Goal: Task Accomplishment & Management: Complete application form

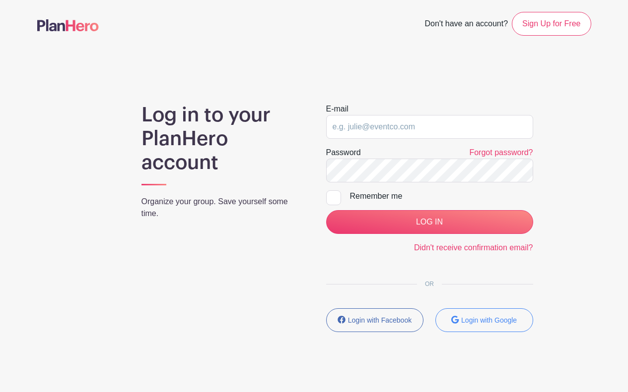
type input "[PERSON_NAME][EMAIL_ADDRESS][DOMAIN_NAME]"
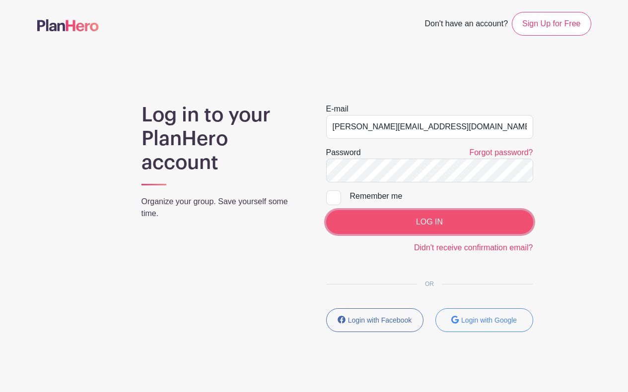
click at [414, 226] on input "LOG IN" at bounding box center [429, 222] width 207 height 24
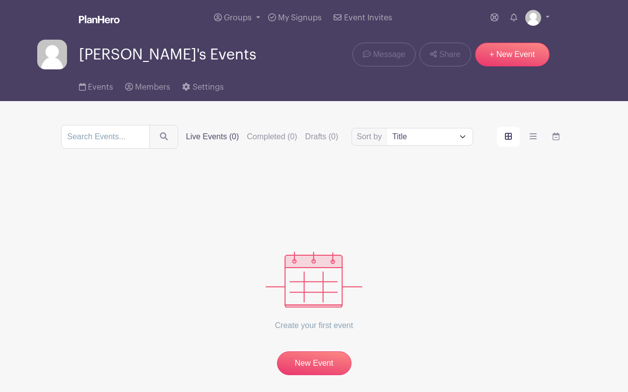
click at [478, 212] on div "Create your first event New Event" at bounding box center [314, 274] width 506 height 203
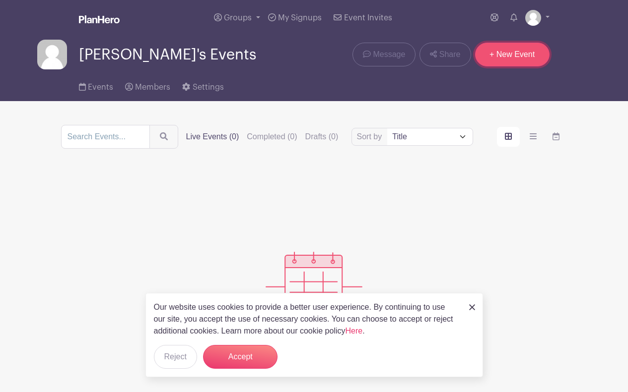
click at [528, 50] on link "+ New Event" at bounding box center [512, 55] width 74 height 24
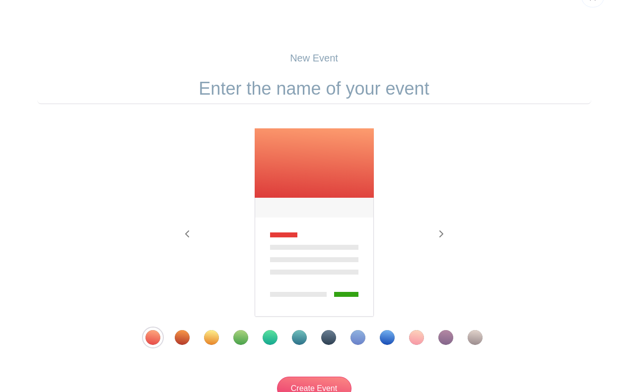
scroll to position [50, 0]
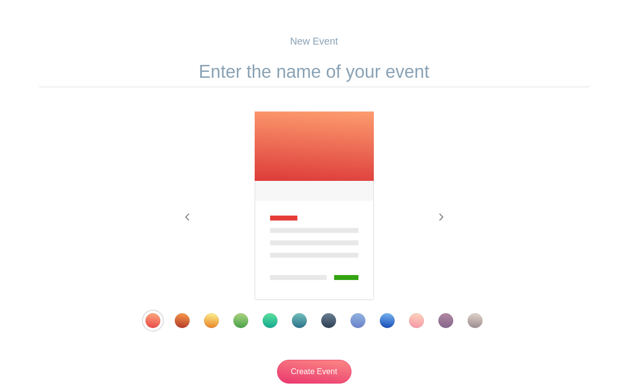
click at [350, 80] on input "text" at bounding box center [314, 72] width 554 height 31
click at [392, 67] on input "9/26-9/27" at bounding box center [314, 72] width 554 height 31
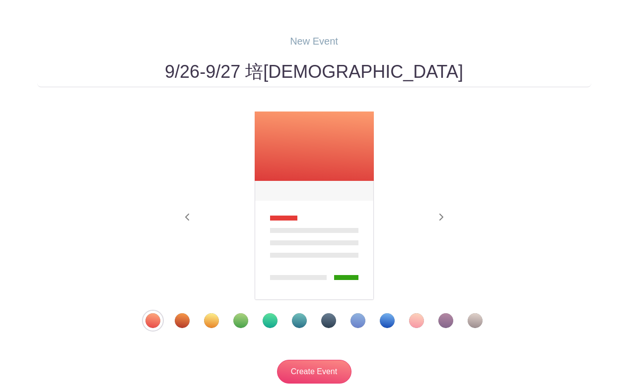
click at [316, 72] on input "9/26-9/27 培靈佈道會" at bounding box center [314, 72] width 554 height 31
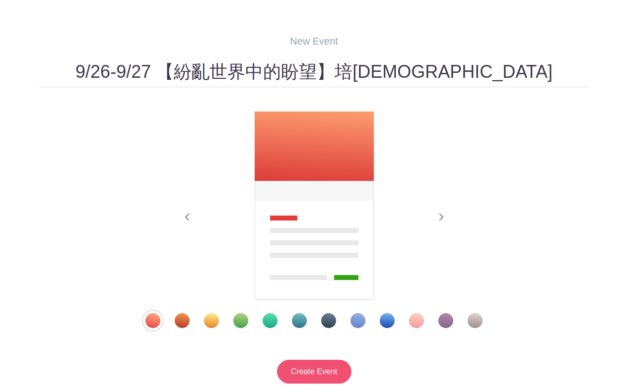
type input "9/26-9/27 【紛亂世界中的盼望】培靈佈道會"
click at [326, 363] on input "Create Event" at bounding box center [314, 372] width 74 height 24
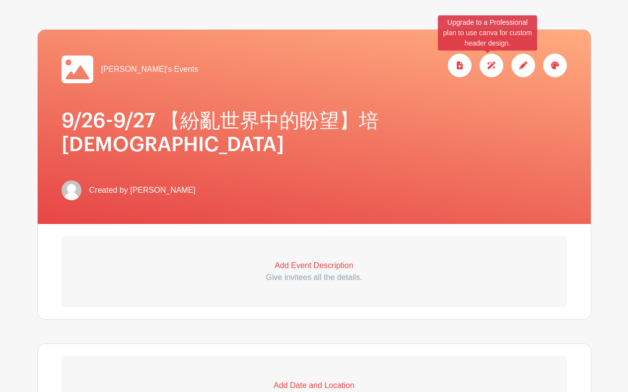
scroll to position [248, 0]
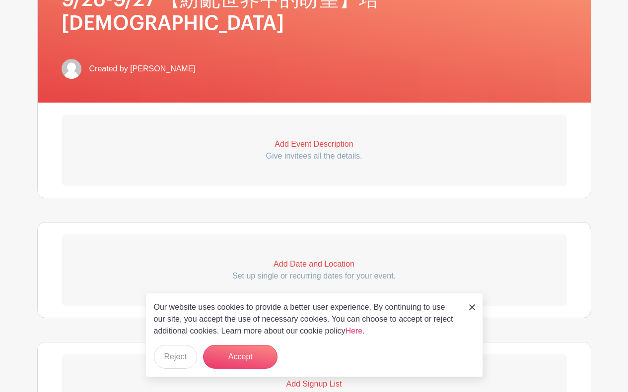
click at [473, 312] on link at bounding box center [472, 307] width 6 height 12
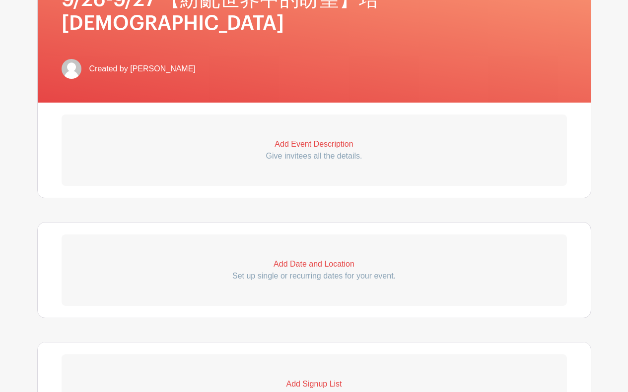
click at [309, 258] on p "Add Date and Location" at bounding box center [314, 264] width 505 height 12
select select "8"
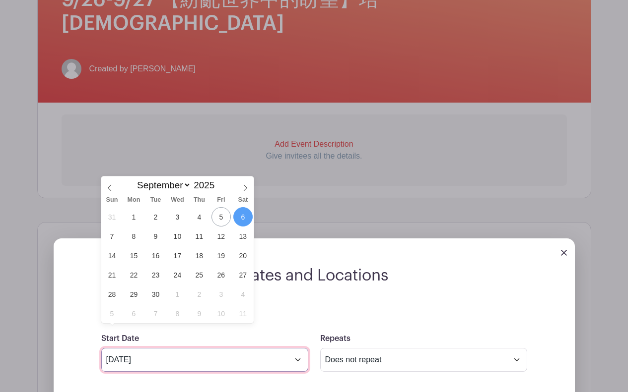
click at [186, 348] on input "Sep 6 2025" at bounding box center [204, 360] width 207 height 24
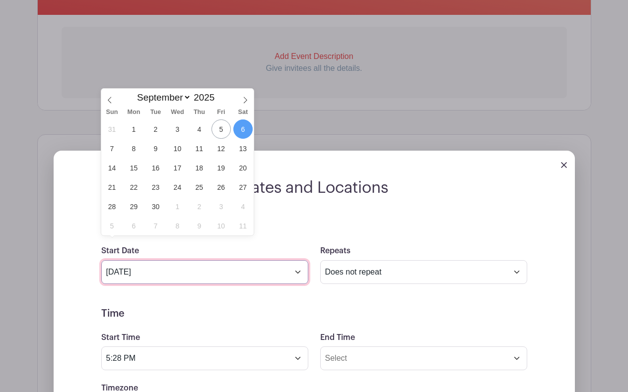
scroll to position [496, 0]
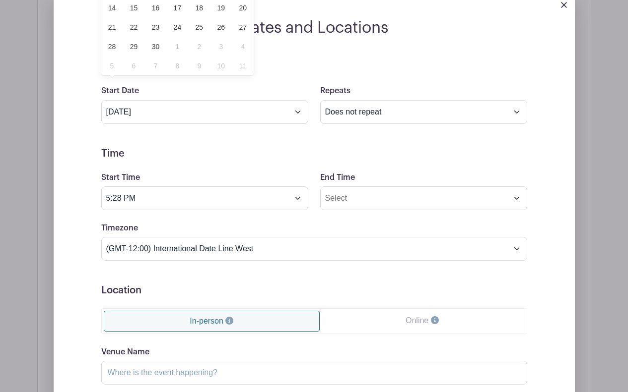
click at [591, 70] on div "Dates and Locations Event Date Start Date Sep 6 2025 Repeats Does not repeat Da…" at bounding box center [314, 261] width 554 height 574
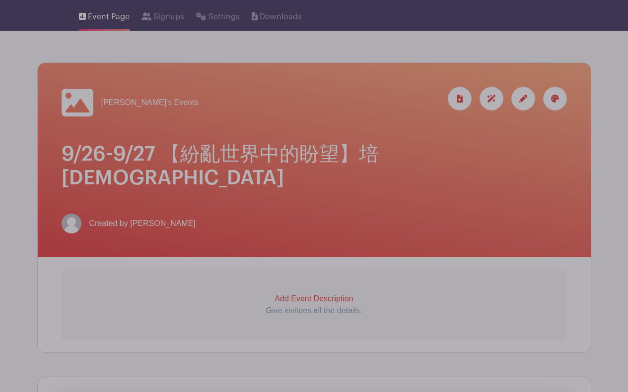
scroll to position [198, 0]
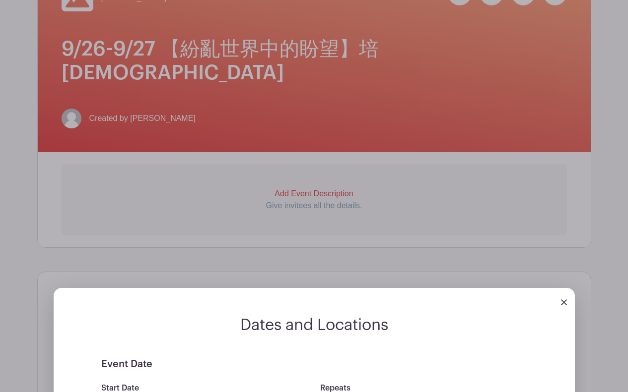
click at [564, 300] on img at bounding box center [564, 303] width 6 height 6
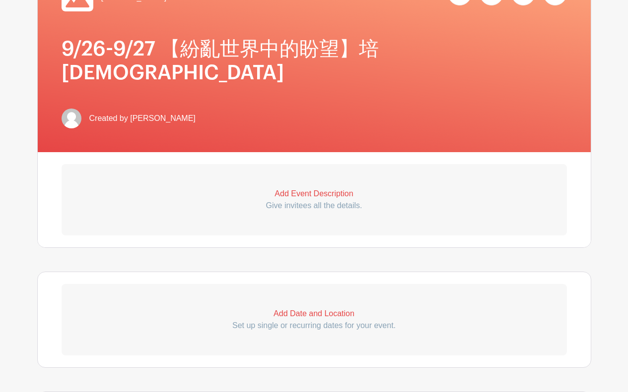
click at [405, 46] on h1 "9/26-9/27 【紛亂世界中的盼望】培靈佈道會" at bounding box center [314, 61] width 505 height 48
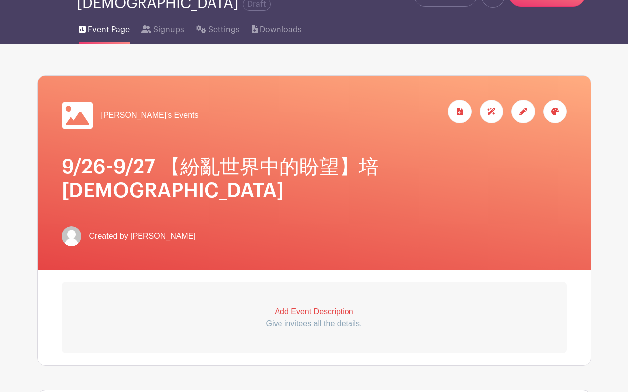
scroll to position [0, 0]
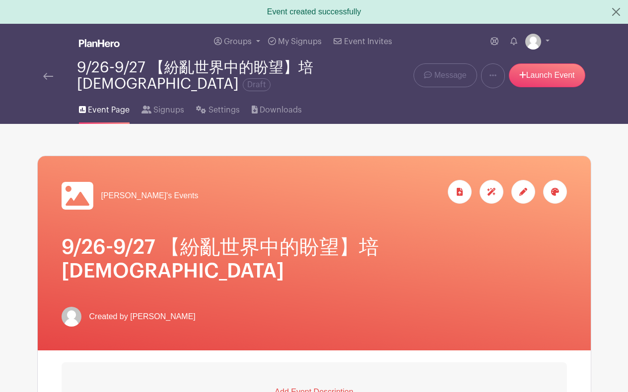
click at [528, 196] on div at bounding box center [523, 192] width 24 height 24
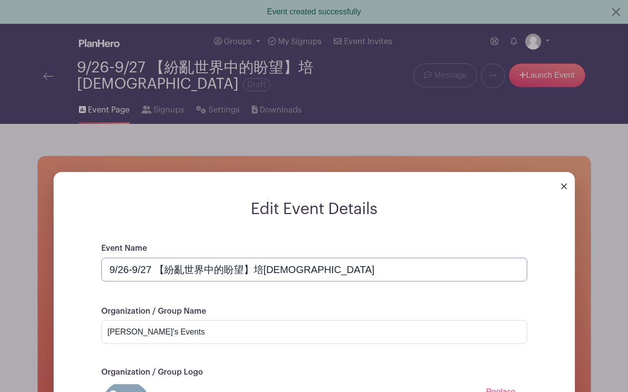
click at [298, 270] on input "9/26-9/27 【紛亂世界中的盼望】培靈佈道會" at bounding box center [314, 270] width 426 height 24
click at [219, 268] on input "9/26-9/27 【紛亂世界中的盼望】培靈佈道會" at bounding box center [314, 270] width 426 height 24
drag, startPoint x: 128, startPoint y: 272, endPoint x: 151, endPoint y: 270, distance: 23.0
click at [151, 270] on input "9/26-9/27 【紛亂世界中的盼望】培靈佈道會" at bounding box center [314, 270] width 426 height 24
drag, startPoint x: 252, startPoint y: 271, endPoint x: 266, endPoint y: 272, distance: 15.0
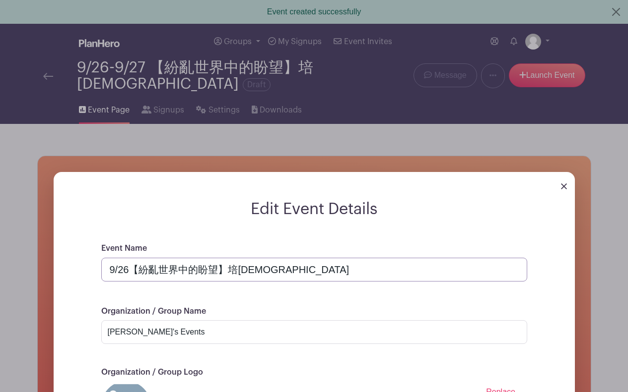
click at [266, 272] on input "9/26【紛亂世界中的盼望】培靈佈道會" at bounding box center [314, 270] width 426 height 24
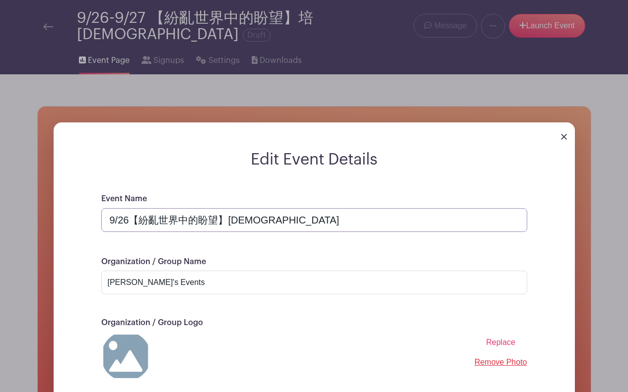
scroll to position [198, 0]
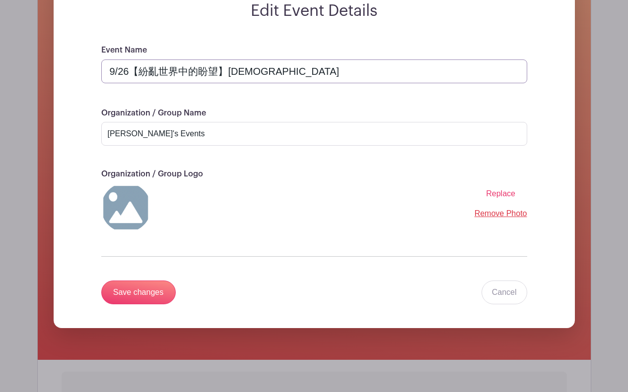
type input "9/26【紛亂世界中的盼望】培靈會"
drag, startPoint x: 205, startPoint y: 128, endPoint x: 48, endPoint y: 135, distance: 156.9
click at [48, 135] on div "Edit Event Details Event Name 9/26【紛亂世界中的盼望】培靈會 Organization / Group Name Chris…" at bounding box center [314, 159] width 553 height 402
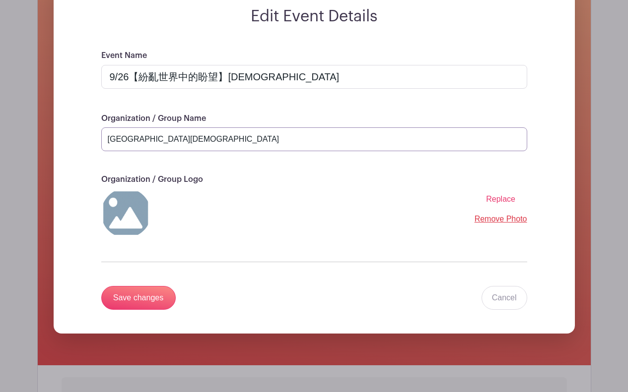
type input "北美天道福音中心"
click at [312, 223] on div "Replace Remove Photo" at bounding box center [314, 214] width 426 height 50
click at [124, 215] on img at bounding box center [126, 214] width 50 height 50
click at [508, 199] on span "Replace" at bounding box center [500, 199] width 29 height 8
click at [0, 0] on input "Replace" at bounding box center [0, 0] width 0 height 0
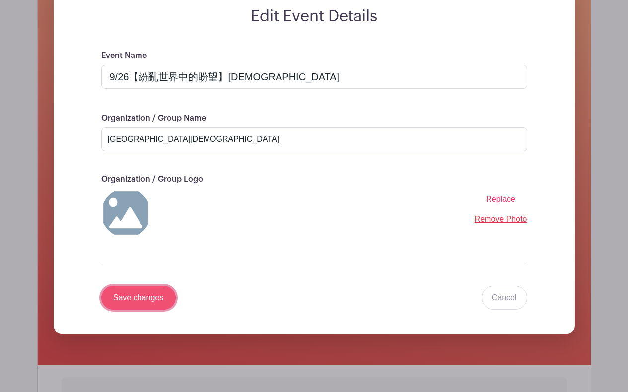
click at [123, 301] on input "Save changes" at bounding box center [138, 298] width 74 height 24
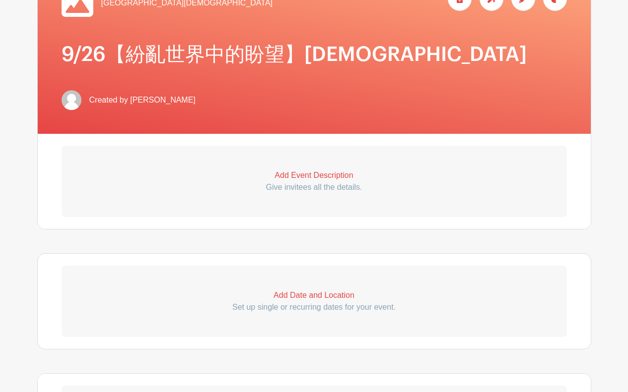
scroll to position [198, 0]
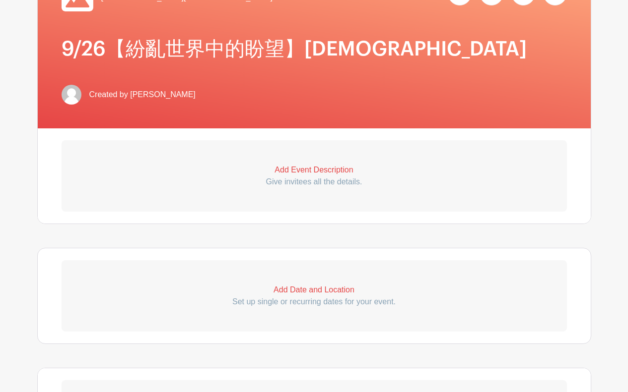
click at [311, 290] on p "Add Date and Location" at bounding box center [314, 290] width 505 height 12
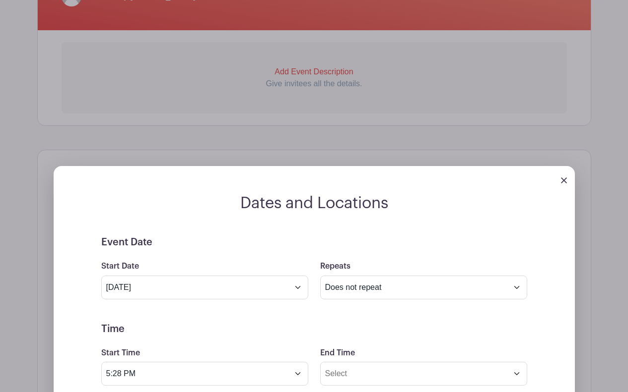
scroll to position [298, 0]
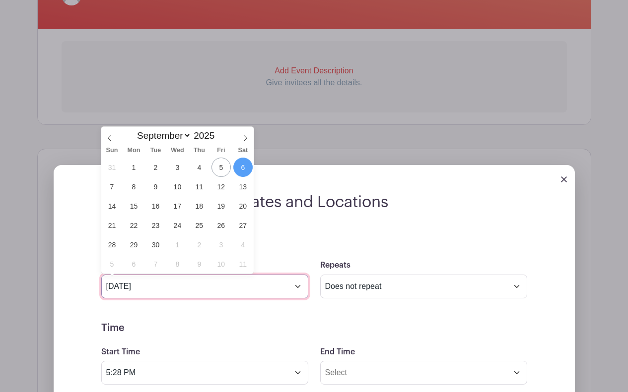
click at [142, 290] on input "Sep 6 2025" at bounding box center [204, 287] width 207 height 24
click at [225, 228] on span "26" at bounding box center [220, 225] width 19 height 19
type input "Sep 26 2025"
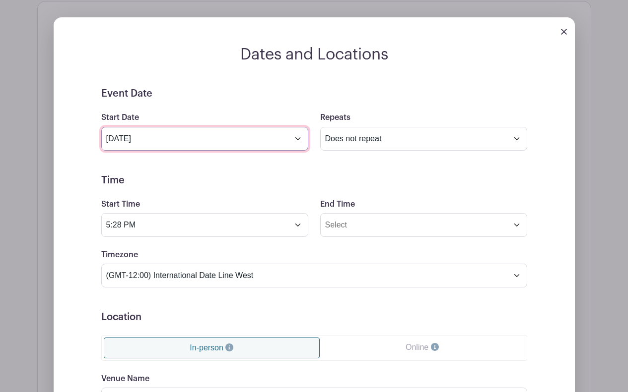
scroll to position [447, 0]
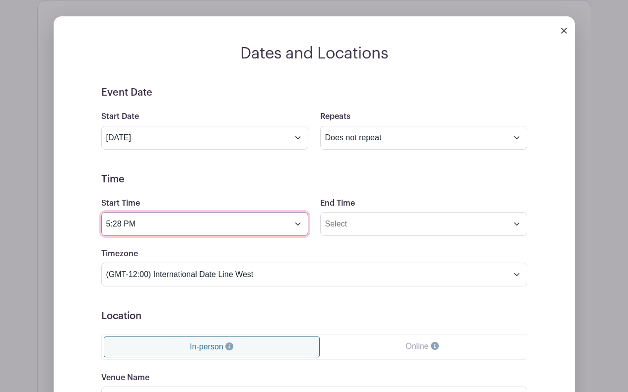
click at [186, 228] on input "5:28 PM" at bounding box center [204, 224] width 207 height 24
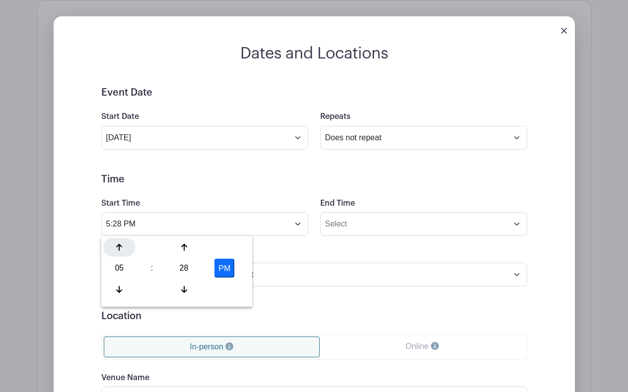
click at [120, 249] on icon at bounding box center [119, 247] width 6 height 7
click at [117, 289] on icon at bounding box center [119, 290] width 6 height 8
click at [183, 286] on icon at bounding box center [184, 290] width 6 height 8
click at [183, 249] on icon at bounding box center [184, 248] width 6 height 8
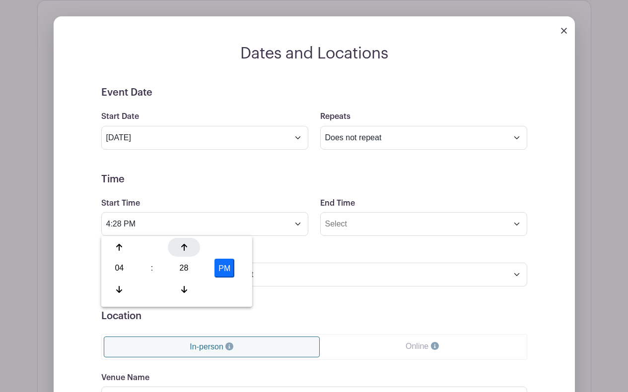
click at [183, 249] on icon at bounding box center [184, 248] width 6 height 8
click at [121, 223] on input "4:30 PM" at bounding box center [204, 224] width 207 height 24
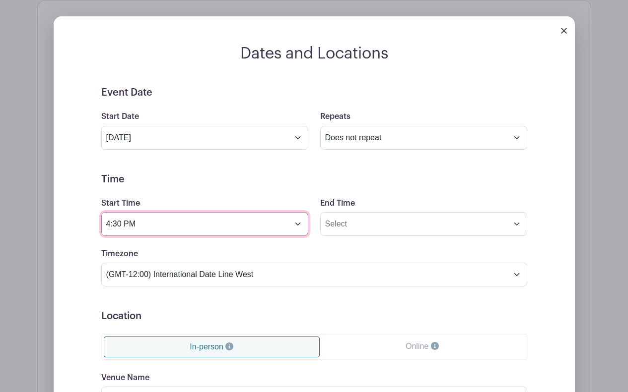
drag, startPoint x: 111, startPoint y: 227, endPoint x: 91, endPoint y: 226, distance: 20.3
click at [91, 226] on div "Event Date Start Date Sep 26 2025 Repeats Does not repeat Daily Weekly Monthly …" at bounding box center [313, 310] width 473 height 447
type input "7:30 PM"
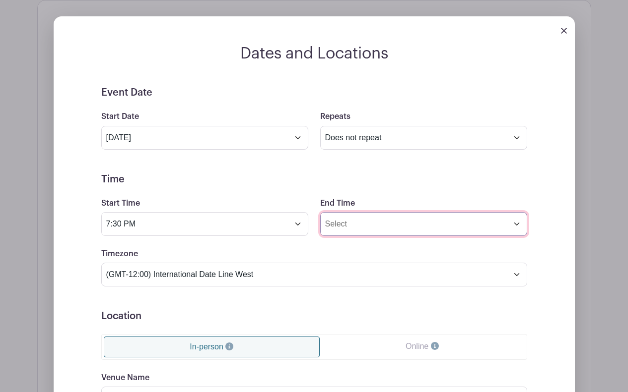
click at [381, 229] on input "End Time" at bounding box center [423, 224] width 207 height 24
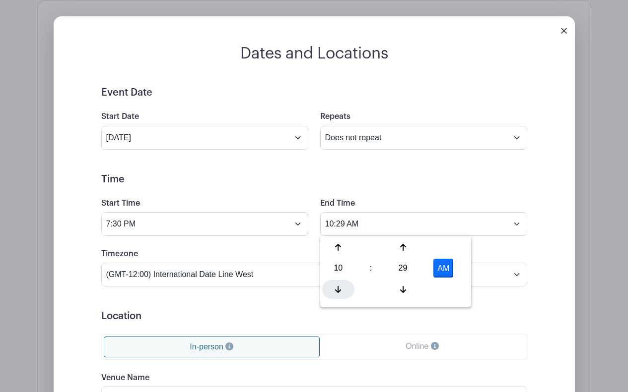
click at [336, 292] on icon at bounding box center [338, 290] width 6 height 8
click at [402, 272] on div "29" at bounding box center [402, 268] width 32 height 19
click at [378, 289] on div "45" at bounding box center [375, 289] width 33 height 19
type input "9:45 AM"
click at [564, 271] on div "Dates and Locations Event Date Start Date Sep 26 2025 Repeats Does not repeat D…" at bounding box center [314, 300] width 521 height 513
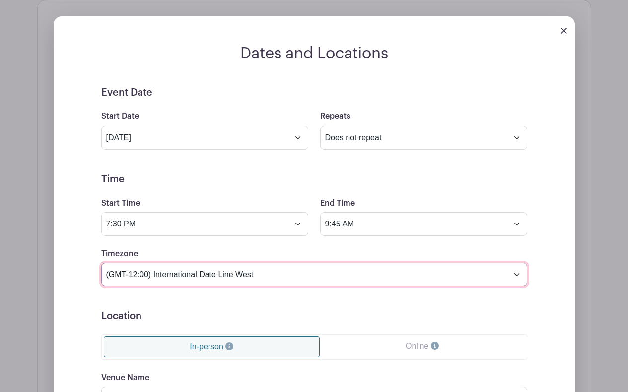
click at [214, 277] on select "(GMT-12:00) International Date Line West (GMT-11:00) American Samoa (GMT-11:00)…" at bounding box center [314, 275] width 426 height 24
select select "Pacific Time (US & Canada)"
click at [101, 263] on select "(GMT-12:00) International Date Line West (GMT-11:00) American Samoa (GMT-11:00)…" at bounding box center [314, 275] width 426 height 24
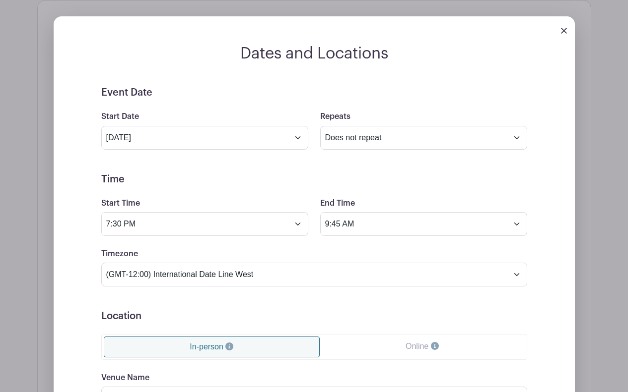
click at [87, 309] on div "Event Date Start Date Sep 26 2025 Repeats Does not repeat Daily Weekly Monthly …" at bounding box center [313, 310] width 473 height 447
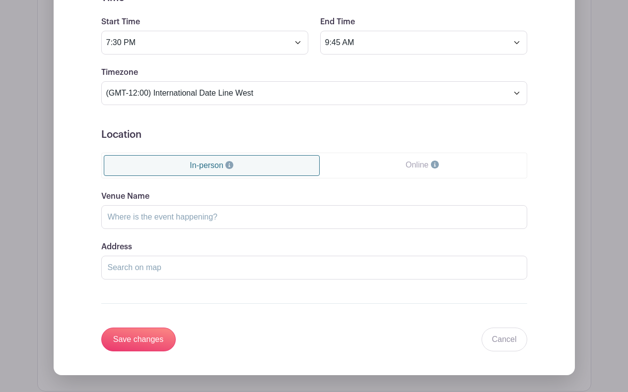
scroll to position [645, 0]
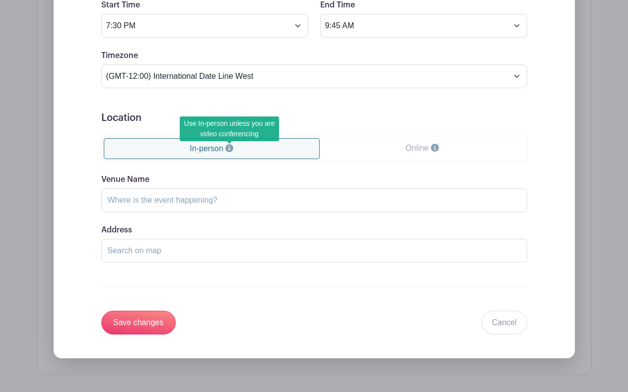
click at [231, 146] on icon at bounding box center [229, 148] width 8 height 8
click at [176, 200] on input "Venue Name" at bounding box center [314, 201] width 426 height 24
click at [221, 193] on input "Venue Name" at bounding box center [314, 201] width 426 height 24
click at [128, 249] on input "Address" at bounding box center [314, 251] width 426 height 24
paste input "531 E Weddell Dr, Sunnyvale, CA 94089"
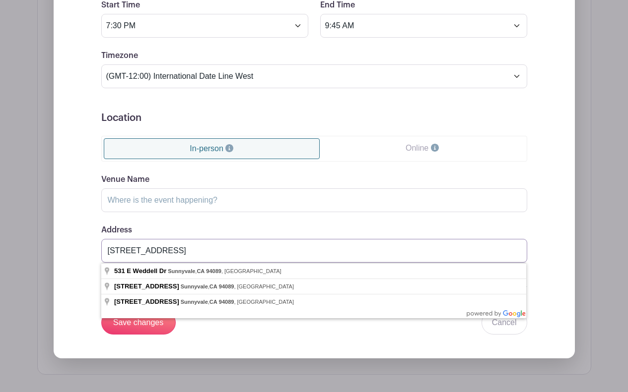
drag, startPoint x: 174, startPoint y: 251, endPoint x: 211, endPoint y: 253, distance: 37.3
click at [211, 253] on input "531 E Weddell Dr, Sunnyvale, CA 94089" at bounding box center [314, 251] width 426 height 24
type input "531 E Weddell Dr, Sunnyvale, CA 94089"
click at [130, 203] on input "Venue Name" at bounding box center [314, 201] width 426 height 24
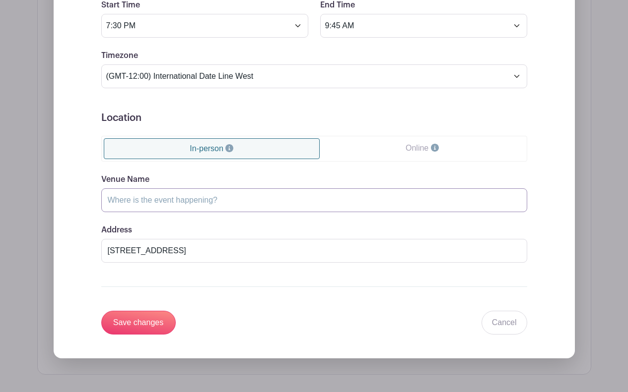
paste input "Sunnyvale"
type input "Sunnyvale"
click at [285, 252] on input "531 E Weddell Dr, Sunnyvale, CA 94089" at bounding box center [314, 251] width 426 height 24
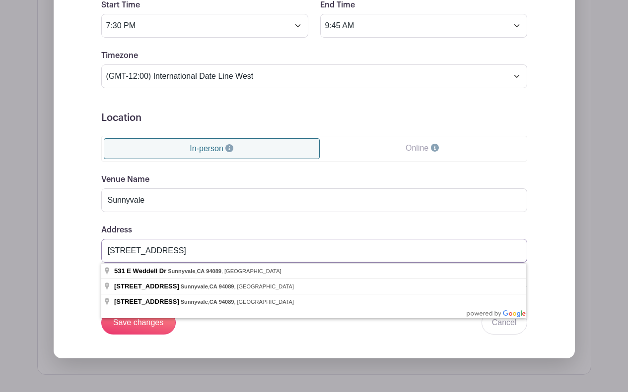
click at [285, 252] on input "531 E Weddell Dr, Sunnyvale, CA 94089" at bounding box center [314, 251] width 426 height 24
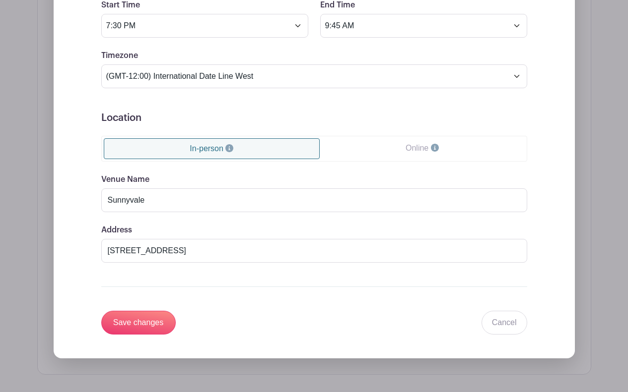
click at [61, 257] on div "Dates and Locations Event Date Start Date Sep 26 2025 Repeats Does not repeat D…" at bounding box center [314, 102] width 521 height 513
click at [181, 203] on input "Sunnyvale" at bounding box center [314, 201] width 426 height 24
click at [154, 327] on input "Save changes" at bounding box center [138, 323] width 74 height 24
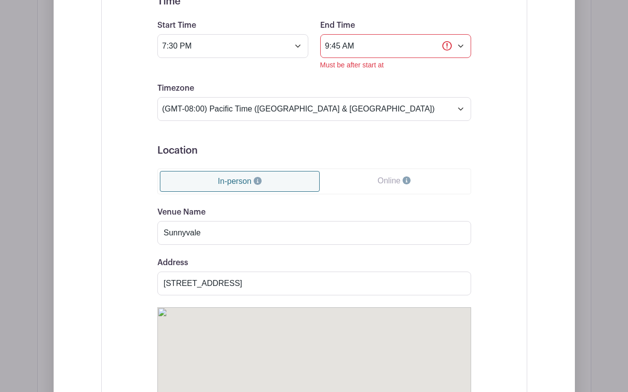
scroll to position [759, 0]
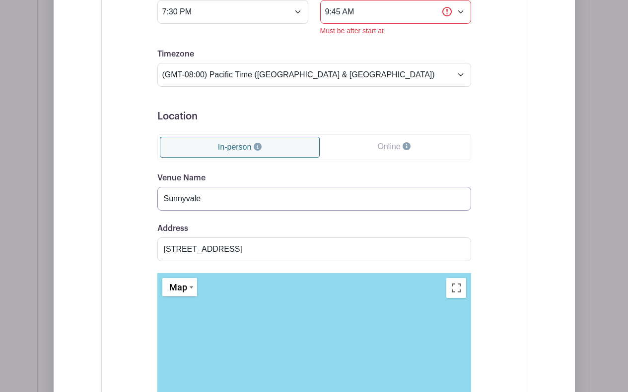
click at [224, 202] on input "Sunnyvale" at bounding box center [314, 199] width 314 height 24
drag, startPoint x: 162, startPoint y: 199, endPoint x: 293, endPoint y: 199, distance: 131.5
click at [291, 199] on input "Sunnyvale" at bounding box center [314, 199] width 314 height 24
paste input "First Morning Light Chinese Christian Church"
type input "First Morning Light Chinese Christian Church"
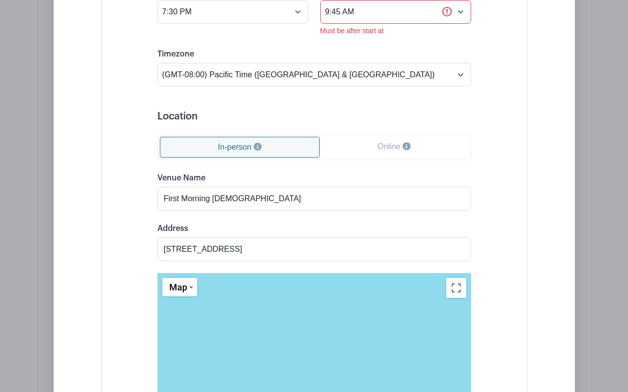
click at [539, 230] on div "Event Date Start Date Sep 26 2025 Repeats Does not repeat Daily Weekly Monthly …" at bounding box center [313, 215] width 473 height 722
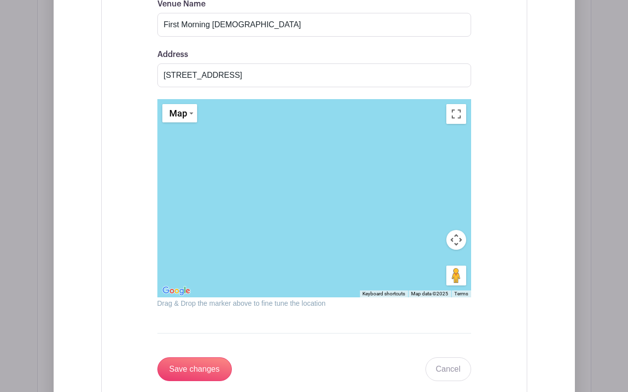
scroll to position [1056, 0]
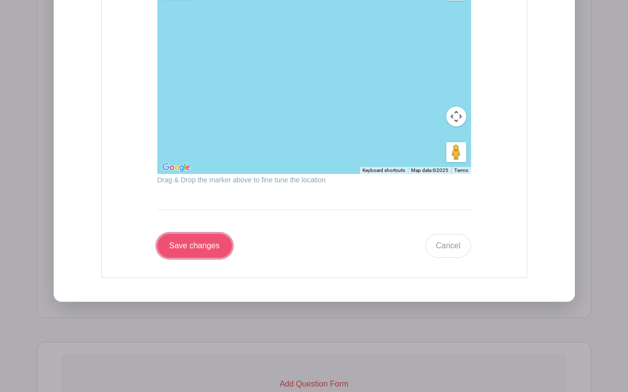
click at [207, 244] on input "Save changes" at bounding box center [194, 246] width 74 height 24
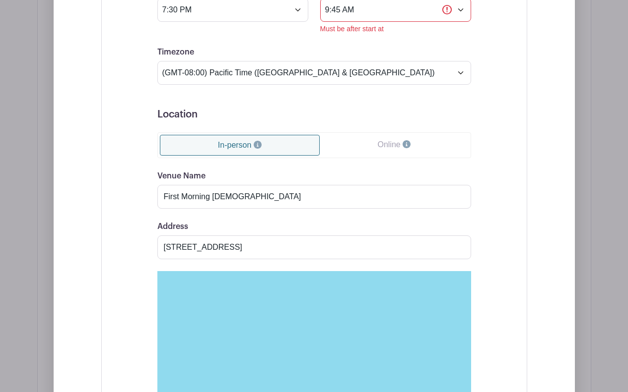
scroll to position [759, 0]
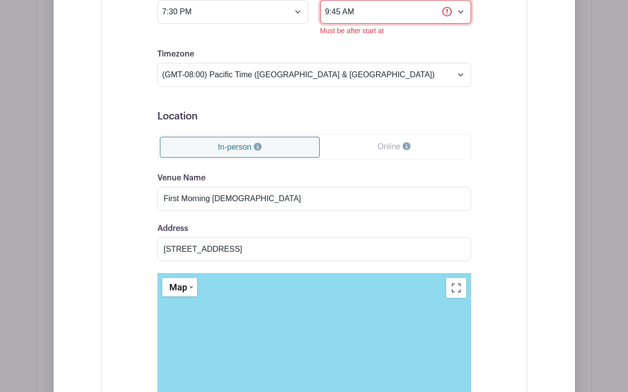
click at [393, 12] on input "9:45 AM" at bounding box center [395, 12] width 151 height 24
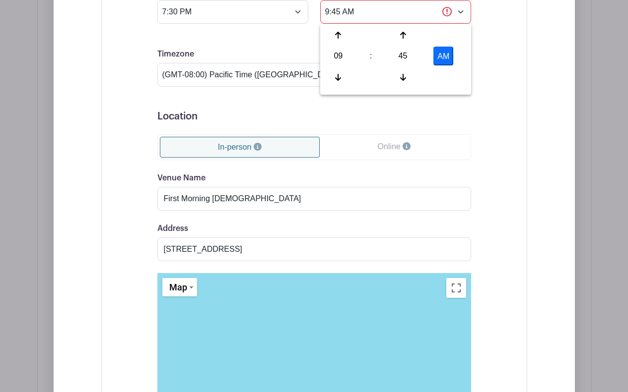
click at [447, 57] on button "AM" at bounding box center [443, 56] width 20 height 19
type input "9:45 PM"
click at [495, 61] on div "Event Date Start Date Sep 26 2025 Repeats Does not repeat Daily Weekly Monthly …" at bounding box center [314, 215] width 426 height 722
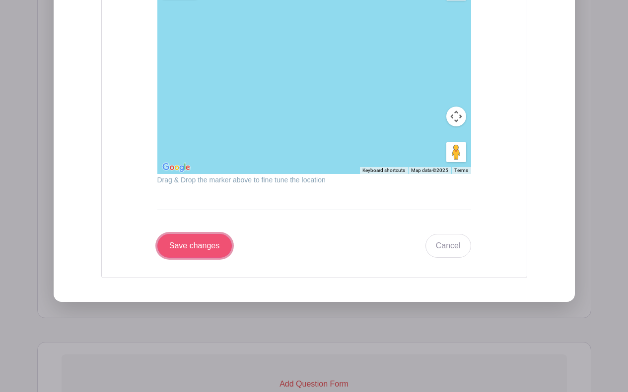
click at [220, 247] on input "Save changes" at bounding box center [194, 246] width 74 height 24
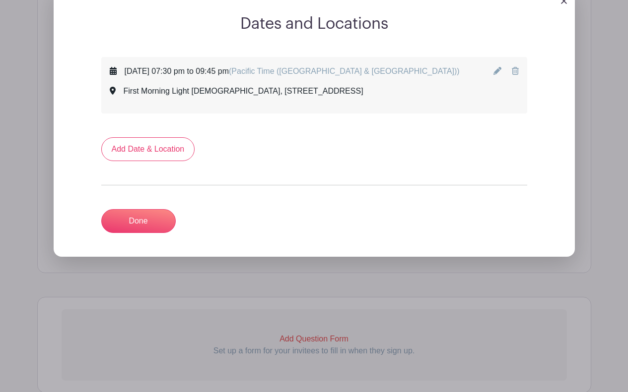
scroll to position [341, 0]
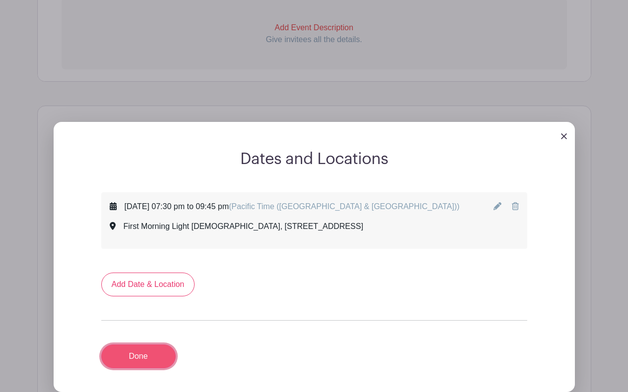
click at [146, 358] on link "Done" at bounding box center [138, 357] width 74 height 24
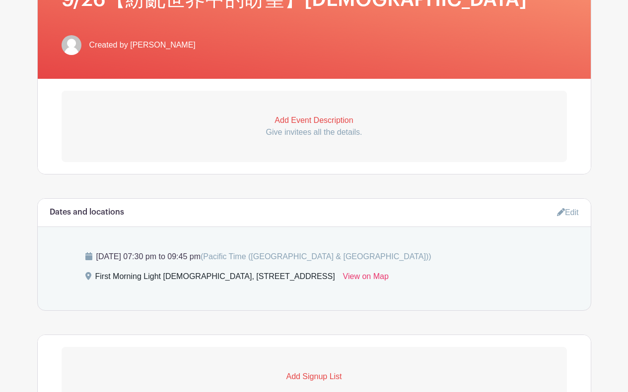
scroll to position [447, 0]
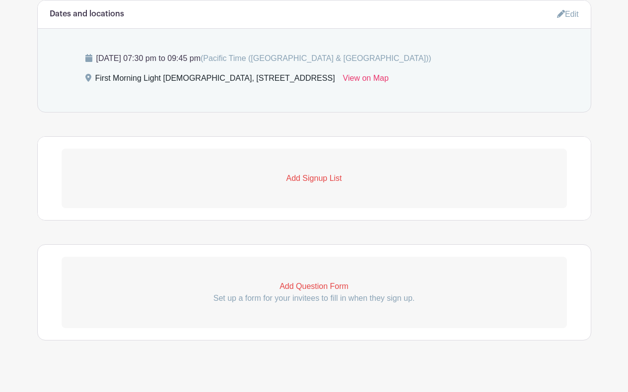
click at [322, 177] on p "Add Signup List" at bounding box center [314, 179] width 505 height 12
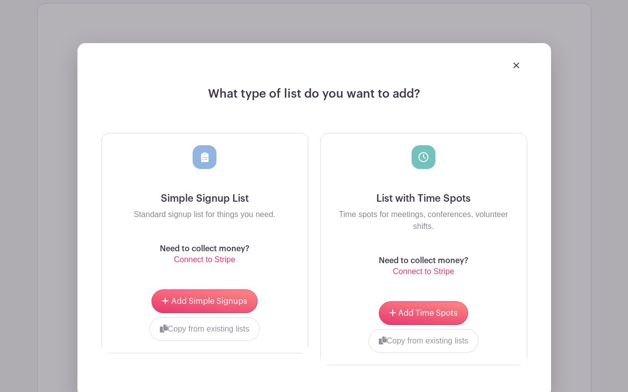
scroll to position [645, 0]
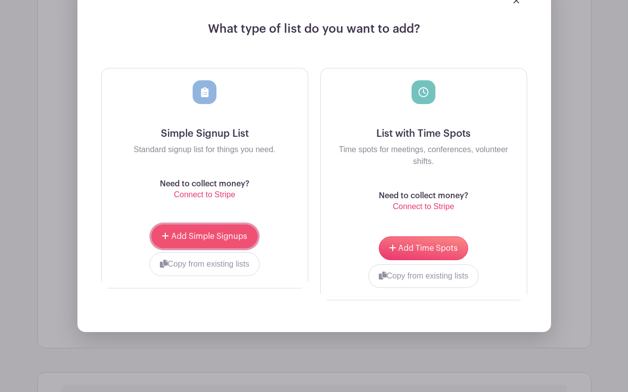
click at [226, 239] on span "Add Simple Signups" at bounding box center [209, 237] width 76 height 8
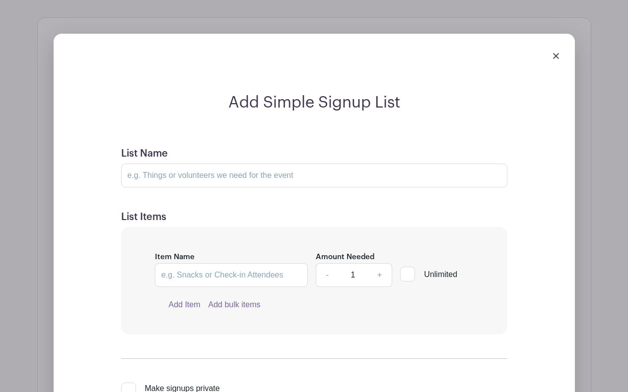
scroll to position [724, 0]
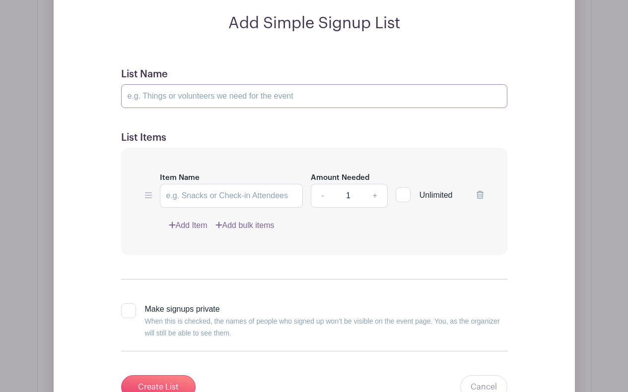
click at [188, 102] on input "List Name" at bounding box center [314, 96] width 386 height 24
click at [146, 102] on input "List Name" at bounding box center [314, 96] width 386 height 24
type input "會場招待"
click at [377, 195] on link "+" at bounding box center [374, 196] width 25 height 24
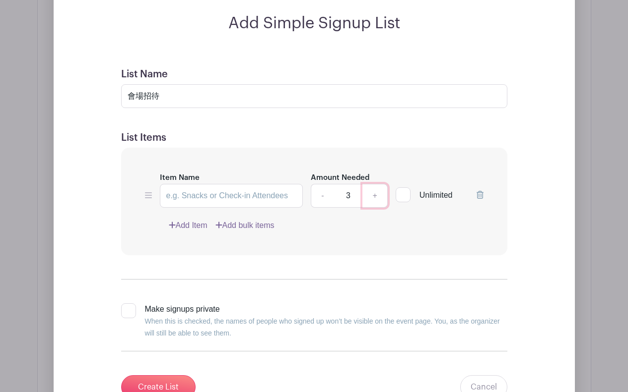
click at [377, 195] on link "+" at bounding box center [374, 196] width 25 height 24
click at [376, 196] on link "+" at bounding box center [374, 196] width 25 height 24
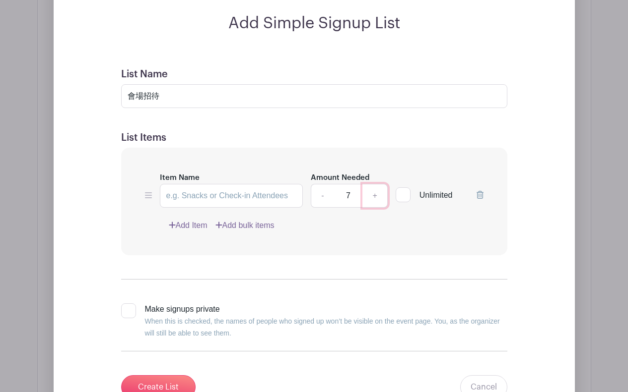
type input "8"
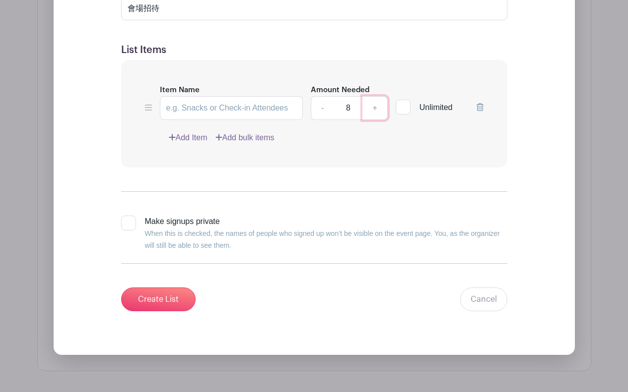
scroll to position [972, 0]
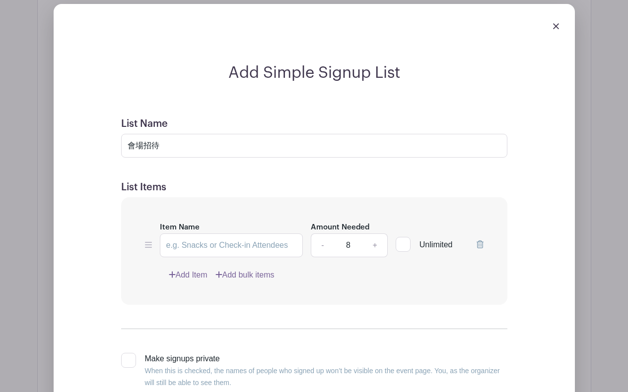
click at [187, 276] on link "Add Item" at bounding box center [188, 275] width 39 height 12
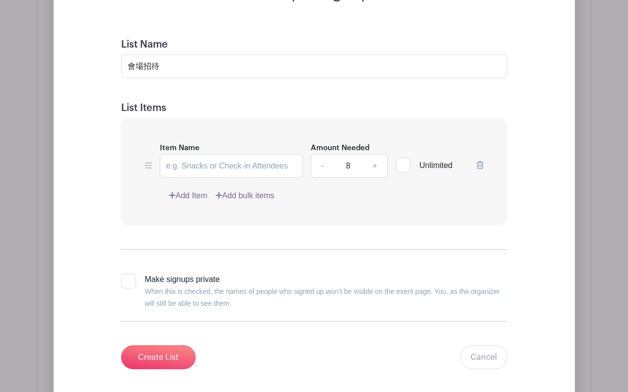
scroll to position [595, 0]
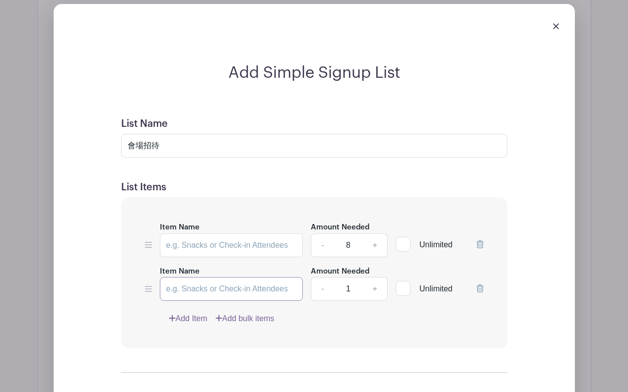
click at [201, 293] on input "Item Name" at bounding box center [231, 289] width 143 height 24
click at [209, 244] on input "Item Name" at bounding box center [231, 246] width 143 height 24
click at [145, 132] on div "List Name 會場招待" at bounding box center [314, 138] width 386 height 40
click at [144, 141] on input "會場招待" at bounding box center [314, 146] width 386 height 24
click at [144, 142] on input "會場招待" at bounding box center [314, 146] width 386 height 24
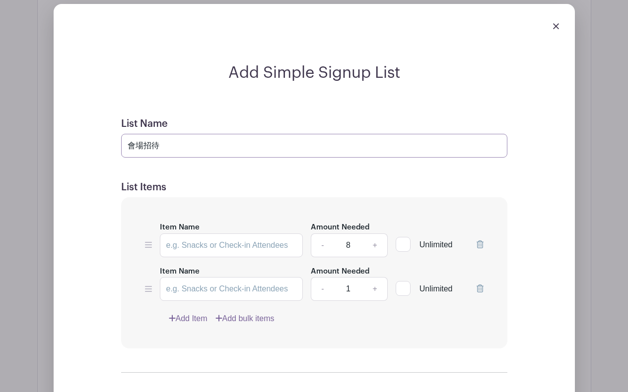
click at [143, 142] on input "會場招待" at bounding box center [314, 146] width 386 height 24
click at [159, 148] on input "會場招待" at bounding box center [314, 146] width 386 height 24
click at [176, 244] on input "Item Name" at bounding box center [231, 246] width 143 height 24
paste input "會場招待"
drag, startPoint x: 226, startPoint y: 249, endPoint x: 236, endPoint y: 246, distance: 10.8
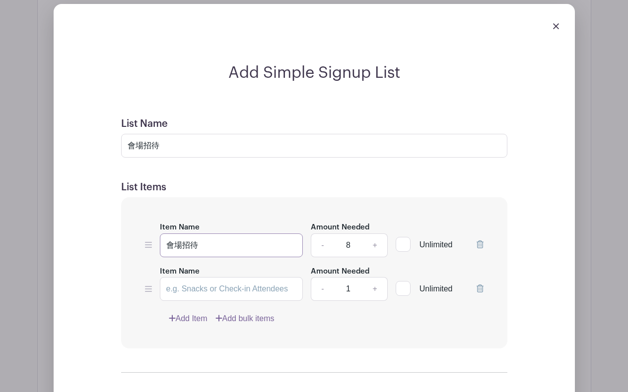
click at [237, 248] on input "會場招待" at bounding box center [231, 246] width 143 height 24
type input "會場招待"
click at [186, 288] on input "Item Name" at bounding box center [231, 289] width 143 height 24
type input "兒童看顧"
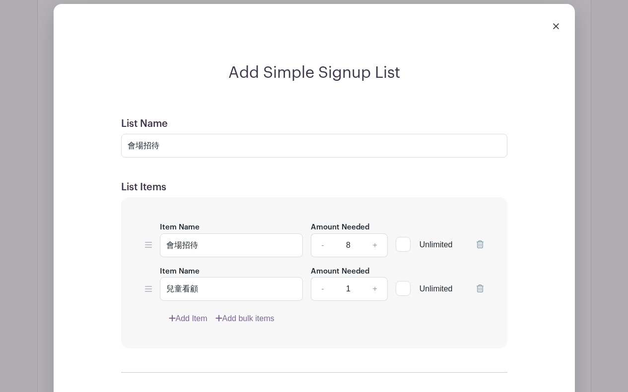
click at [185, 318] on link "Add Item" at bounding box center [188, 319] width 39 height 12
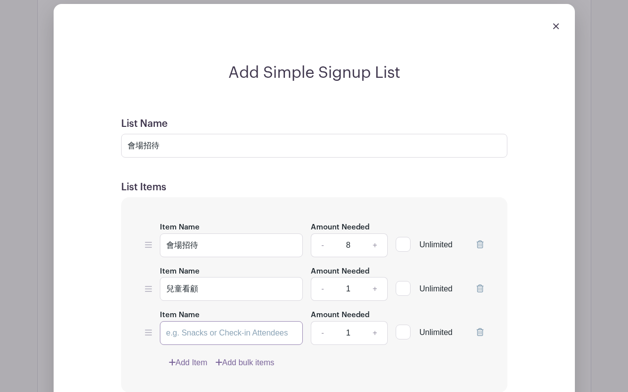
click at [194, 337] on input "Item Name" at bounding box center [231, 333] width 143 height 24
type input "敬拜團隊"
click at [375, 330] on link "+" at bounding box center [374, 333] width 25 height 24
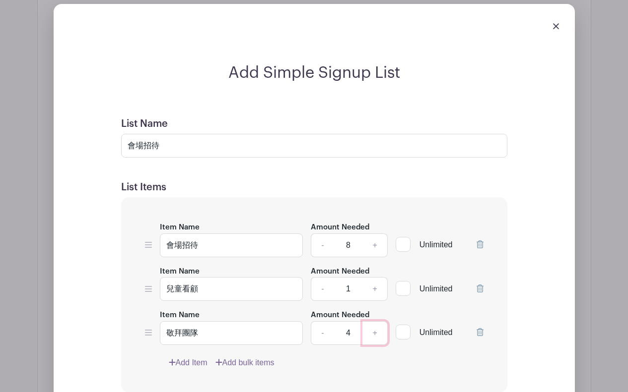
click at [375, 330] on link "+" at bounding box center [374, 333] width 25 height 24
type input "6"
click at [377, 290] on link "+" at bounding box center [374, 289] width 25 height 24
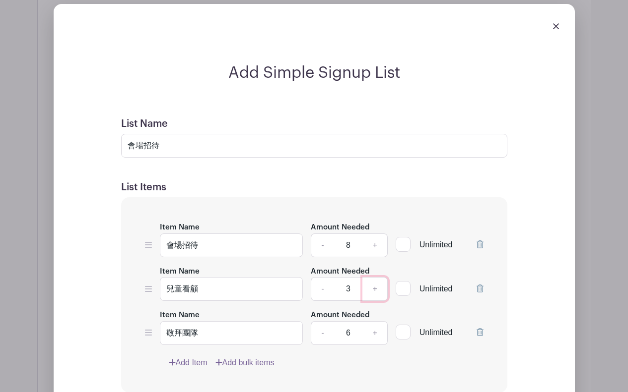
click at [377, 290] on link "+" at bounding box center [374, 289] width 25 height 24
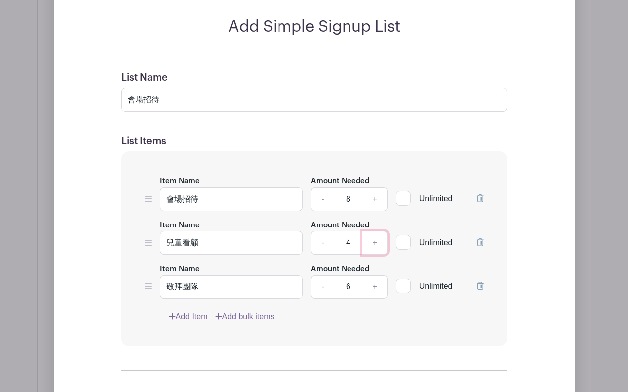
scroll to position [695, 0]
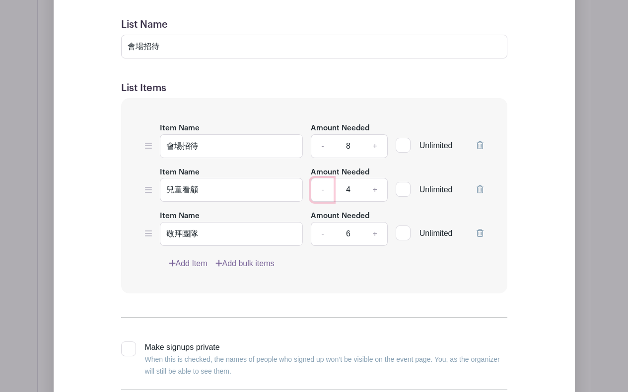
click at [319, 190] on link "-" at bounding box center [322, 190] width 23 height 24
type input "3"
click at [187, 262] on link "Add Item" at bounding box center [188, 264] width 39 height 12
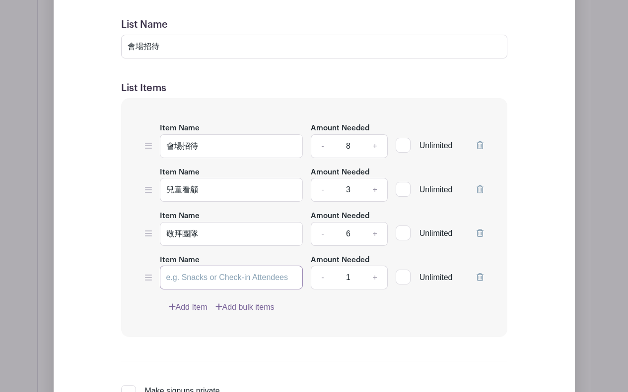
click at [189, 284] on input "Item Name" at bounding box center [231, 278] width 143 height 24
type input "音控/ZOOM線上專員"
click at [373, 276] on link "+" at bounding box center [374, 278] width 25 height 24
type input "2"
click at [187, 306] on link "Add Item" at bounding box center [188, 308] width 39 height 12
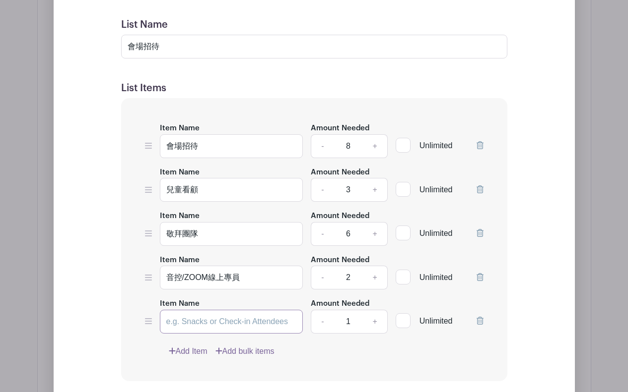
click at [190, 324] on input "Item Name" at bounding box center [231, 322] width 143 height 24
type input "會"
type input "陪談"
click at [192, 349] on link "Add Item" at bounding box center [188, 352] width 39 height 12
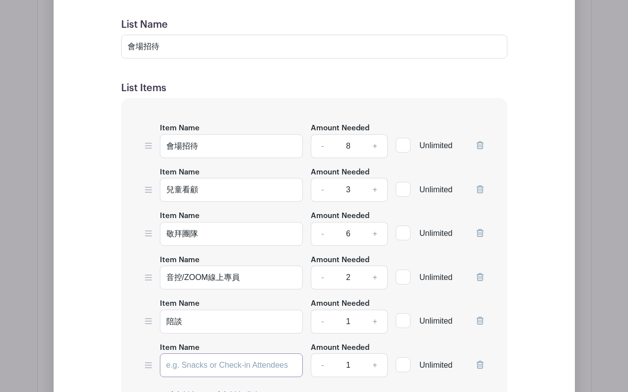
click at [186, 364] on input "Item Name" at bounding box center [231, 366] width 143 height 24
type input "戴"
click at [200, 321] on input "陪談" at bounding box center [231, 322] width 143 height 24
click at [168, 323] on input "陪談/禱告" at bounding box center [231, 322] width 143 height 24
type input "會後陪談/禱告"
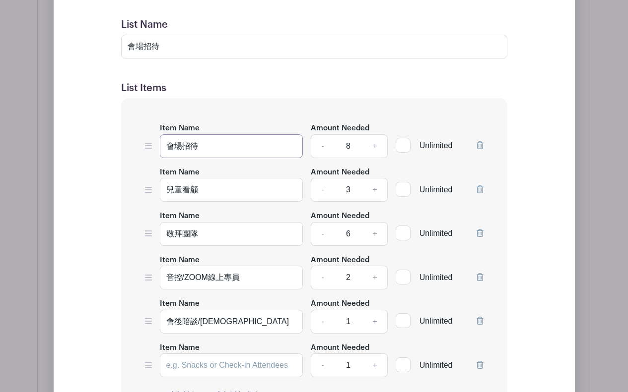
click at [183, 144] on input "會場招待" at bounding box center [231, 146] width 143 height 24
click at [377, 321] on link "+" at bounding box center [374, 322] width 25 height 24
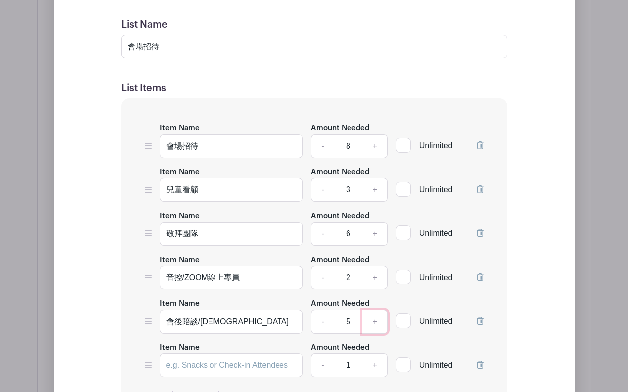
click at [377, 321] on link "+" at bounding box center [374, 322] width 25 height 24
type input "8"
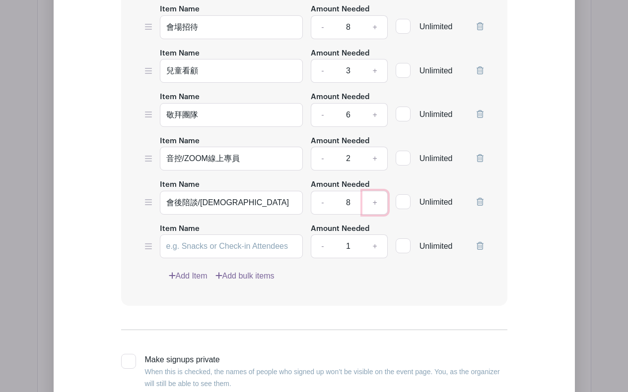
scroll to position [843, 0]
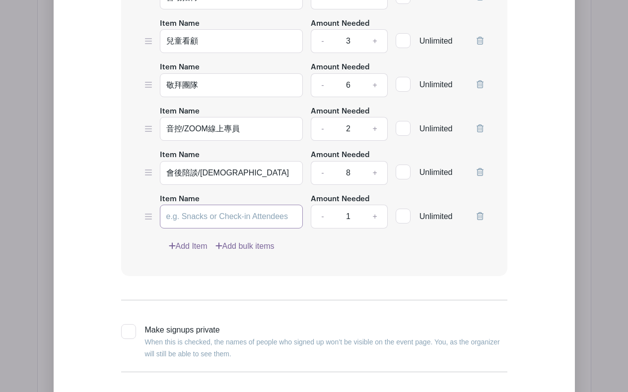
click at [185, 215] on input "Item Name" at bounding box center [231, 217] width 143 height 24
type input "攝影"
click at [374, 215] on link "+" at bounding box center [374, 217] width 25 height 24
type input "2"
click at [359, 267] on div "Item Name 會場招待 Amount Needed - 8 + Unlimited Item Name 兒童看顧 Amount Needed - 3 +…" at bounding box center [314, 112] width 386 height 327
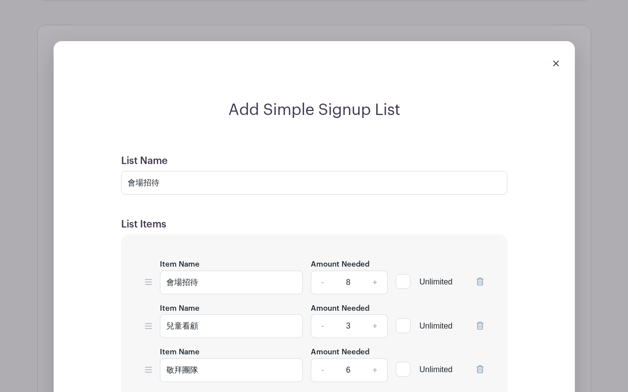
scroll to position [496, 0]
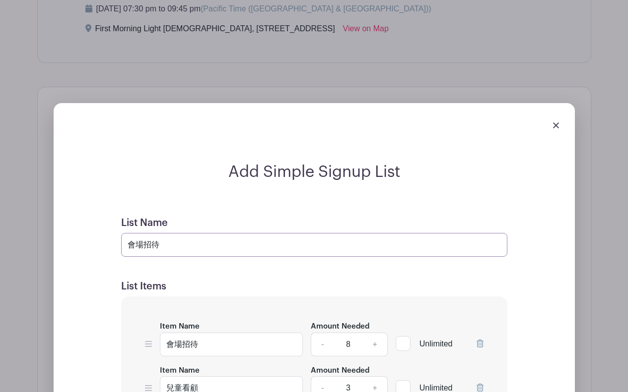
drag, startPoint x: 182, startPoint y: 244, endPoint x: 106, endPoint y: 244, distance: 76.4
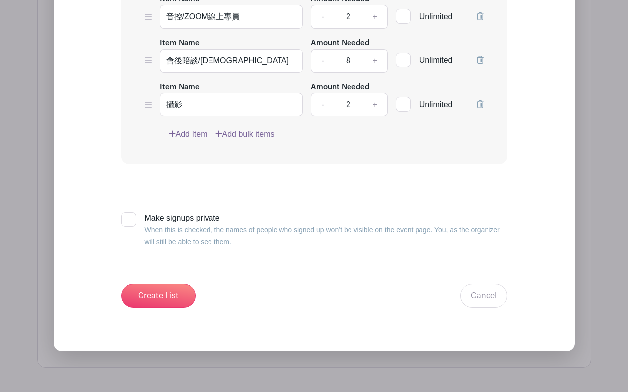
scroll to position [1042, 0]
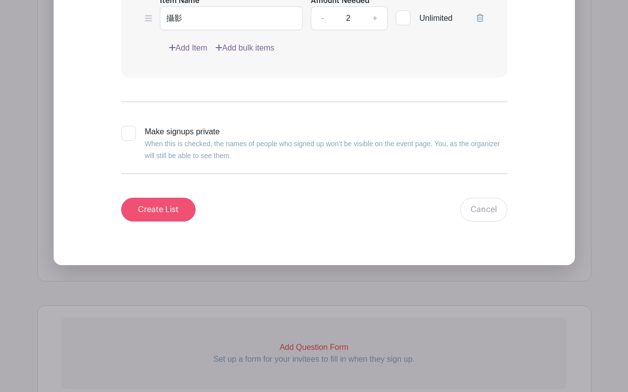
type input "9/26 培靈會"
click at [150, 208] on input "Create List" at bounding box center [158, 210] width 74 height 24
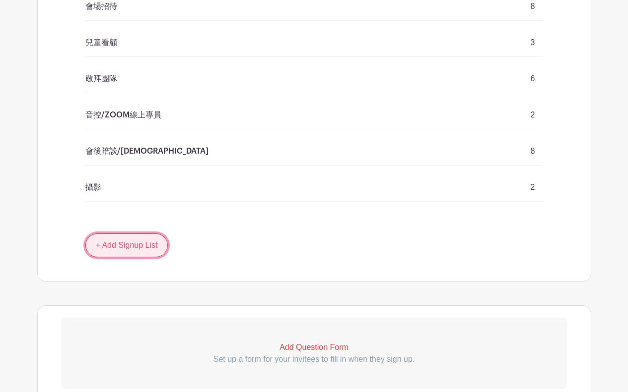
click at [125, 248] on link "+ Add Signup List" at bounding box center [126, 246] width 83 height 24
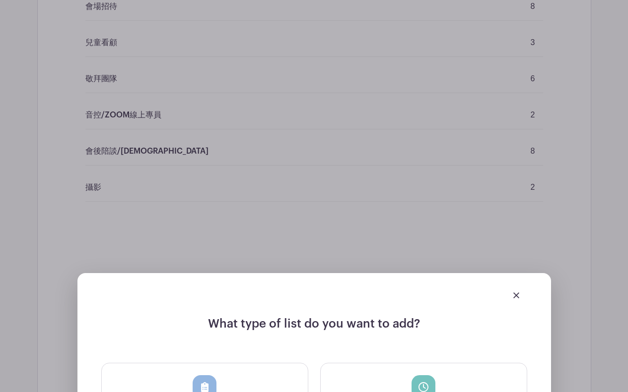
scroll to position [855, 0]
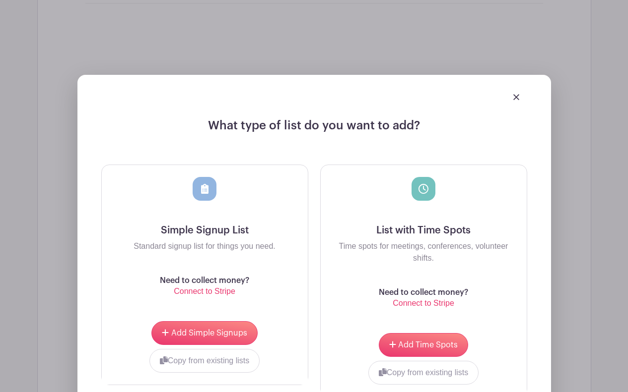
click at [518, 94] on img at bounding box center [516, 97] width 6 height 6
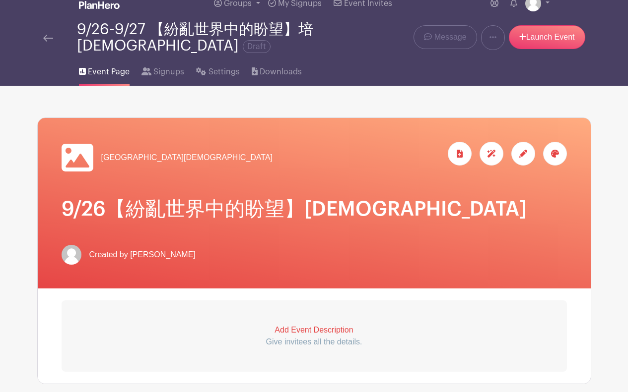
scroll to position [34, 0]
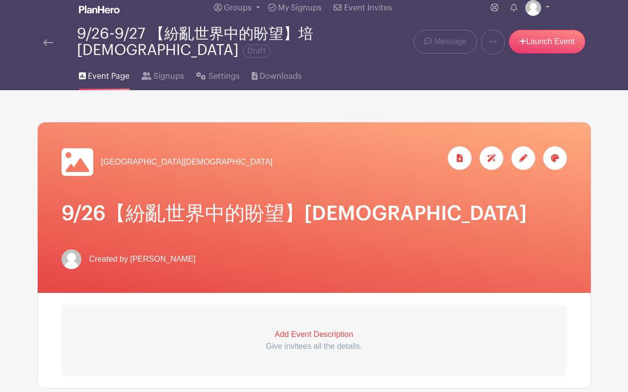
click at [523, 156] on icon at bounding box center [523, 158] width 8 height 8
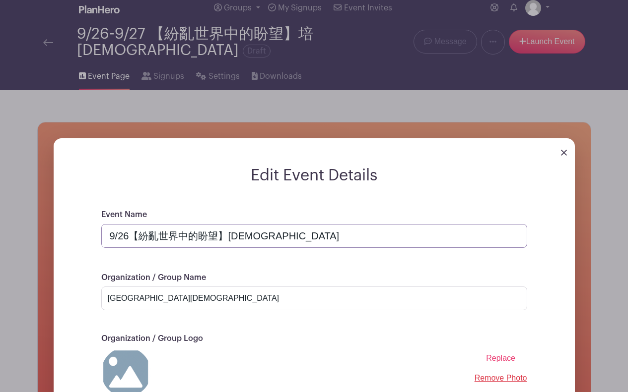
click at [157, 230] on input "9/26【紛亂世界中的盼望】培靈會" at bounding box center [314, 236] width 426 height 24
drag, startPoint x: 130, startPoint y: 237, endPoint x: 80, endPoint y: 236, distance: 49.6
click at [80, 236] on div "Event Name 9/26【紛亂世界中的盼望】培靈會 Organization / Group Name 北美天道福音中心 Organization / …" at bounding box center [313, 351] width 473 height 284
click at [254, 234] on input "【紛亂世界中的盼望】培靈會" at bounding box center [314, 236] width 426 height 24
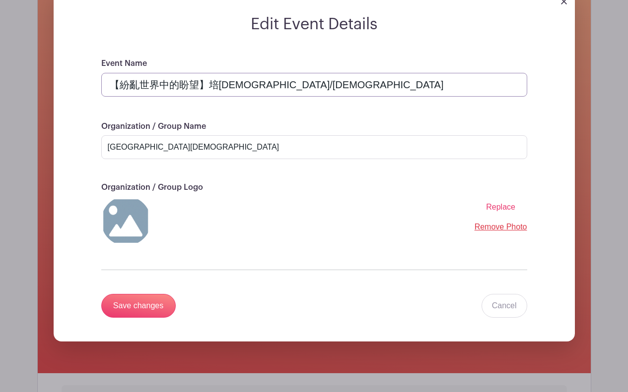
scroll to position [282, 0]
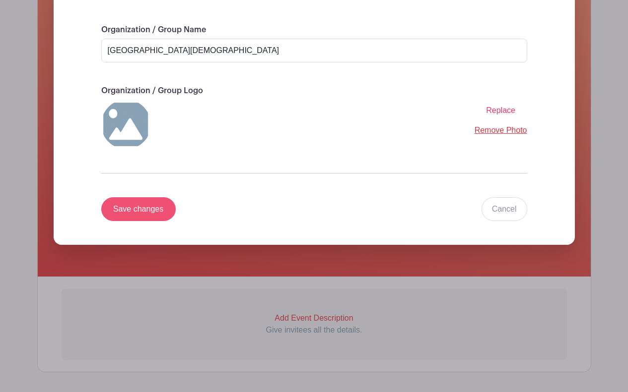
type input "【紛亂世界中的盼望】培靈會/佈道會"
click at [145, 213] on input "Save changes" at bounding box center [138, 209] width 74 height 24
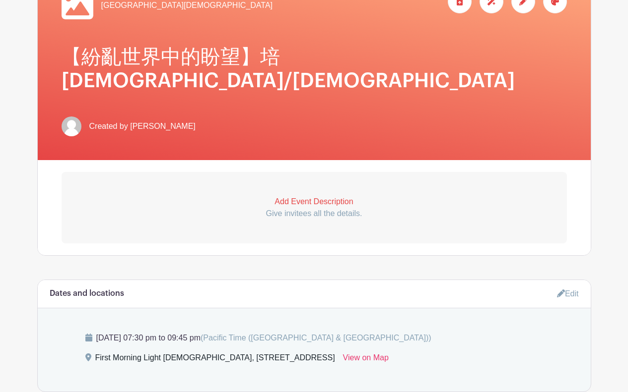
scroll to position [199, 0]
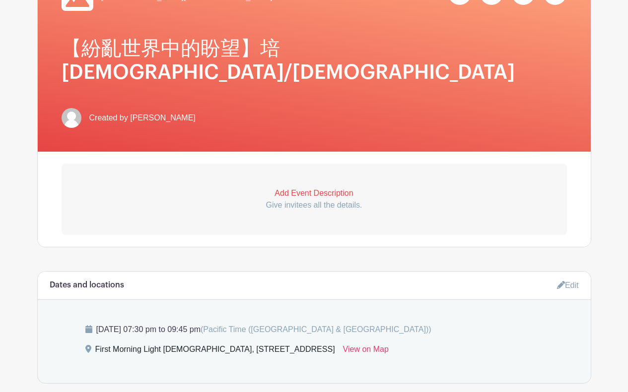
click at [570, 277] on link "Edit" at bounding box center [568, 285] width 22 height 16
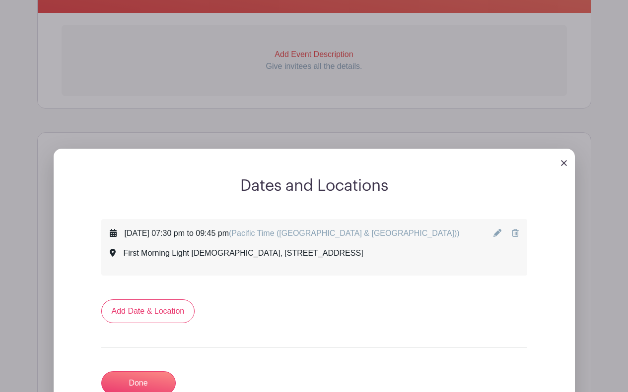
scroll to position [348, 0]
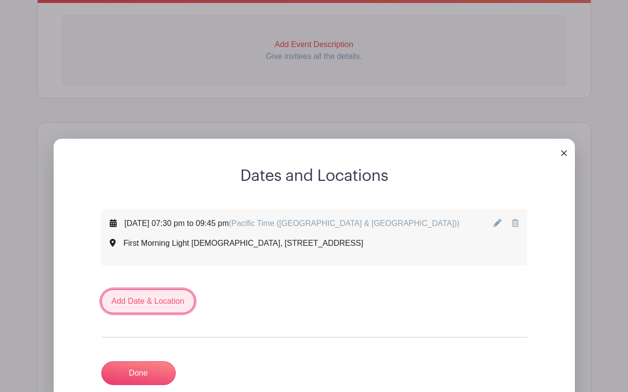
click at [145, 290] on link "Add Date & Location" at bounding box center [148, 302] width 94 height 24
select select "8"
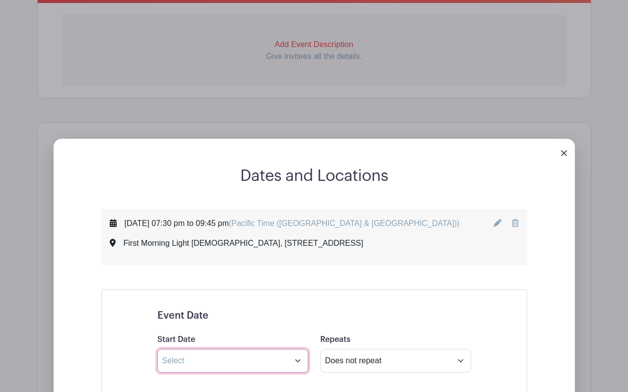
click at [188, 349] on input "text" at bounding box center [232, 361] width 151 height 24
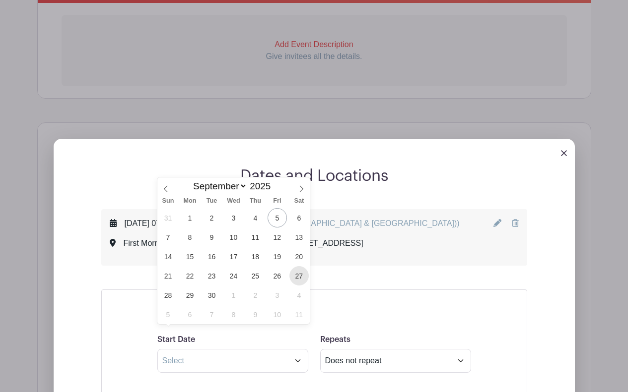
click at [297, 275] on span "27" at bounding box center [298, 275] width 19 height 19
type input "Sep 27 2025"
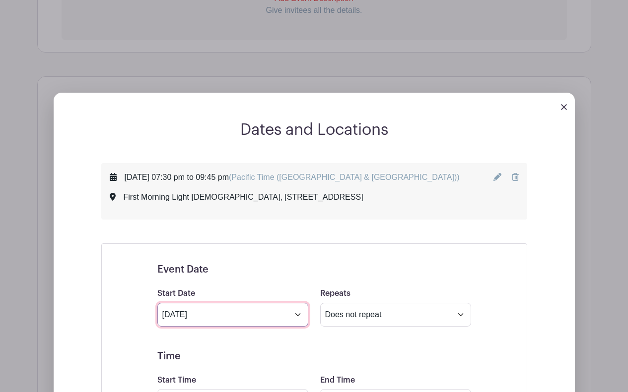
scroll to position [447, 0]
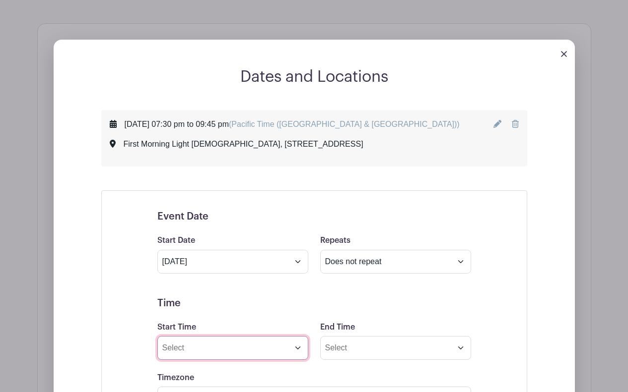
click at [213, 336] on input "Start Time" at bounding box center [232, 348] width 151 height 24
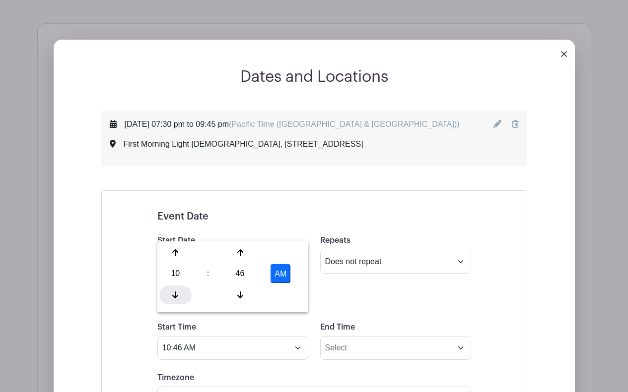
click at [172, 296] on div at bounding box center [175, 295] width 32 height 19
click at [176, 248] on div at bounding box center [175, 253] width 32 height 19
click at [242, 252] on icon at bounding box center [240, 253] width 6 height 7
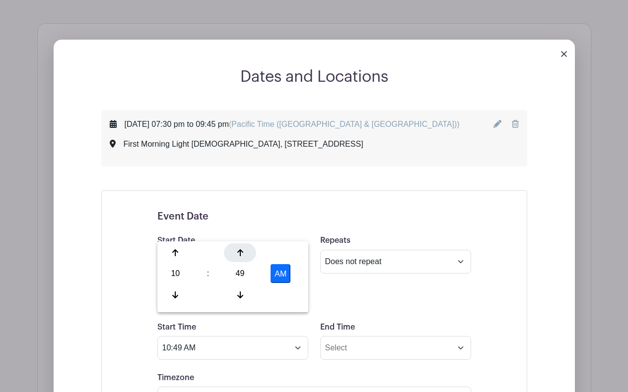
click at [242, 252] on icon at bounding box center [240, 253] width 6 height 7
click at [240, 254] on icon at bounding box center [240, 253] width 6 height 7
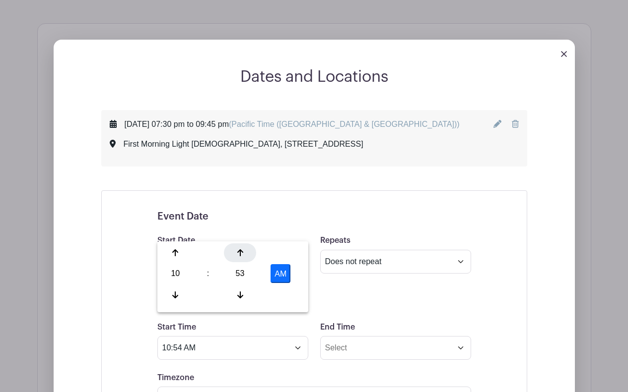
click at [240, 254] on icon at bounding box center [240, 253] width 6 height 7
click at [240, 249] on icon at bounding box center [240, 253] width 6 height 8
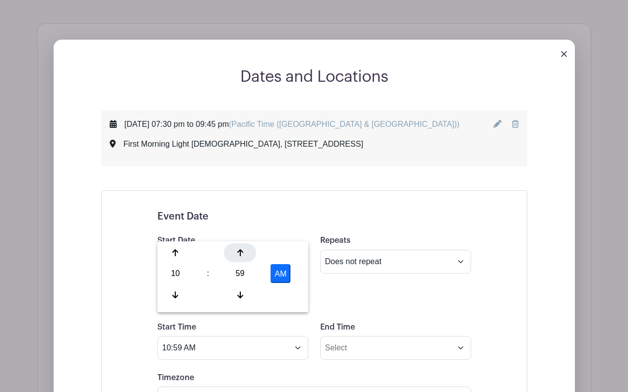
click at [240, 249] on icon at bounding box center [240, 253] width 6 height 8
click at [177, 296] on icon at bounding box center [175, 295] width 6 height 7
type input "10:00 AM"
click at [362, 336] on input "End Time" at bounding box center [395, 348] width 151 height 24
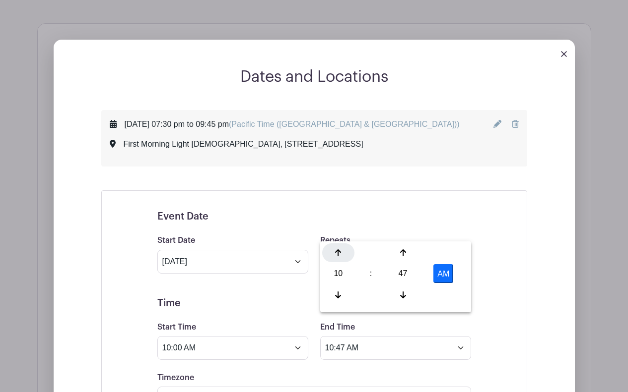
click at [340, 250] on icon at bounding box center [338, 253] width 6 height 8
click at [401, 294] on icon at bounding box center [403, 295] width 6 height 8
type input "12:45 PM"
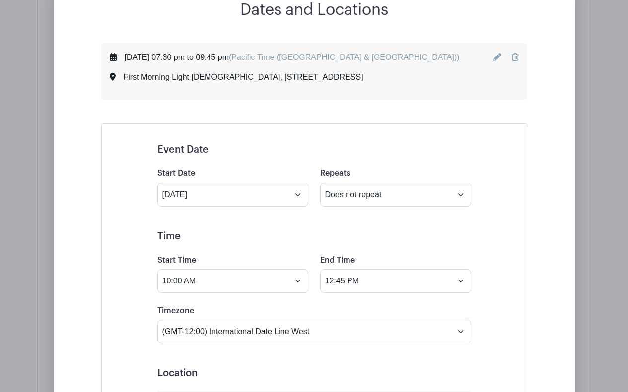
scroll to position [645, 0]
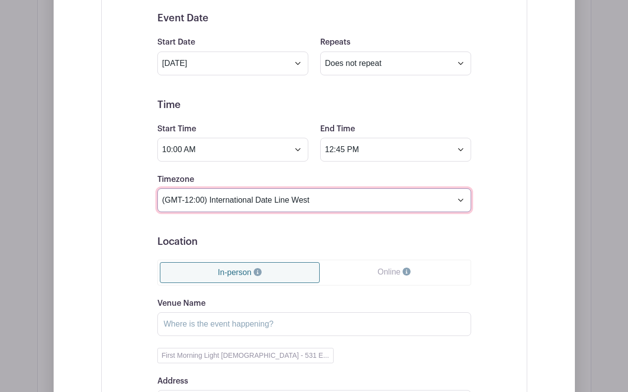
click at [273, 189] on select "(GMT-12:00) International Date Line West (GMT-11:00) American Samoa (GMT-11:00)…" at bounding box center [314, 201] width 314 height 24
select select "Pacific Time (US & Canada)"
click at [157, 189] on select "(GMT-12:00) International Date Line West (GMT-11:00) American Samoa (GMT-11:00)…" at bounding box center [314, 201] width 314 height 24
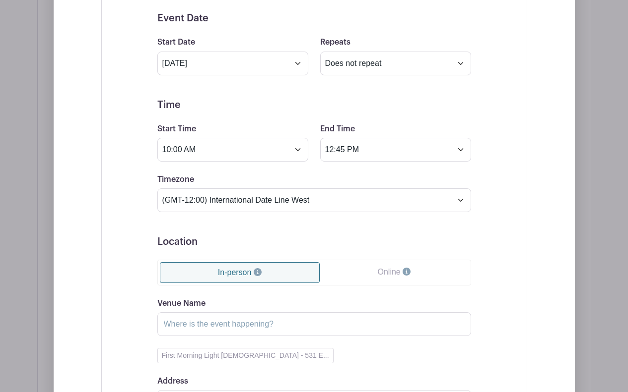
click at [206, 262] on link "In-person" at bounding box center [240, 272] width 160 height 21
click at [194, 313] on input "Venue Name" at bounding box center [314, 325] width 314 height 24
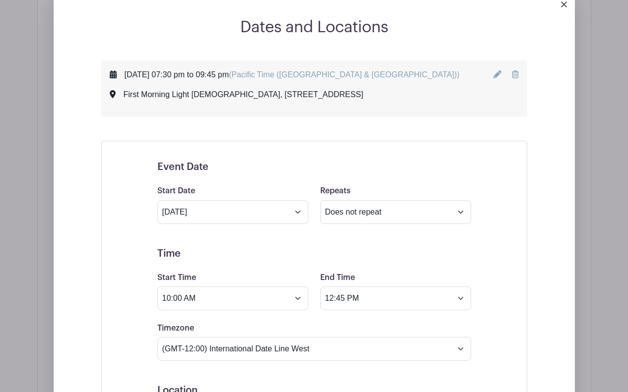
click at [134, 89] on div "First Morning Light Chinese Christian Church, 531 E Weddell Dr, Sunnyvale, CA 9…" at bounding box center [244, 95] width 240 height 12
click at [122, 89] on div "First Morning Light Chinese Christian Church, 531 E Weddell Dr, Sunnyvale, CA 9…" at bounding box center [285, 95] width 350 height 12
drag, startPoint x: 125, startPoint y: 69, endPoint x: 284, endPoint y: 70, distance: 159.3
click at [284, 89] on div "First Morning Light Chinese Christian Church, 531 E Weddell Dr, Sunnyvale, CA 9…" at bounding box center [244, 95] width 240 height 12
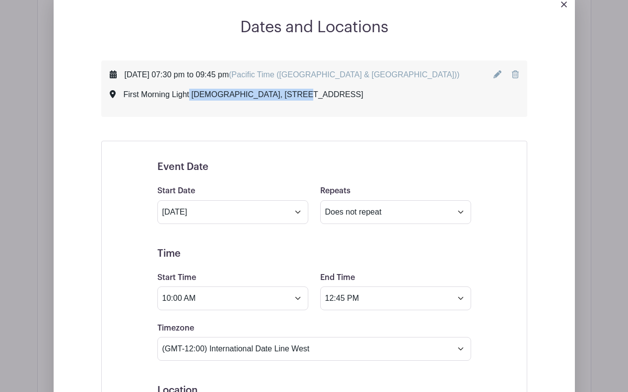
copy div "First Morning Light Chinese Christian Church,"
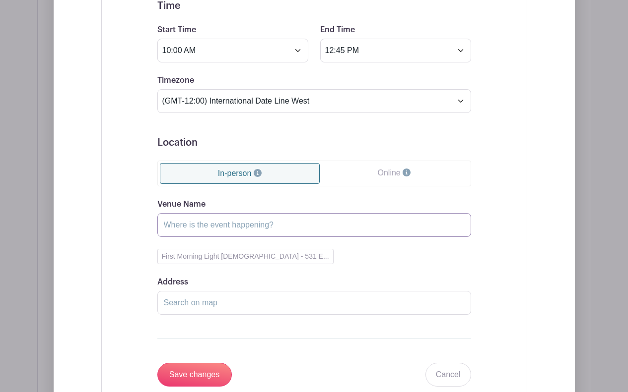
click at [189, 213] on input "Venue Name" at bounding box center [314, 225] width 314 height 24
paste input "First Morning Light Chinese Christian Church,"
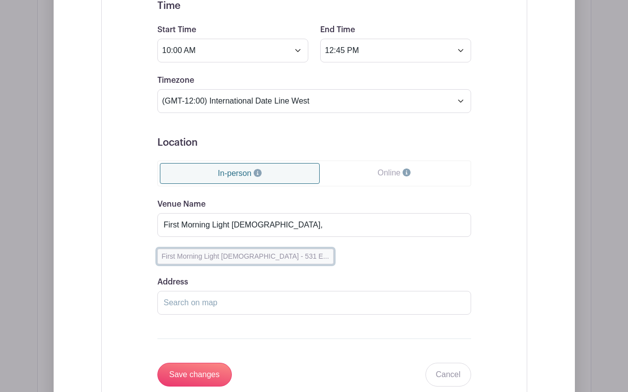
click at [281, 249] on button "First Morning Light Chinese Christian Church - 531 E..." at bounding box center [245, 256] width 176 height 15
type input "First Morning Light Chinese Christian Church"
type input "531 E Weddell Dr, Sunnyvale, CA 94089"
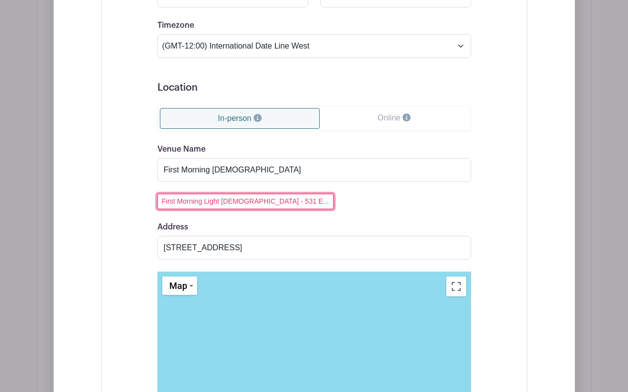
scroll to position [993, 0]
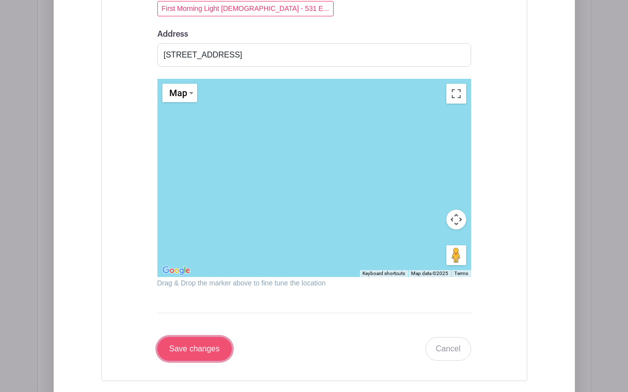
click at [208, 337] on input "Save changes" at bounding box center [194, 349] width 74 height 24
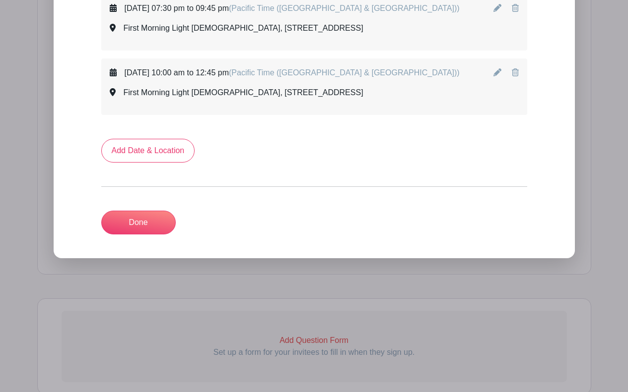
scroll to position [505, 0]
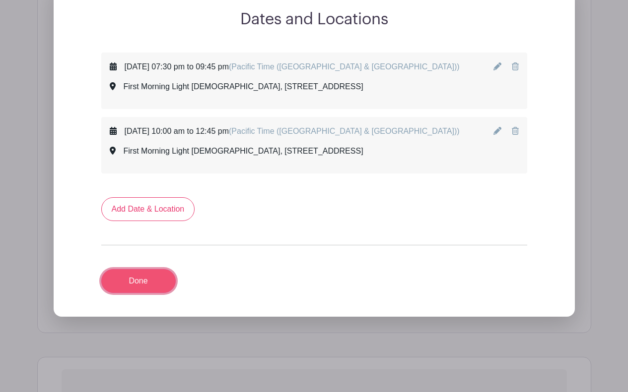
click at [140, 269] on link "Done" at bounding box center [138, 281] width 74 height 24
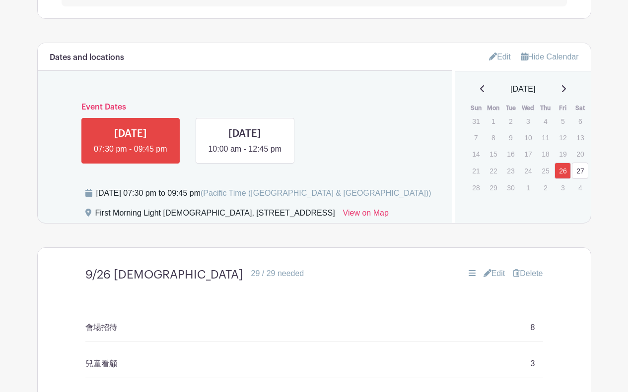
scroll to position [412, 0]
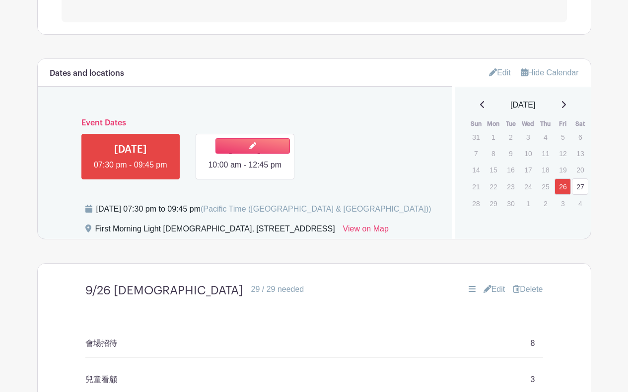
click at [245, 171] on link at bounding box center [245, 171] width 0 height 0
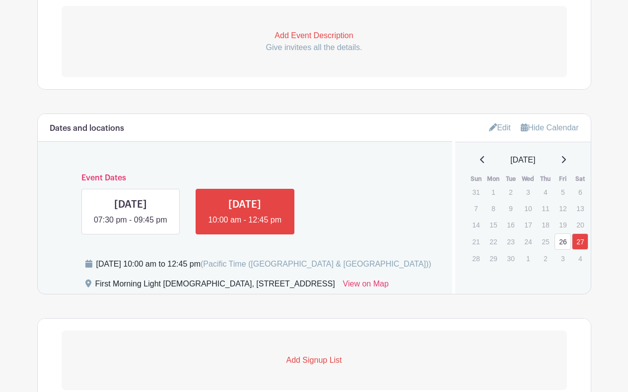
scroll to position [240, 0]
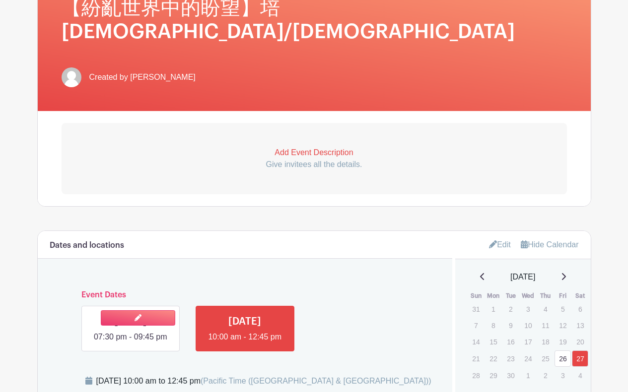
click at [130, 343] on link at bounding box center [130, 343] width 0 height 0
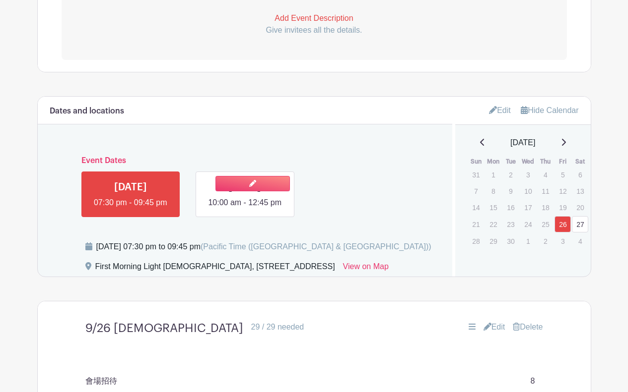
scroll to position [388, 0]
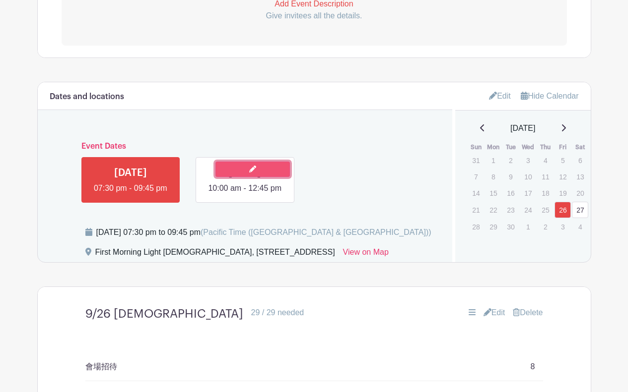
click at [235, 162] on link at bounding box center [252, 169] width 74 height 15
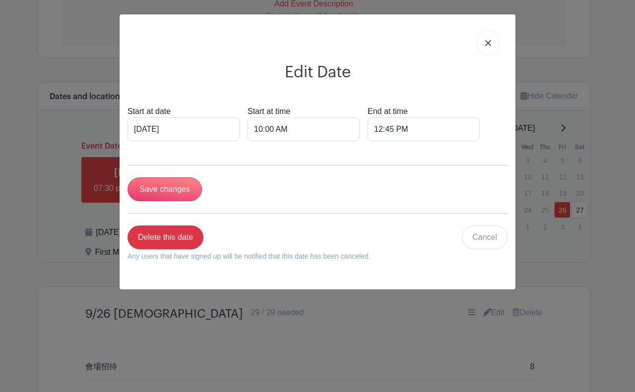
click at [486, 42] on img at bounding box center [488, 43] width 6 height 6
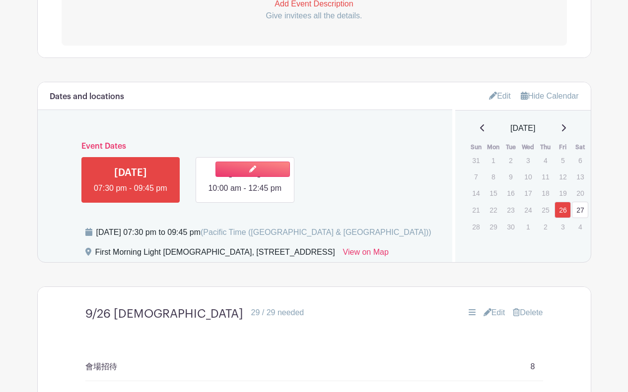
click at [245, 194] on link at bounding box center [245, 194] width 0 height 0
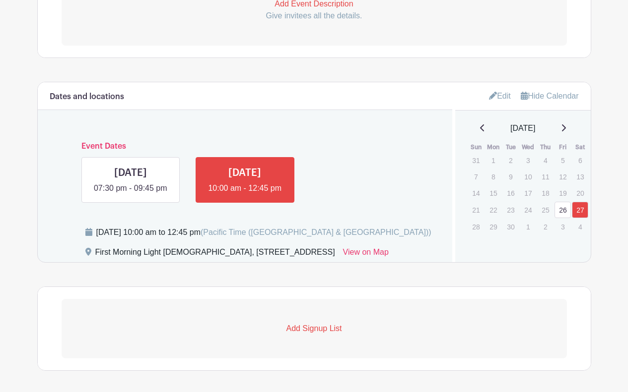
click at [330, 323] on p "Add Signup List" at bounding box center [314, 329] width 505 height 12
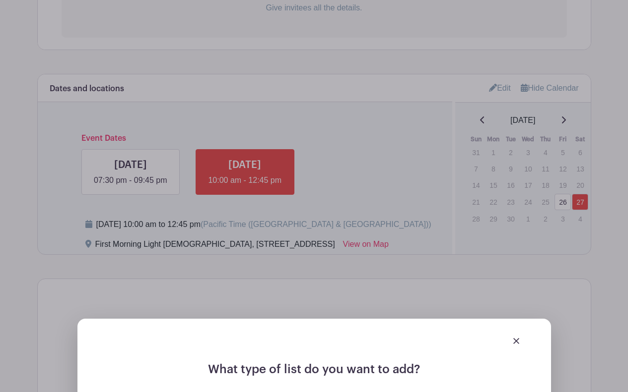
scroll to position [587, 0]
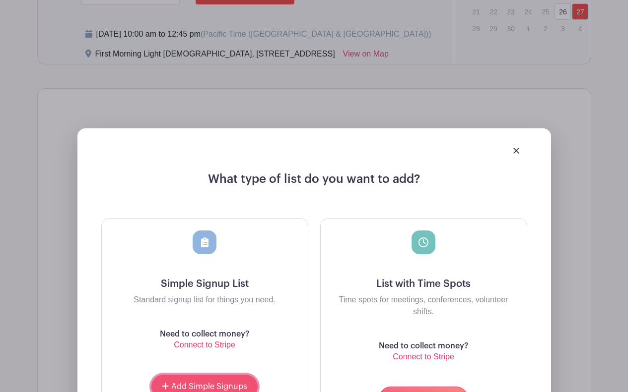
click at [232, 383] on span "Add Simple Signups" at bounding box center [209, 387] width 76 height 8
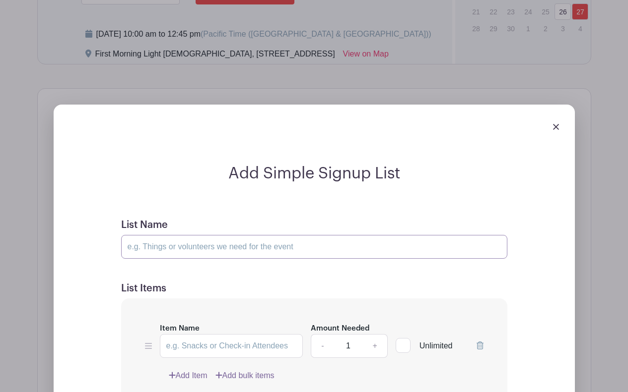
click at [179, 240] on input "List Name" at bounding box center [314, 247] width 386 height 24
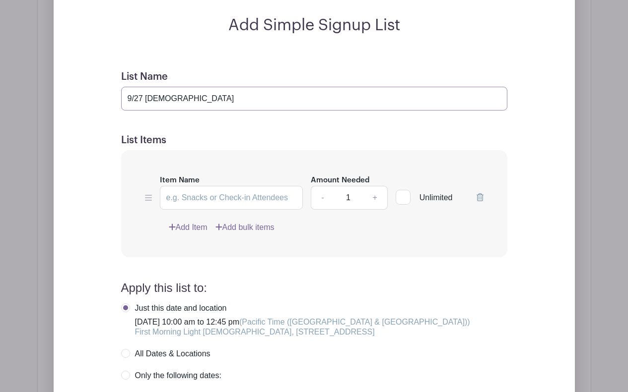
scroll to position [815, 0]
type input "9/27 佈道會"
click at [230, 150] on div "Item Name Amount Needed - 1 + Unlimited Add Item Add bulk items" at bounding box center [314, 204] width 386 height 108
click at [203, 186] on input "Item Name" at bounding box center [231, 198] width 143 height 24
click at [590, 100] on div "Add Simple Signup List List Name 9/27 佈道會 List Items Item Name Amount Needed - …" at bounding box center [314, 256] width 553 height 632
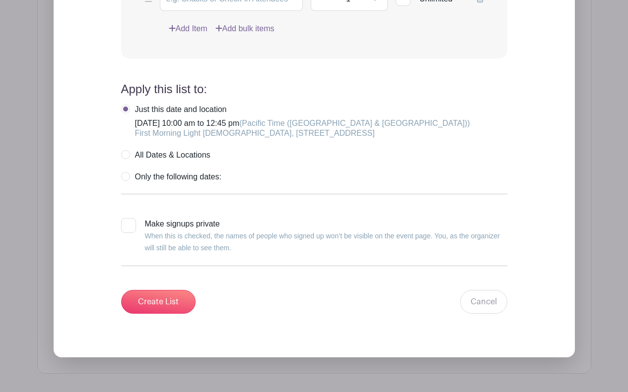
scroll to position [865, 0]
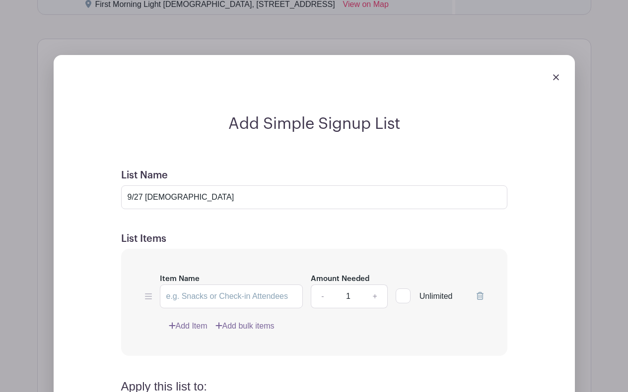
click at [555, 74] on img at bounding box center [556, 77] width 6 height 6
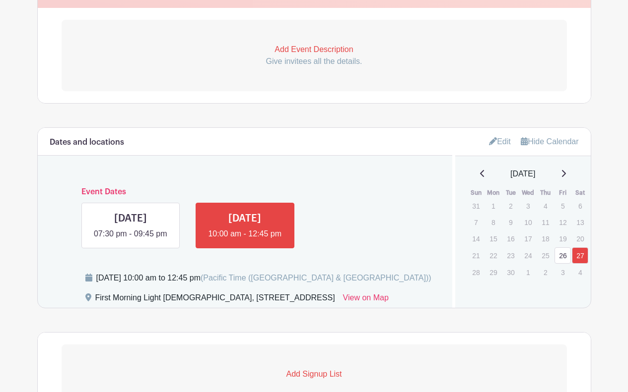
scroll to position [418, 0]
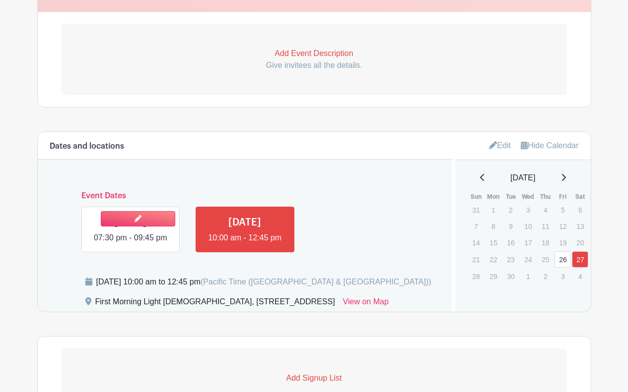
click at [130, 244] on link at bounding box center [130, 244] width 0 height 0
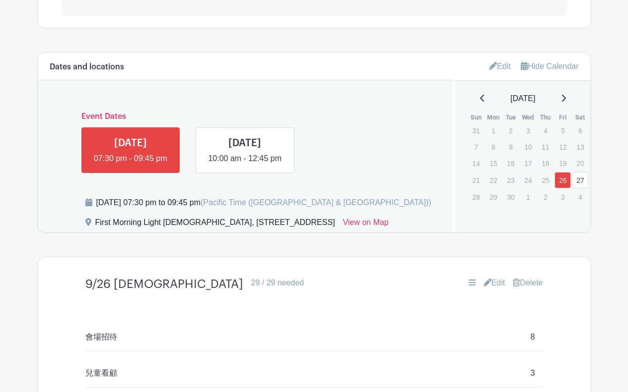
click at [494, 277] on link "Edit" at bounding box center [494, 283] width 22 height 12
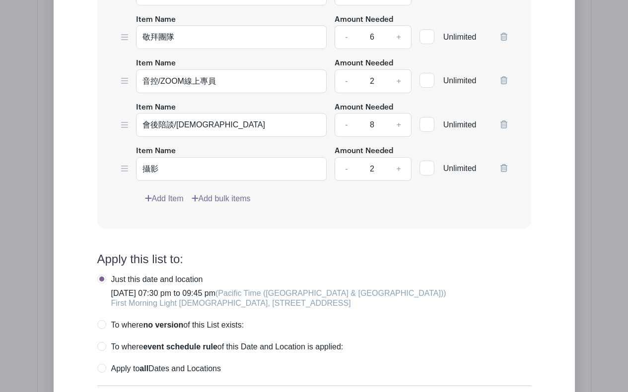
scroll to position [1014, 0]
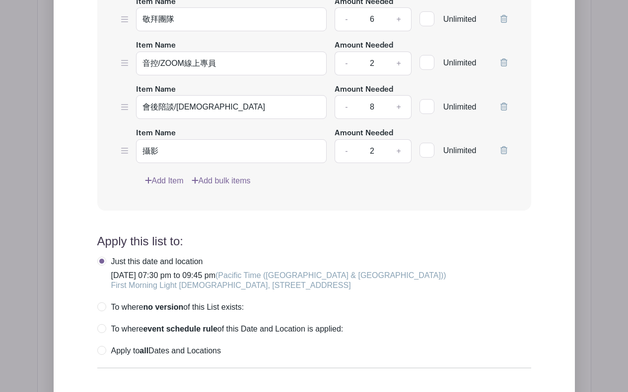
click at [103, 346] on label "Apply to all Dates and Locations" at bounding box center [159, 351] width 124 height 10
radio input "true"
click at [99, 257] on label "Just this date and location Friday, September 26, 2025 at 07:30 pm to 09:45 pm …" at bounding box center [271, 274] width 349 height 34
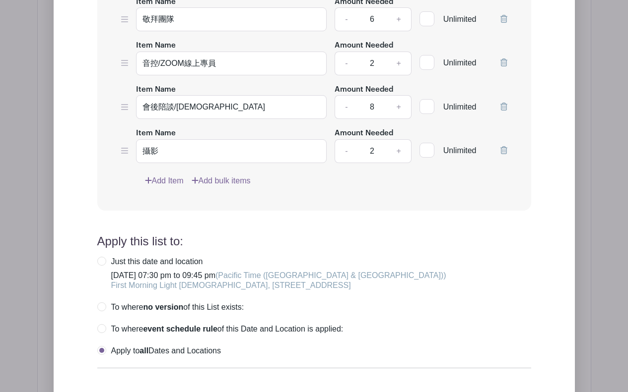
radio input "true"
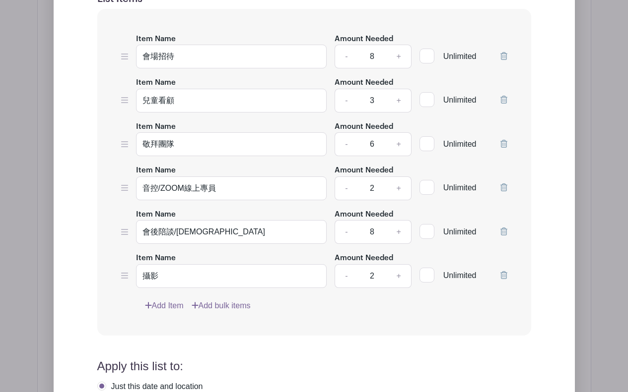
scroll to position [865, 0]
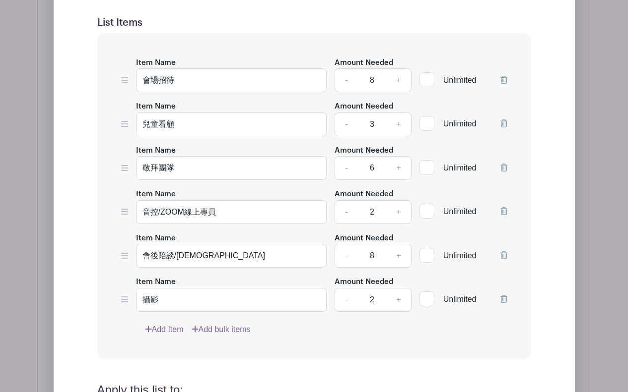
click at [167, 324] on link "Add Item" at bounding box center [164, 330] width 39 height 12
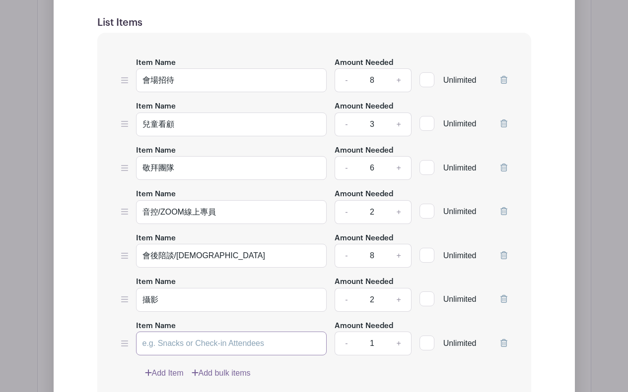
click at [173, 333] on input "Item Name" at bounding box center [231, 344] width 191 height 24
type input "z"
type input "s"
click at [506, 339] on icon at bounding box center [503, 343] width 7 height 8
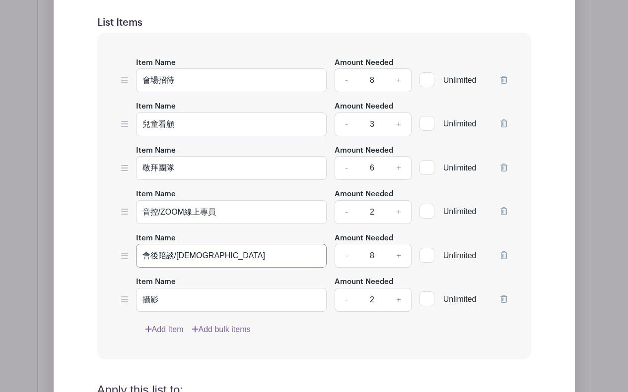
click at [152, 251] on input "會後陪談/禱告" at bounding box center [231, 256] width 191 height 24
click at [187, 249] on input "會後陪談/禱告" at bounding box center [231, 256] width 191 height 24
click at [172, 159] on input "敬拜團隊" at bounding box center [231, 168] width 191 height 24
click at [182, 114] on input "兒童看顧" at bounding box center [231, 125] width 191 height 24
click at [186, 74] on input "會場招待" at bounding box center [231, 80] width 191 height 24
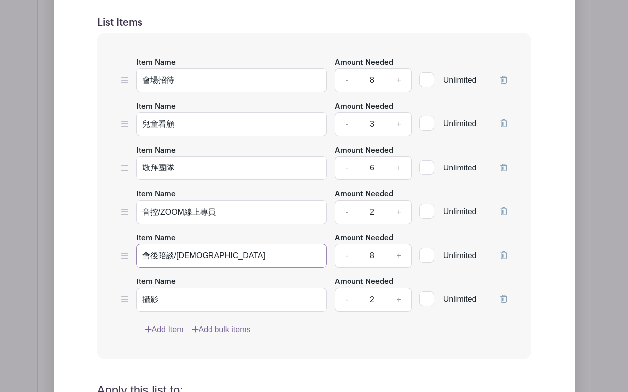
click at [191, 246] on input "會後陪談/禱告" at bounding box center [231, 256] width 191 height 24
drag, startPoint x: 177, startPoint y: 244, endPoint x: 106, endPoint y: 241, distance: 71.0
click at [106, 241] on div "Item Name 會場招待 Amount Needed - 8 + Unlimited Item Name 兒童看顧 Amount Needed - 3 +…" at bounding box center [314, 196] width 434 height 327
type input "陪談及禱告服事"
click at [219, 156] on input "敬拜團隊" at bounding box center [231, 168] width 191 height 24
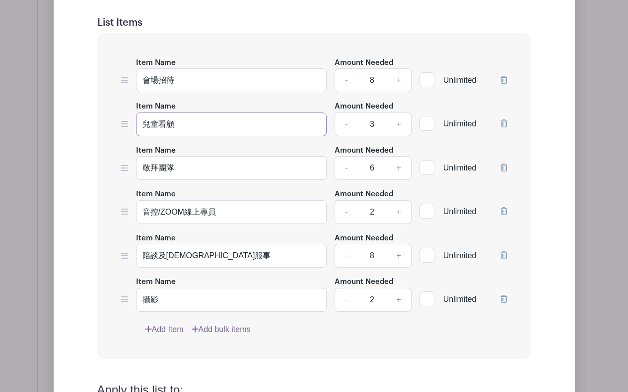
click at [223, 113] on input "兒童看顧" at bounding box center [231, 125] width 191 height 24
click at [201, 71] on input "會場招待" at bounding box center [231, 80] width 191 height 24
click at [192, 200] on input "音控/ZOOM線上專員" at bounding box center [231, 212] width 191 height 24
drag, startPoint x: 159, startPoint y: 199, endPoint x: 130, endPoint y: 202, distance: 29.4
click at [130, 202] on div "Item Name 音控/ZOOM線上專員 Amount Needed - 2 + Unlimited" at bounding box center [314, 206] width 386 height 36
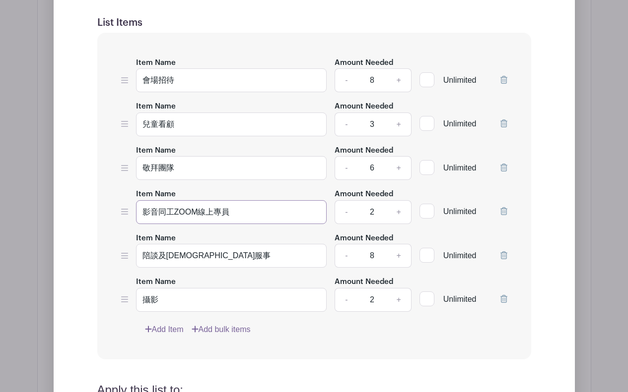
drag, startPoint x: 175, startPoint y: 201, endPoint x: 272, endPoint y: 202, distance: 96.8
click at [269, 202] on input "影音同工ZOOM線上專員" at bounding box center [231, 212] width 191 height 24
type input "影音同工"
click at [163, 324] on link "Add Item" at bounding box center [164, 330] width 39 height 12
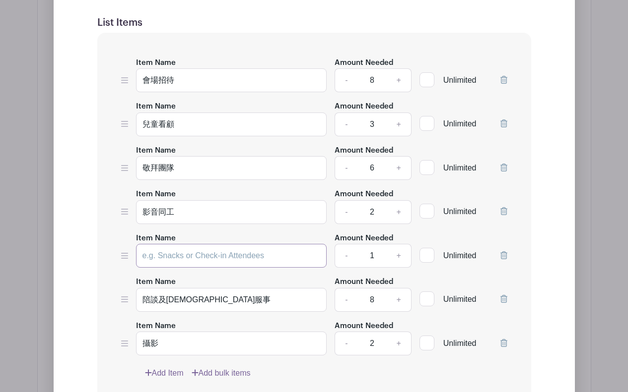
click at [170, 245] on input "Item Name" at bounding box center [231, 256] width 191 height 24
paste input "ZOOM線上專員"
click at [235, 247] on input "ZOOM線上專員" at bounding box center [231, 256] width 191 height 24
type input "ZOOM線上專員"
click at [402, 246] on link "+" at bounding box center [398, 256] width 25 height 24
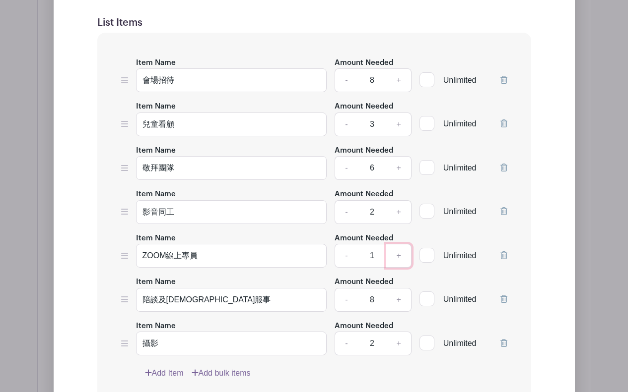
type input "2"
click at [190, 248] on input "ZOOM線上專員" at bounding box center [231, 256] width 191 height 24
click at [583, 244] on div "Edit Simple Signup List List Name 9/26 培靈會 List Items Item Name 會場招待 Amount Nee…" at bounding box center [314, 281] width 553 height 917
click at [168, 244] on input "ZOOM線上專員" at bounding box center [231, 256] width 191 height 24
drag, startPoint x: 165, startPoint y: 245, endPoint x: 123, endPoint y: 243, distance: 42.2
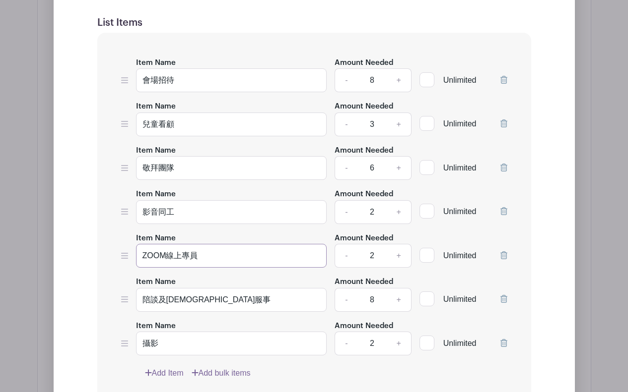
click at [123, 243] on div "Item Name ZOOM線上專員 Amount Needed - 2 + Unlimited" at bounding box center [314, 250] width 386 height 36
click at [590, 247] on div "Edit Simple Signup List List Name 9/26 培靈會 List Items Item Name 會場招待 Amount Nee…" at bounding box center [314, 281] width 553 height 917
click at [246, 246] on input "ZOOM線上專員" at bounding box center [231, 256] width 191 height 24
type input "ZOOM線上專員 （不對外公開有線上鏈接）"
click at [590, 243] on div "Edit Simple Signup List List Name 9/26 培靈會 List Items Item Name 會場招待 Amount Nee…" at bounding box center [314, 281] width 553 height 917
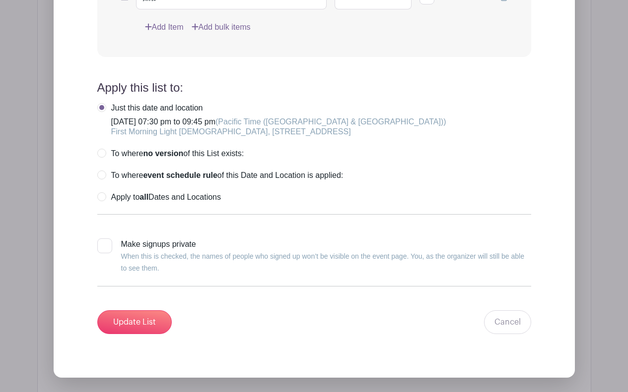
scroll to position [1212, 0]
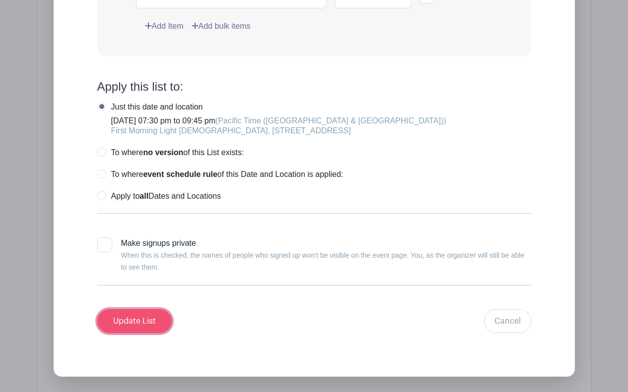
click at [133, 310] on input "Update List" at bounding box center [134, 322] width 74 height 24
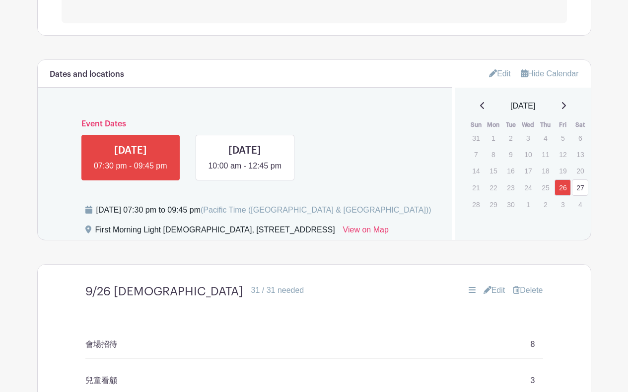
scroll to position [498, 0]
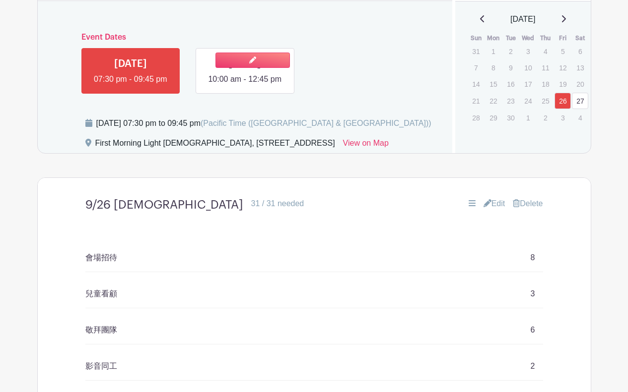
click at [245, 85] on link at bounding box center [245, 85] width 0 height 0
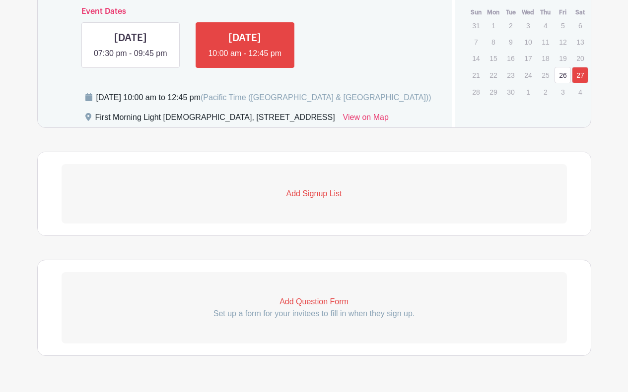
scroll to position [537, 0]
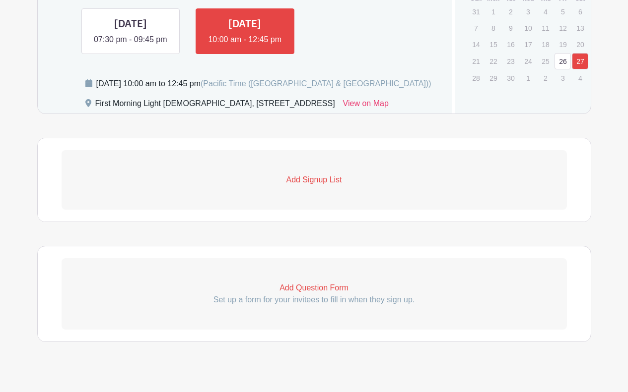
click at [321, 174] on p "Add Signup List" at bounding box center [314, 180] width 505 height 12
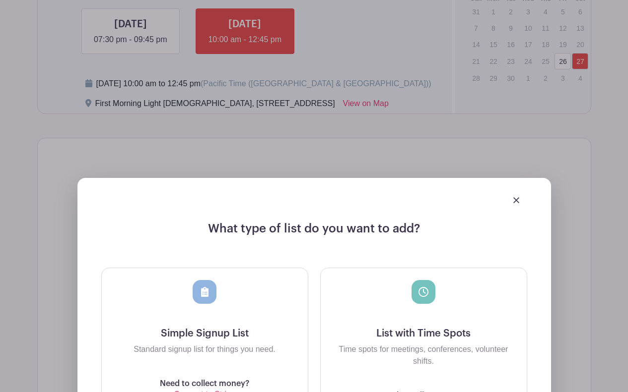
scroll to position [785, 0]
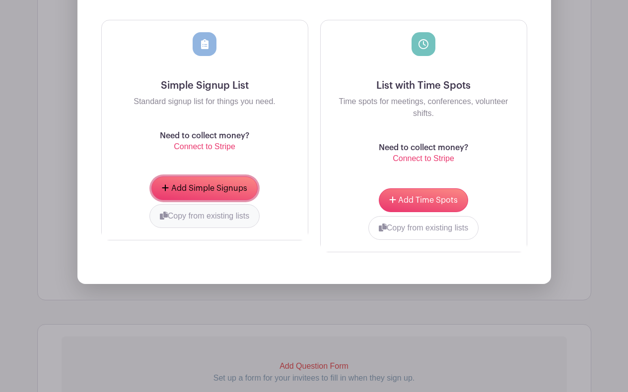
drag, startPoint x: 214, startPoint y: 178, endPoint x: 201, endPoint y: 210, distance: 35.2
click at [201, 210] on div "Add Simple Signups Copy from existing lists 9/26 培靈會 9/26 培靈會 Pray and Follow-u…" at bounding box center [205, 202] width 206 height 75
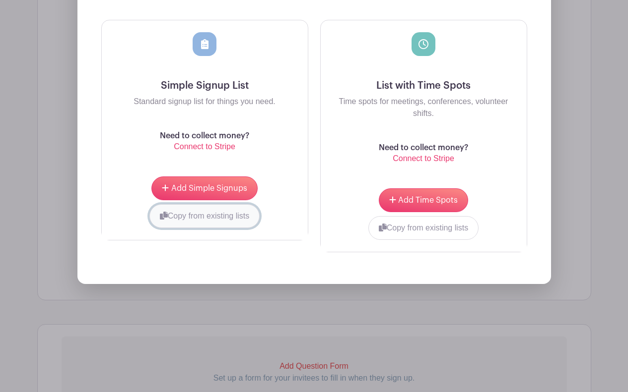
click at [201, 207] on button "Copy from existing lists" at bounding box center [204, 216] width 111 height 24
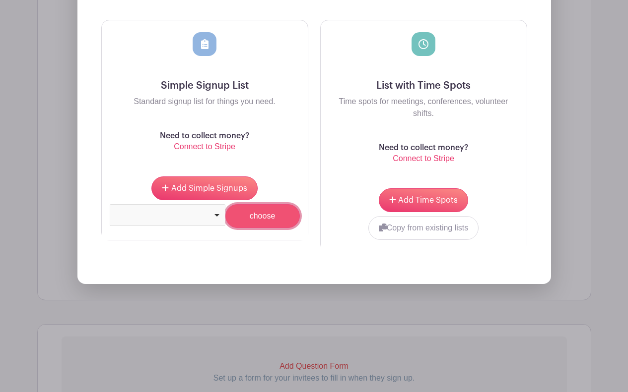
click at [264, 207] on input "choose" at bounding box center [262, 216] width 74 height 24
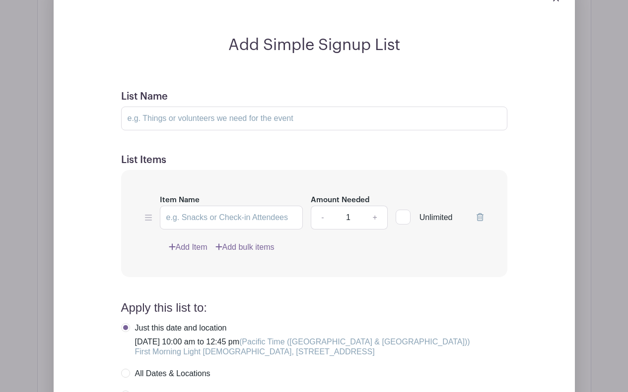
scroll to position [617, 0]
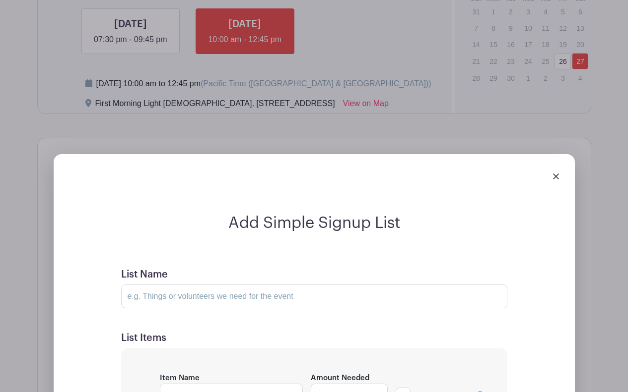
click at [561, 162] on div at bounding box center [314, 176] width 505 height 28
click at [557, 174] on img at bounding box center [556, 177] width 6 height 6
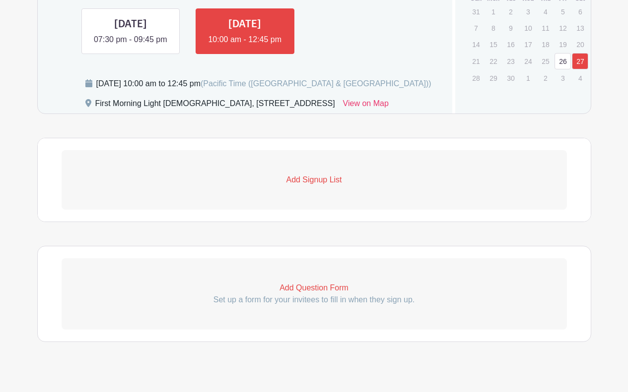
click at [299, 174] on p "Add Signup List" at bounding box center [314, 180] width 505 height 12
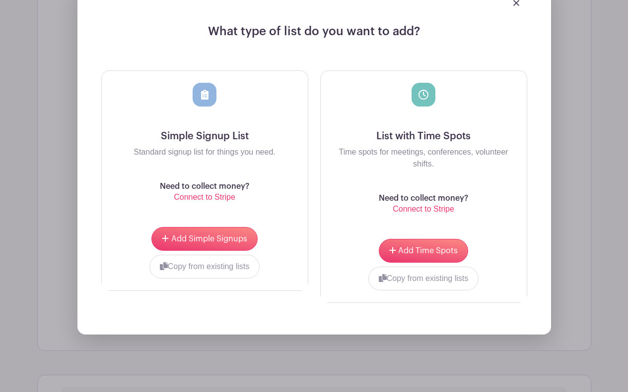
scroll to position [815, 0]
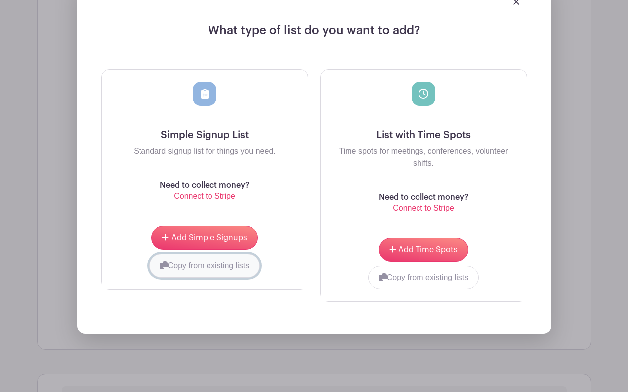
click at [185, 255] on button "Copy from existing lists" at bounding box center [204, 266] width 111 height 24
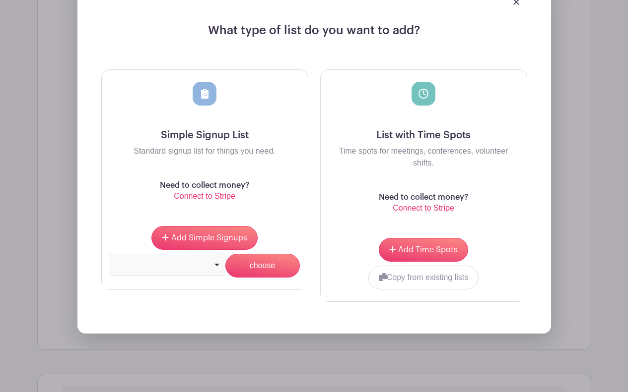
click at [196, 255] on div at bounding box center [168, 265] width 116 height 22
click at [273, 254] on input "choose" at bounding box center [262, 266] width 74 height 24
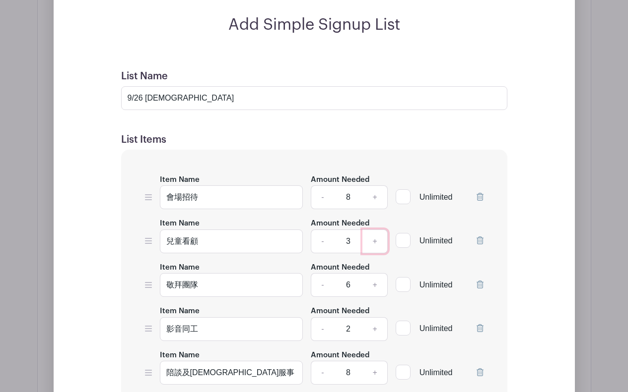
click at [373, 230] on link "+" at bounding box center [374, 242] width 25 height 24
type input "4"
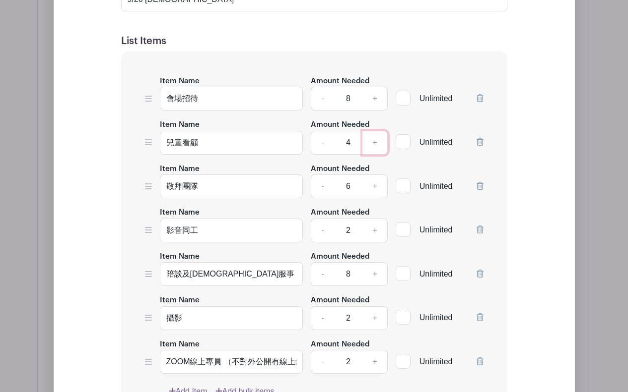
scroll to position [914, 0]
click at [189, 263] on input "陪談及禱告服事" at bounding box center [231, 274] width 143 height 24
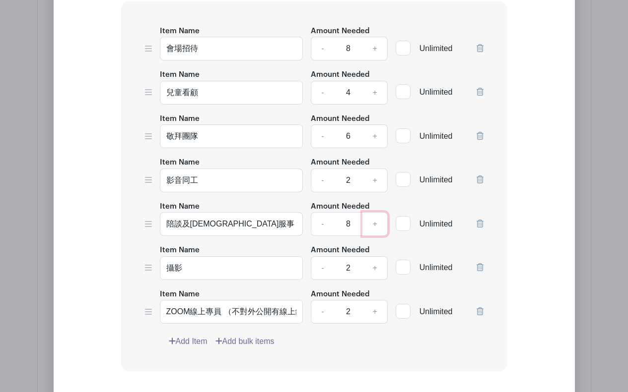
click at [374, 212] on link "+" at bounding box center [374, 224] width 25 height 24
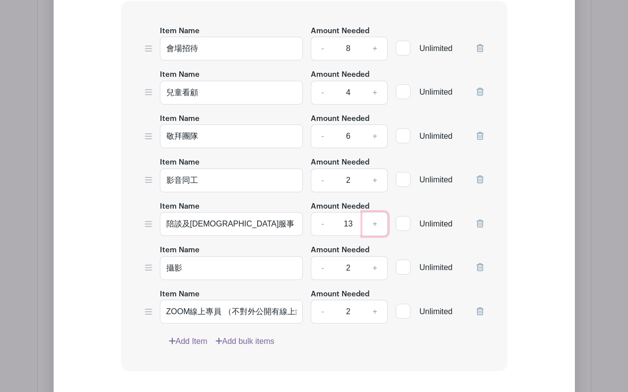
click at [374, 212] on link "+" at bounding box center [374, 224] width 25 height 24
click at [376, 212] on link "+" at bounding box center [374, 224] width 25 height 24
click at [376, 213] on link "+" at bounding box center [374, 224] width 25 height 24
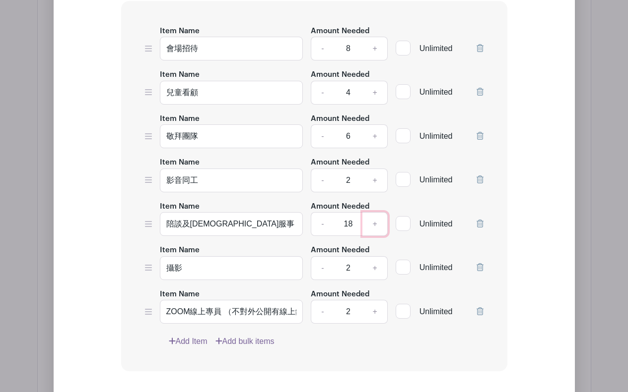
click at [376, 213] on link "+" at bounding box center [374, 224] width 25 height 24
type input "20"
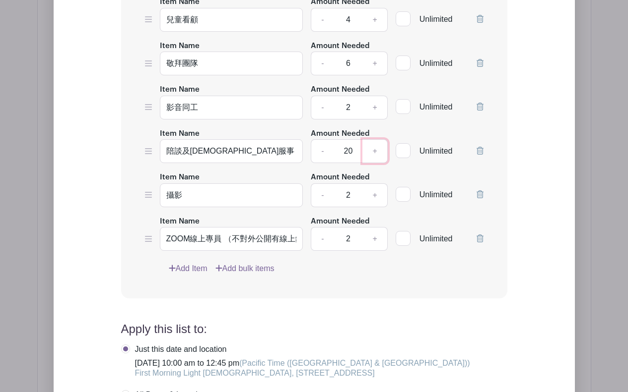
scroll to position [1063, 0]
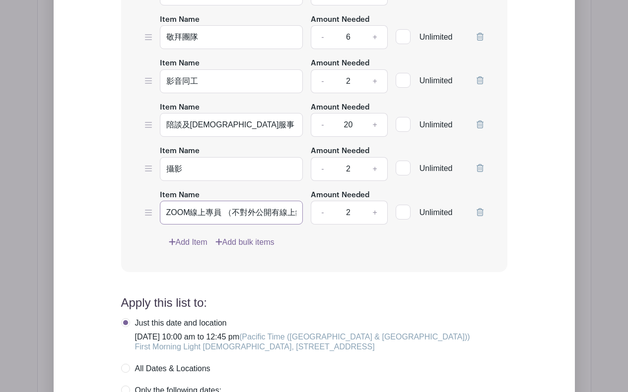
click at [187, 203] on input "ZOOM線上專員 （不對外公開有線上鏈接）" at bounding box center [231, 213] width 143 height 24
paste input "茶點同工"
drag, startPoint x: 181, startPoint y: 200, endPoint x: 154, endPoint y: 198, distance: 27.4
click at [155, 200] on div "Item Name 茶點同工 Amount Needed - 2 + Unlimited" at bounding box center [314, 207] width 338 height 36
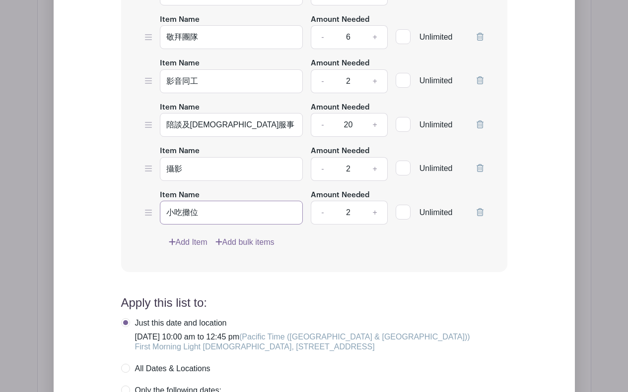
type input "小吃攤位"
click at [377, 202] on link "+" at bounding box center [374, 213] width 25 height 24
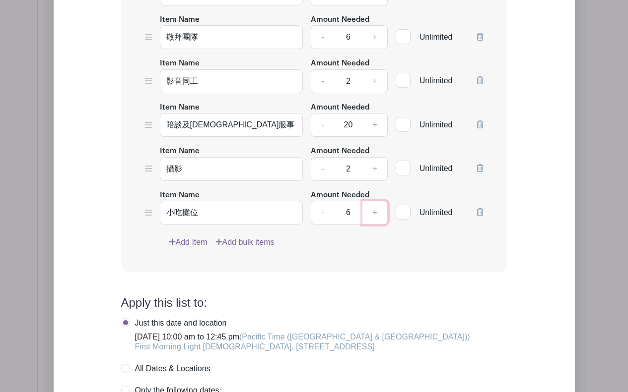
click at [377, 202] on link "+" at bounding box center [374, 213] width 25 height 24
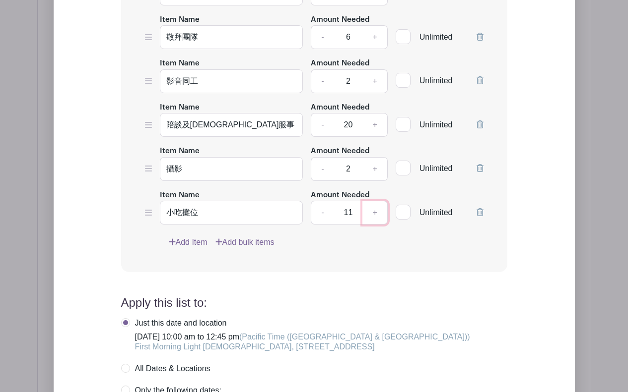
click at [377, 202] on link "+" at bounding box center [374, 213] width 25 height 24
type input "12"
click at [191, 237] on link "Add Item" at bounding box center [188, 243] width 39 height 12
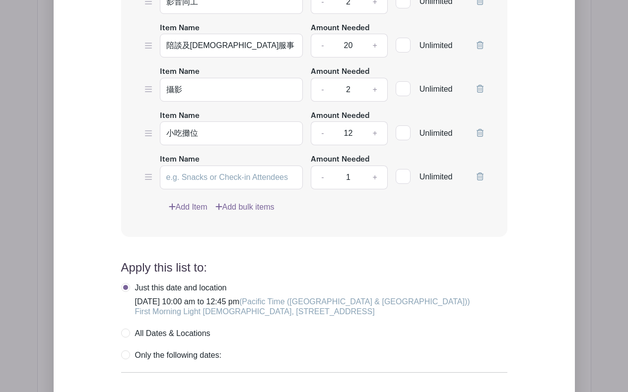
scroll to position [984, 0]
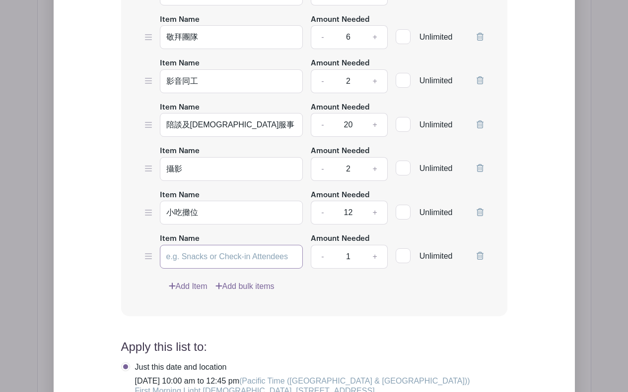
click at [189, 247] on input "Item Name" at bounding box center [231, 257] width 143 height 24
type input "禮物及物資管理及分發"
click at [377, 249] on link "+" at bounding box center [374, 257] width 25 height 24
type input "3"
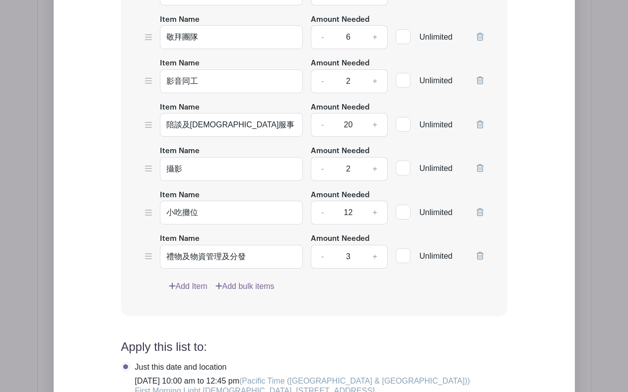
click at [439, 290] on div "Item Name 會場招待 Amount Needed - 8 + Unlimited Item Name 兒童看顧 Amount Needed - 4 +…" at bounding box center [314, 109] width 386 height 415
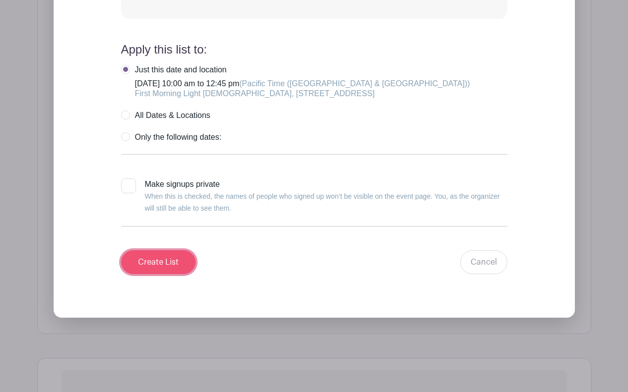
click at [173, 251] on input "Create List" at bounding box center [158, 263] width 74 height 24
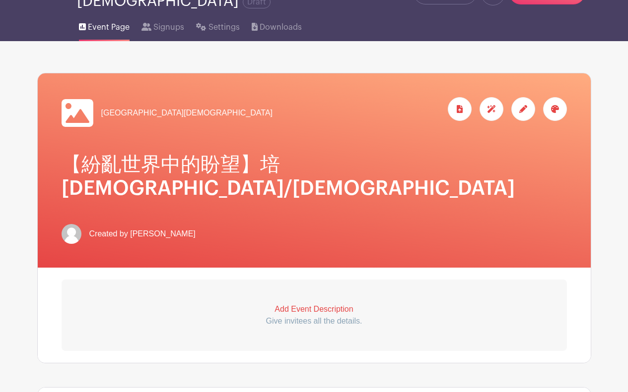
scroll to position [0, 0]
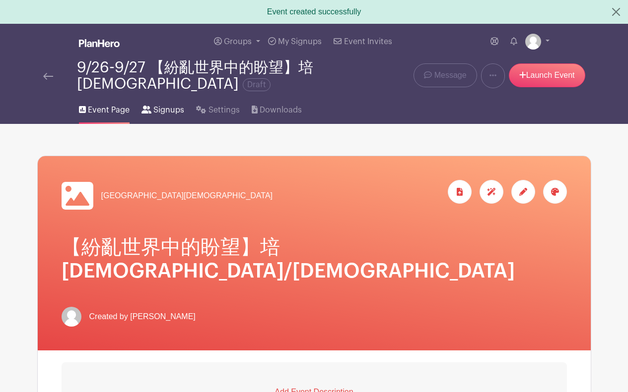
click at [171, 113] on span "Signups" at bounding box center [168, 110] width 31 height 12
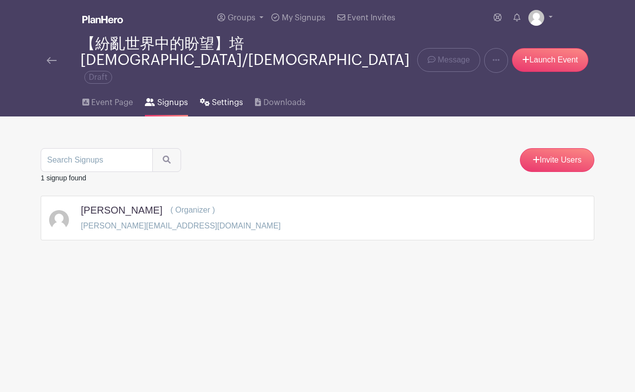
click at [227, 97] on span "Settings" at bounding box center [227, 103] width 31 height 12
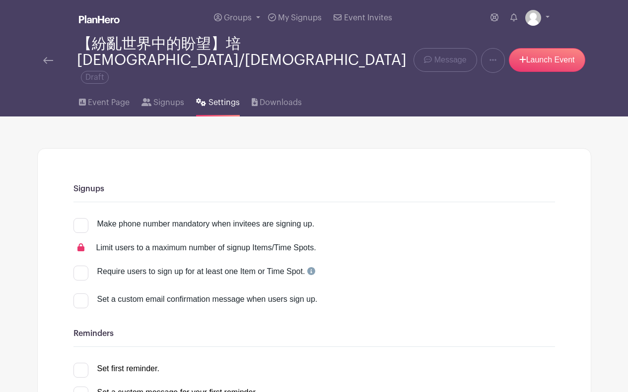
click at [159, 218] on div "Make phone number mandatory when invitees are signing up." at bounding box center [205, 224] width 217 height 12
click at [80, 218] on input "Make phone number mandatory when invitees are signing up." at bounding box center [76, 221] width 6 height 6
checkbox input "true"
click at [121, 294] on div "Set a custom email confirmation message when users sign up." at bounding box center [325, 300] width 457 height 12
click at [80, 294] on input "Set a custom email confirmation message when users sign up." at bounding box center [76, 297] width 6 height 6
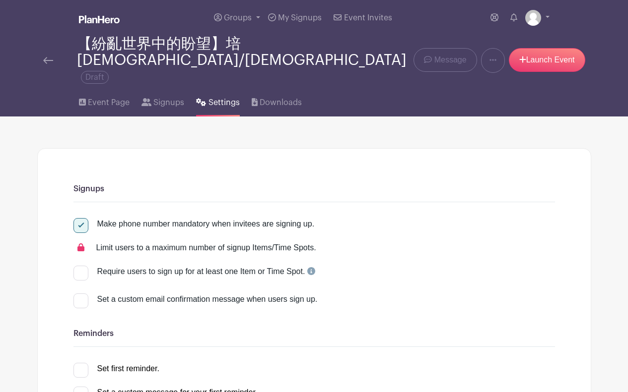
checkbox input "true"
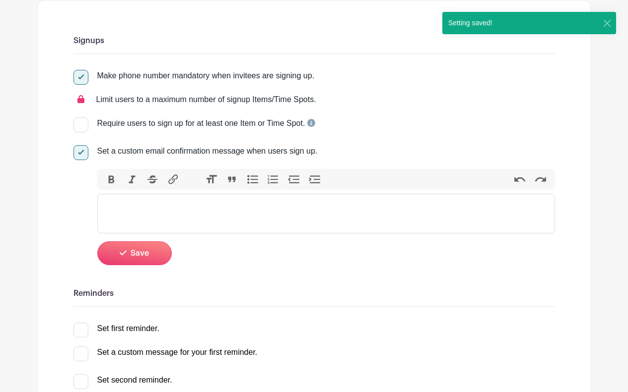
scroll to position [149, 0]
click at [152, 195] on trix-editor at bounding box center [325, 213] width 457 height 40
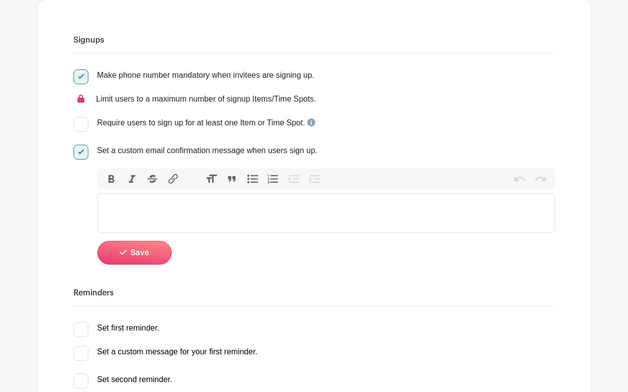
click at [84, 145] on div at bounding box center [80, 152] width 15 height 15
click at [80, 145] on input "Set a custom email confirmation message when users sign up." at bounding box center [76, 148] width 6 height 6
checkbox input "false"
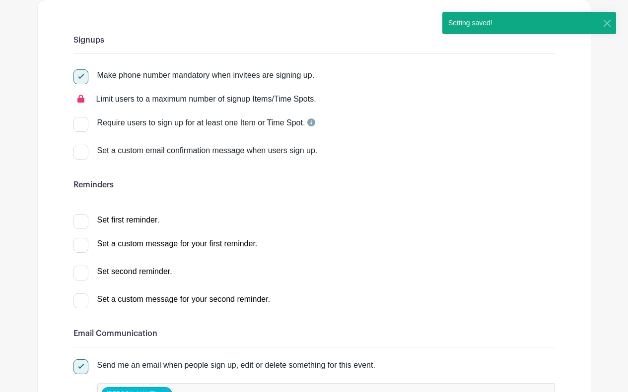
click at [84, 145] on div at bounding box center [80, 152] width 15 height 15
click at [80, 145] on input "Set a custom email confirmation message when users sign up." at bounding box center [76, 148] width 6 height 6
checkbox input "true"
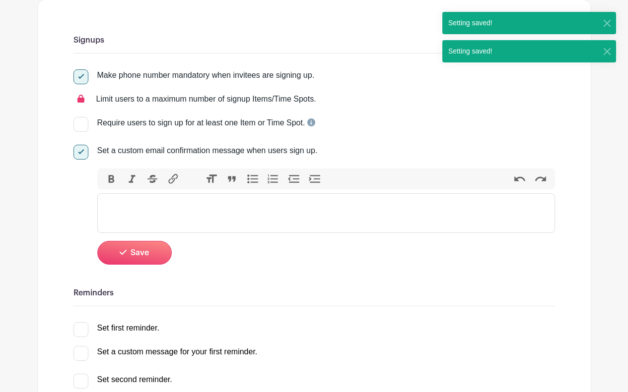
click at [136, 193] on trix-editor at bounding box center [325, 213] width 457 height 40
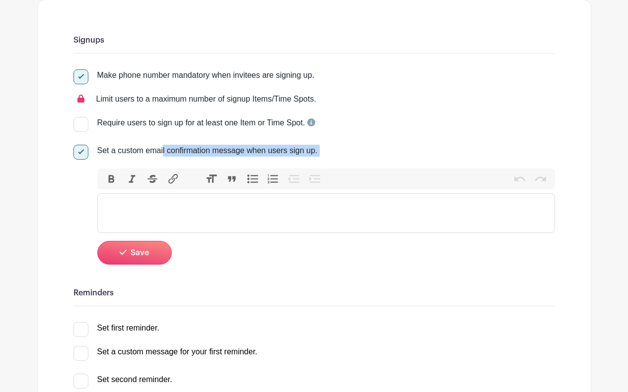
drag, startPoint x: 110, startPoint y: 135, endPoint x: 328, endPoint y: 143, distance: 217.9
click at [328, 145] on div "Set a custom email confirmation message when users sign up. Bold Italic Striket…" at bounding box center [313, 205] width 481 height 120
copy div "a custom email confirmation message when users sign up. Bold Italic Strikethrou…"
click at [142, 193] on trix-editor at bounding box center [325, 213] width 457 height 40
paste trix-editor "<div>&nbsp;Thank you for signing up to volunteer with us! We’re so grateful for…"
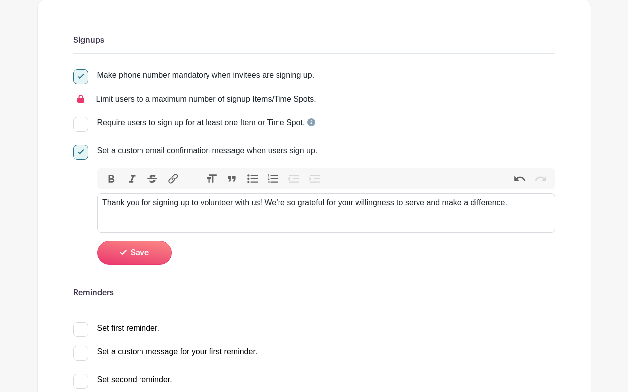
type trix-editor "<div>&nbsp;Thank you for signing up to volunteer with us! We’re so grateful for…"
click at [468, 197] on div "Thank you for signing up to volunteer with us! We’re so grateful for your willi…" at bounding box center [325, 203] width 447 height 12
click at [140, 249] on span "Save" at bounding box center [139, 253] width 18 height 8
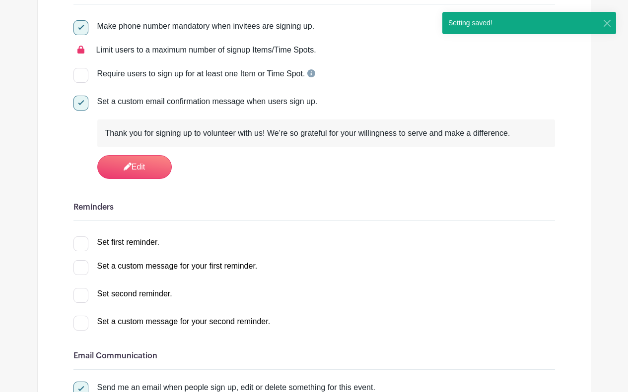
scroll to position [198, 0]
click at [160, 260] on div "Set a custom message for your first reminder." at bounding box center [177, 266] width 160 height 12
click at [80, 260] on input "Set a custom message for your first reminder." at bounding box center [76, 263] width 6 height 6
checkbox input "true"
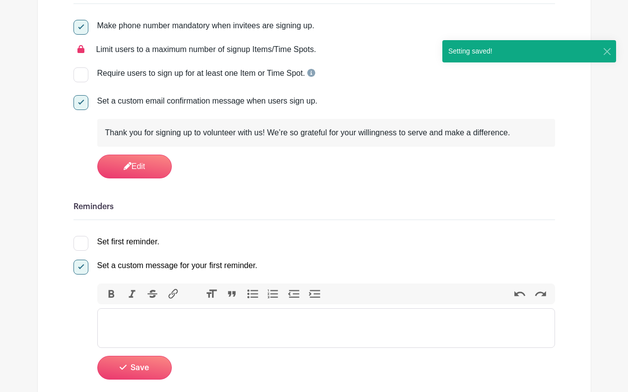
click at [160, 260] on div "Set a custom message for your first reminder." at bounding box center [177, 266] width 160 height 12
click at [80, 260] on input "Set a custom message for your first reminder." at bounding box center [76, 263] width 6 height 6
checkbox input "false"
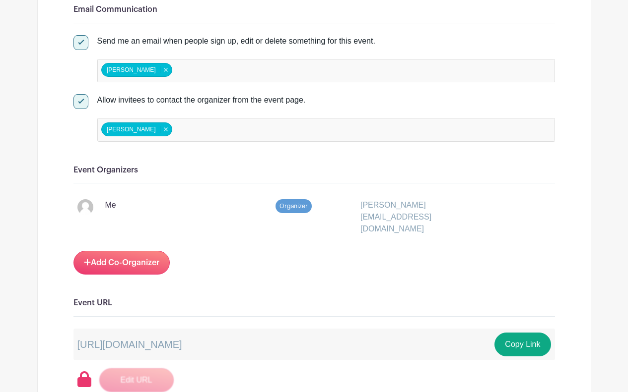
scroll to position [546, 0]
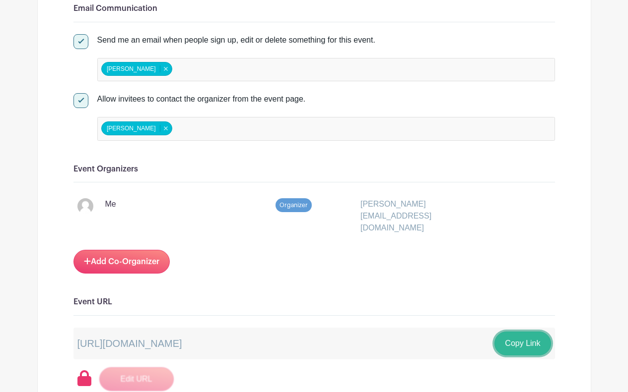
click at [519, 332] on button "Copy Link" at bounding box center [522, 344] width 56 height 24
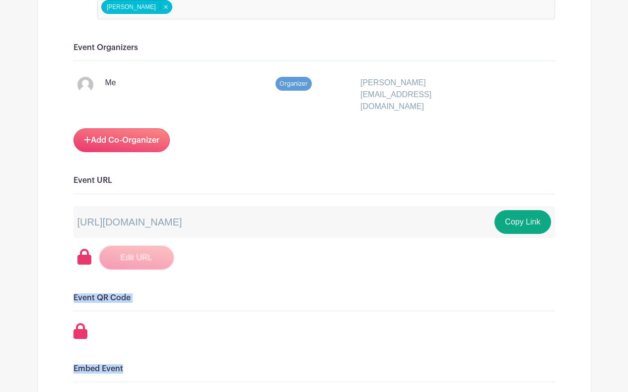
click at [232, 338] on div "Signups Make phone number mandatory when invitees are signing up. Limit users t…" at bounding box center [313, 274] width 481 height 1514
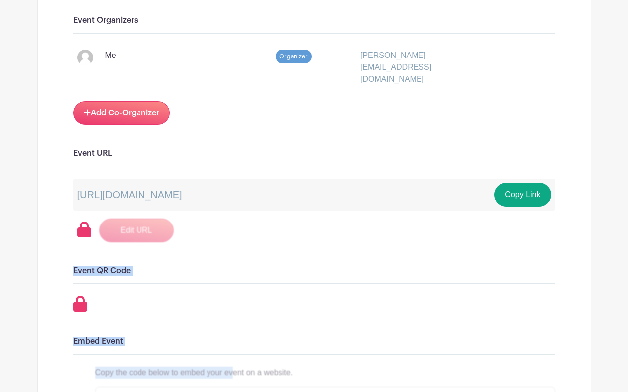
scroll to position [744, 0]
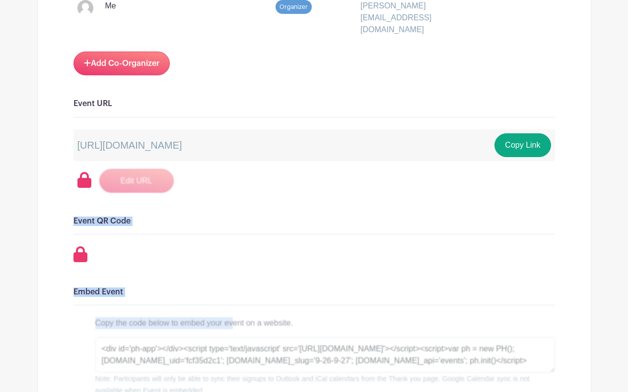
click at [272, 236] on div "Signups Make phone number mandatory when invitees are signing up. Limit users t…" at bounding box center [313, 197] width 481 height 1514
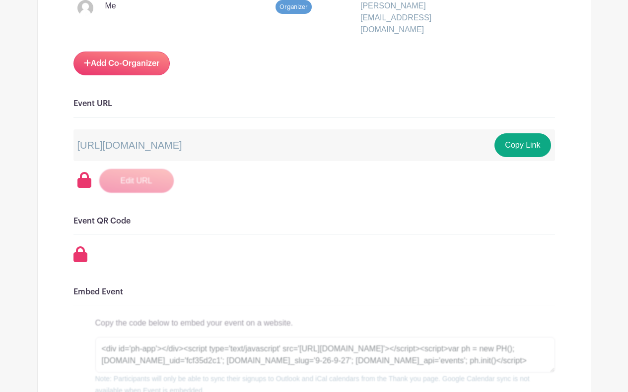
click at [272, 236] on div "Signups Make phone number mandatory when invitees are signing up. Limit users t…" at bounding box center [313, 197] width 481 height 1514
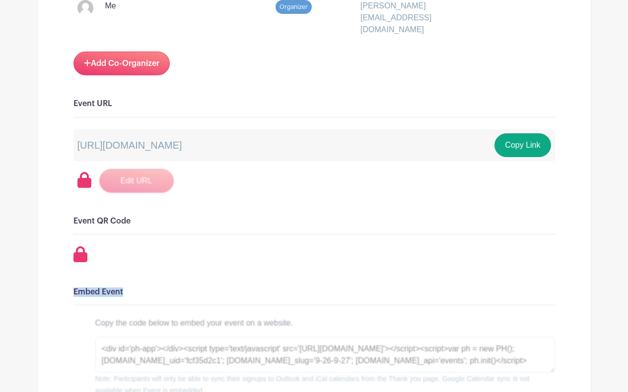
click at [272, 236] on div "Signups Make phone number mandatory when invitees are signing up. Limit users t…" at bounding box center [313, 197] width 481 height 1514
click at [270, 239] on div "Signups Make phone number mandatory when invitees are signing up. Limit users t…" at bounding box center [313, 197] width 481 height 1514
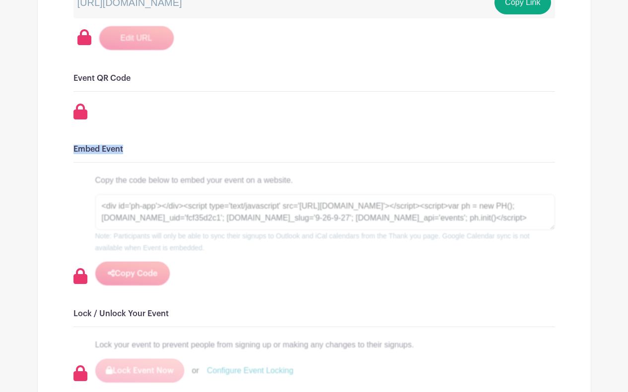
click at [270, 239] on div "Copy the code below to embed your event on a website. <div id='ph-app'></div><s…" at bounding box center [324, 230] width 459 height 111
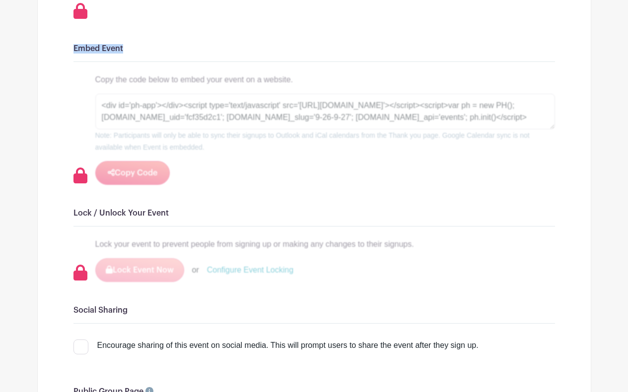
scroll to position [1091, 0]
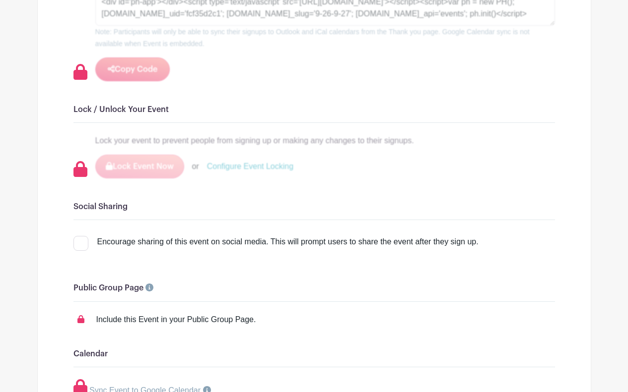
click at [163, 236] on div "Encourage sharing of this event on social media. This will prompt users to shar…" at bounding box center [287, 242] width 381 height 12
click at [80, 236] on input "Encourage sharing of this event on social media. This will prompt users to shar…" at bounding box center [76, 239] width 6 height 6
click at [163, 236] on div "Encourage sharing of this event on social media. This will prompt users to shar…" at bounding box center [287, 242] width 381 height 12
click at [80, 236] on input "Encourage sharing of this event on social media. This will prompt users to shar…" at bounding box center [76, 239] width 6 height 6
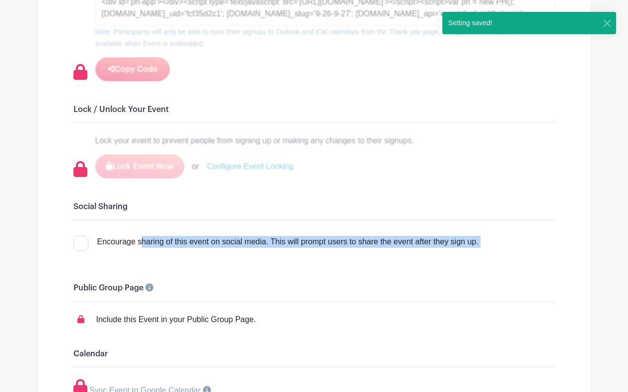
click at [163, 236] on div "Encourage sharing of this event on social media. This will prompt users to shar…" at bounding box center [287, 242] width 381 height 12
click at [80, 236] on input "Encourage sharing of this event on social media. This will prompt users to shar…" at bounding box center [76, 239] width 6 height 6
click at [163, 236] on div "Encourage sharing of this event on social media. This will prompt users to shar…" at bounding box center [287, 242] width 381 height 12
click at [80, 236] on input "Encourage sharing of this event on social media. This will prompt users to shar…" at bounding box center [76, 239] width 6 height 6
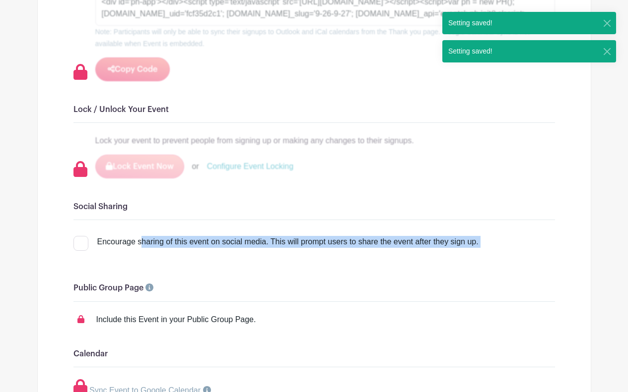
click at [163, 236] on div "Encourage sharing of this event on social media. This will prompt users to shar…" at bounding box center [287, 242] width 381 height 12
click at [80, 236] on input "Encourage sharing of this event on social media. This will prompt users to shar…" at bounding box center [76, 239] width 6 height 6
click at [163, 236] on div "Encourage sharing of this event on social media. This will prompt users to shar…" at bounding box center [287, 242] width 381 height 12
click at [80, 236] on input "Encourage sharing of this event on social media. This will prompt users to shar…" at bounding box center [76, 239] width 6 height 6
checkbox input "false"
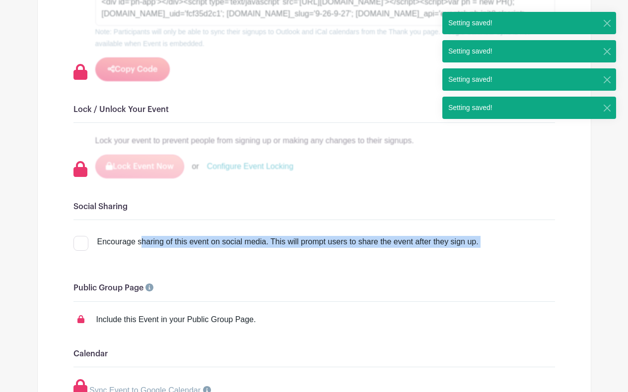
drag, startPoint x: 163, startPoint y: 216, endPoint x: 159, endPoint y: 249, distance: 33.5
click at [161, 232] on div "Encourage sharing of this event on social media. This will prompt users to shar…" at bounding box center [313, 246] width 481 height 28
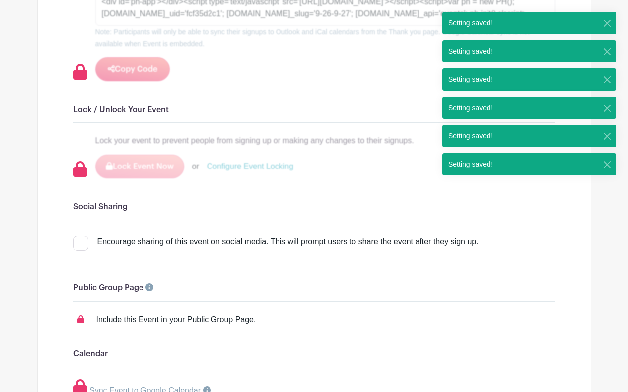
drag, startPoint x: 133, startPoint y: 227, endPoint x: 50, endPoint y: 232, distance: 83.5
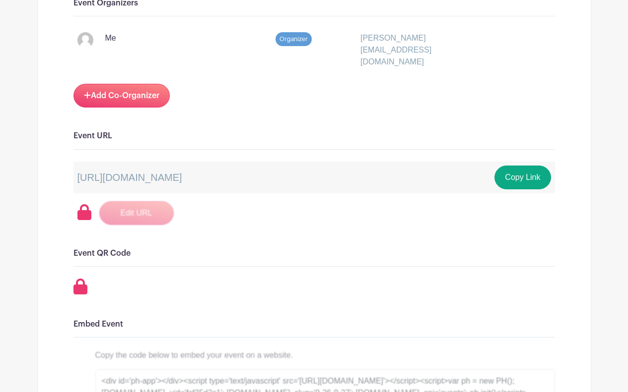
scroll to position [530, 0]
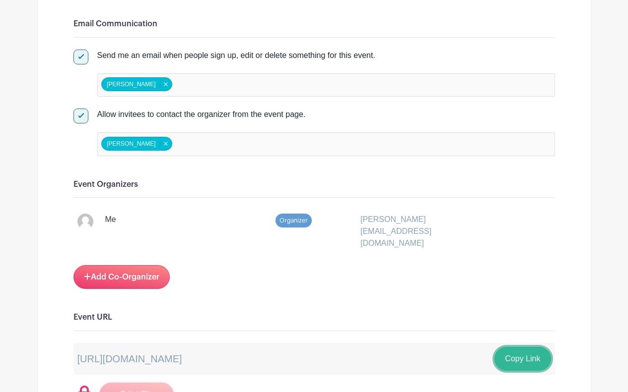
click at [514, 347] on button "Copy Link" at bounding box center [522, 359] width 56 height 24
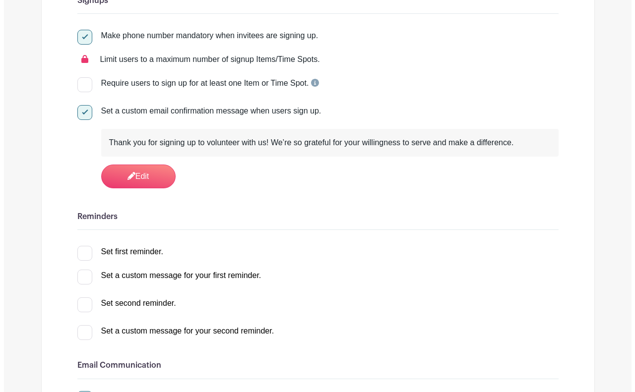
scroll to position [0, 0]
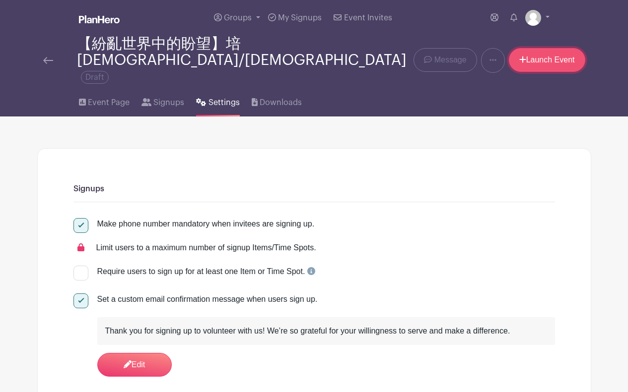
click at [553, 53] on link "Launch Event" at bounding box center [547, 60] width 76 height 24
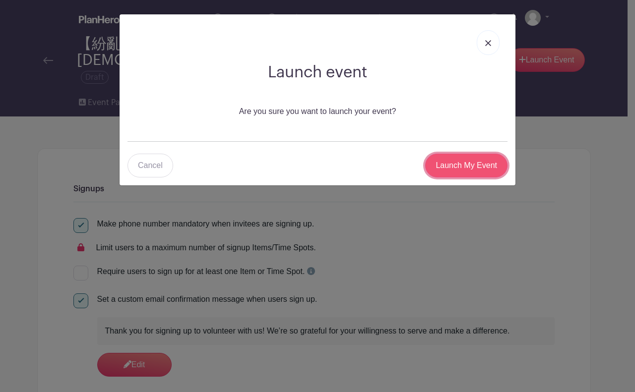
click at [474, 171] on input "Launch My Event" at bounding box center [466, 166] width 82 height 24
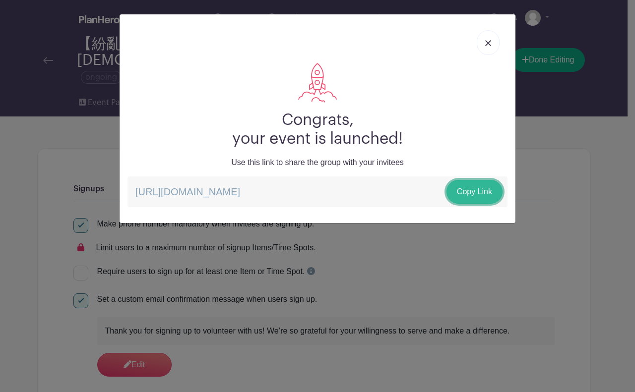
click at [485, 194] on link "Copy Link" at bounding box center [475, 192] width 56 height 24
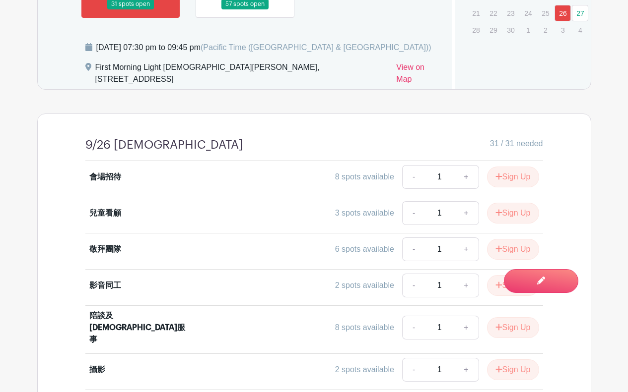
scroll to position [552, 0]
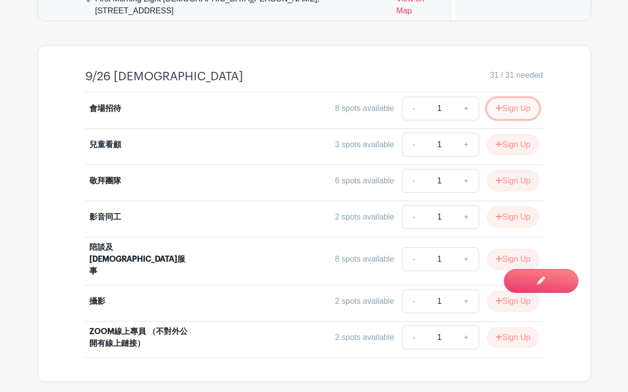
click at [519, 98] on button "Sign Up" at bounding box center [513, 108] width 52 height 21
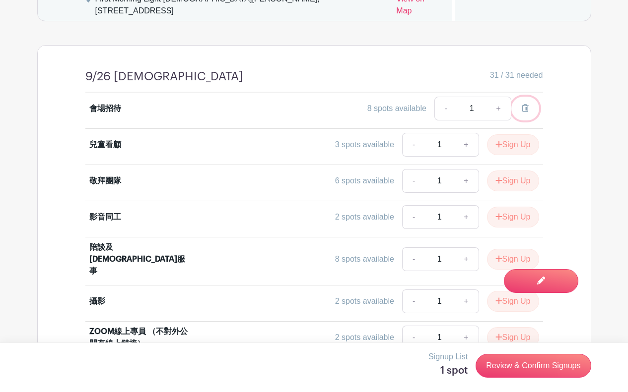
click at [523, 104] on icon at bounding box center [524, 108] width 7 height 8
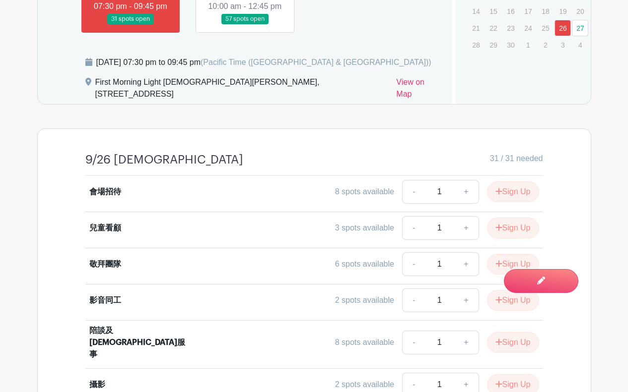
scroll to position [354, 0]
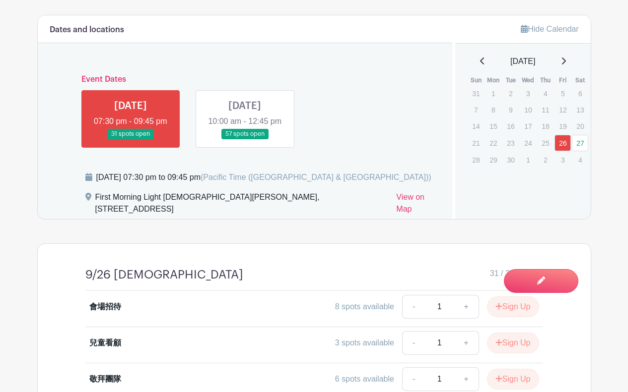
click at [245, 139] on link at bounding box center [245, 139] width 0 height 0
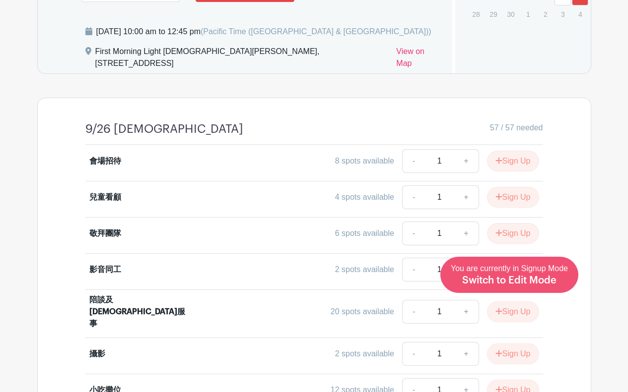
scroll to position [489, 0]
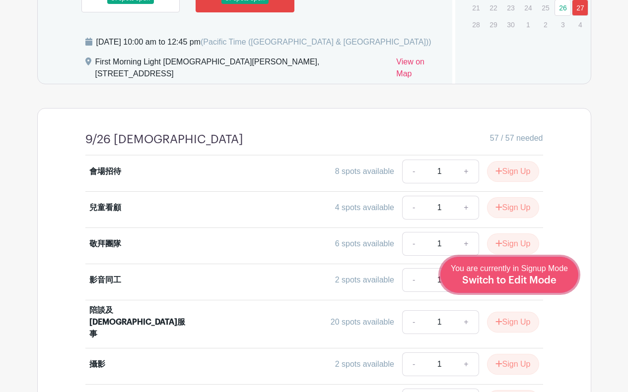
click at [542, 279] on span "Switch to Edit Mode" at bounding box center [509, 281] width 94 height 10
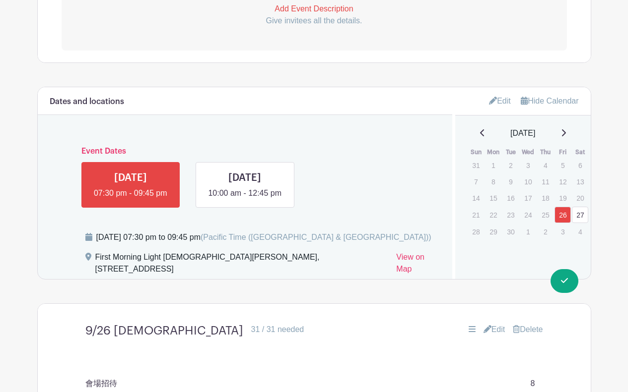
scroll to position [275, 0]
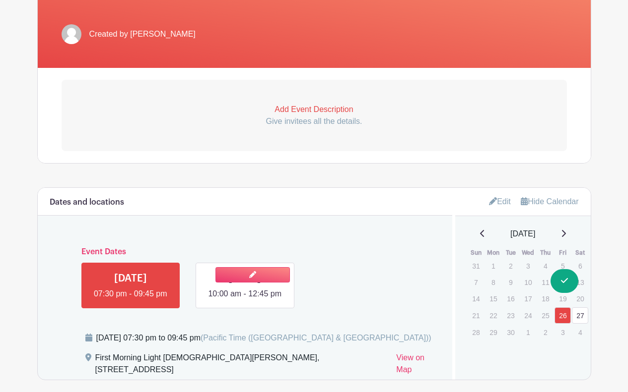
click at [245, 300] on link at bounding box center [245, 300] width 0 height 0
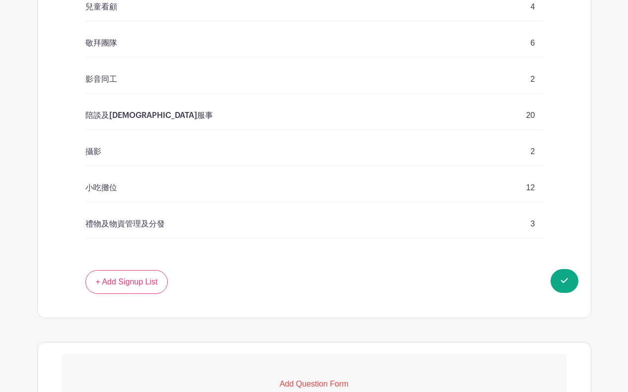
scroll to position [771, 0]
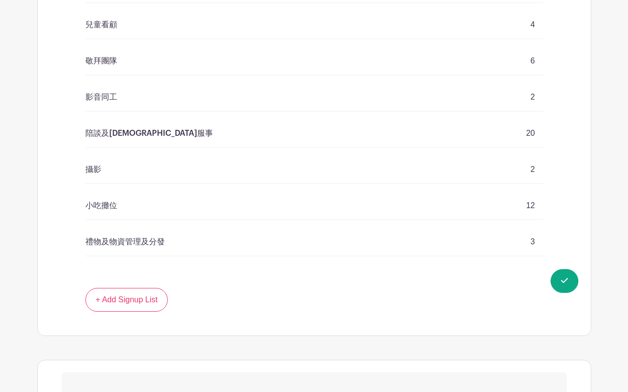
click at [103, 200] on p "小吃攤位" at bounding box center [101, 206] width 32 height 12
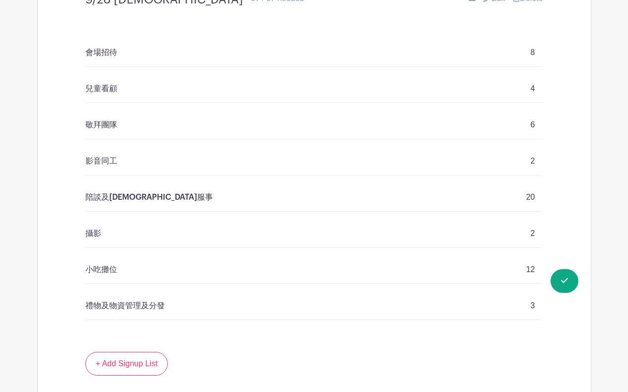
scroll to position [573, 0]
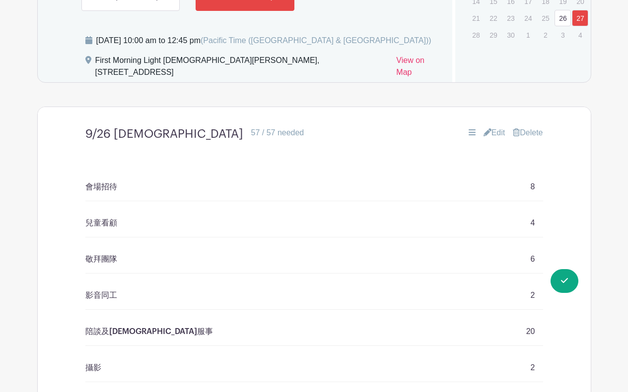
click at [494, 127] on link "Edit" at bounding box center [494, 133] width 22 height 12
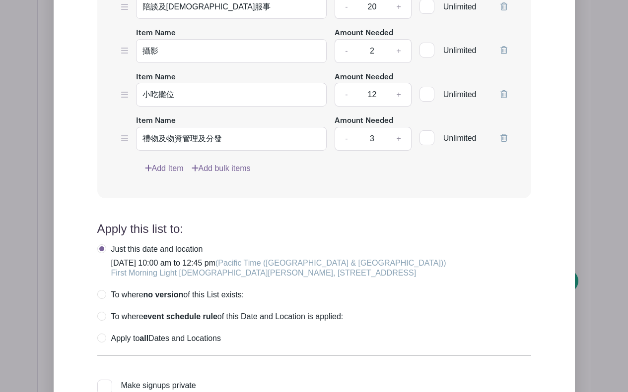
scroll to position [1119, 0]
click at [158, 82] on input "小吃攤位" at bounding box center [231, 94] width 191 height 24
drag, startPoint x: 158, startPoint y: 55, endPoint x: 128, endPoint y: 54, distance: 30.3
click at [128, 70] on div "Item Name 小吃攤位 Amount Needed - 12 + Unlimited" at bounding box center [314, 88] width 386 height 36
click at [187, 82] on input "攤位" at bounding box center [231, 94] width 191 height 24
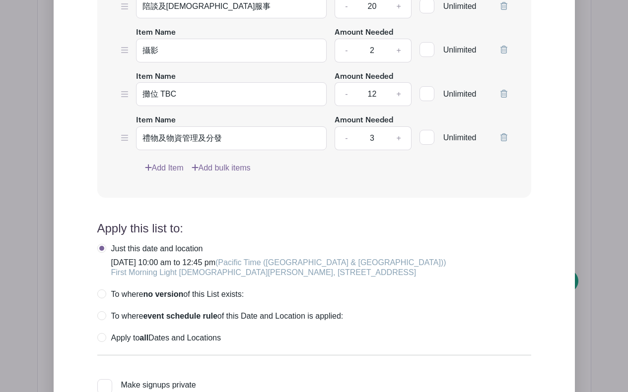
click at [533, 193] on form "List Name 9/26 培靈會 List Items Item Name 會場招待 Amount Needed - 8 + Unlimited Item…" at bounding box center [313, 89] width 457 height 795
click at [145, 82] on input "攤位 TBC" at bounding box center [231, 94] width 191 height 24
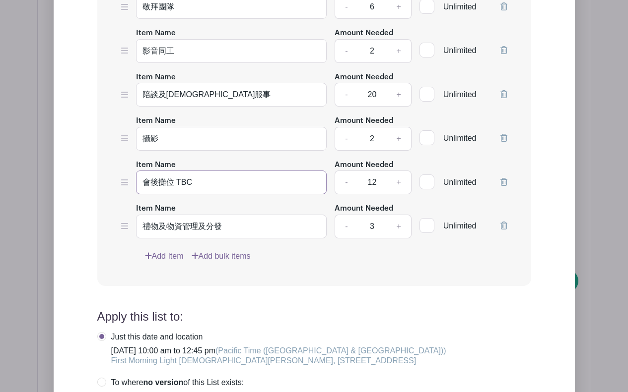
scroll to position [920, 0]
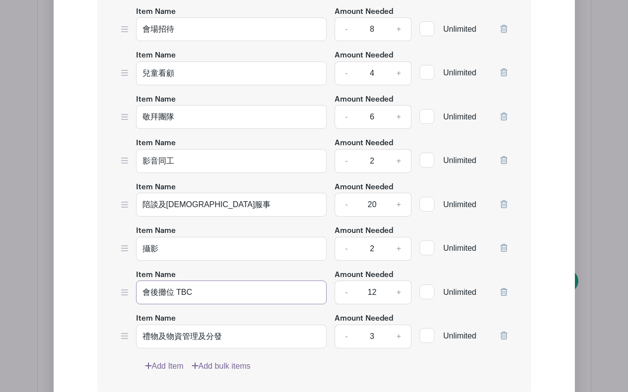
type input "會後攤位 TBC"
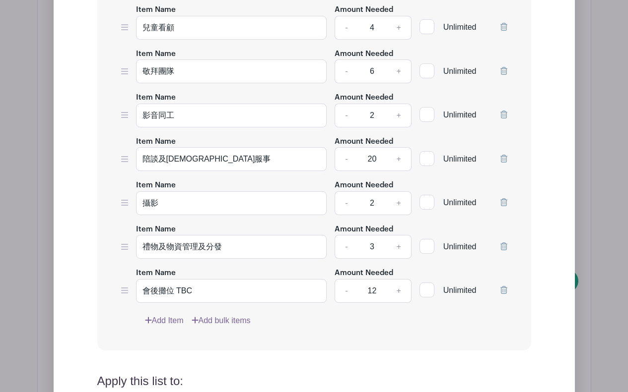
scroll to position [980, 0]
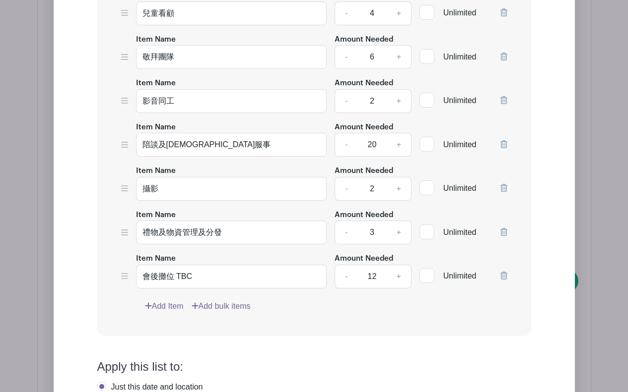
click at [435, 360] on h4 "Apply this list to:" at bounding box center [314, 367] width 434 height 14
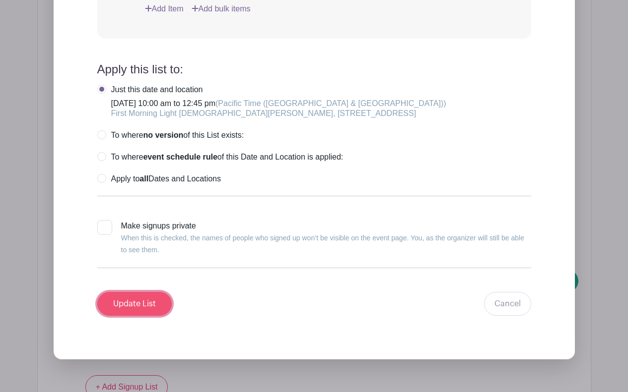
click at [150, 292] on input "Update List" at bounding box center [134, 304] width 74 height 24
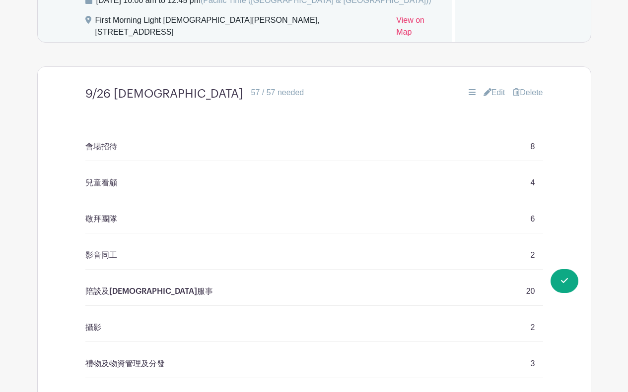
scroll to position [415, 0]
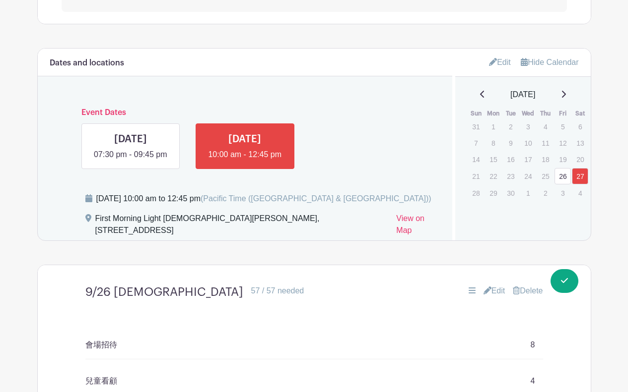
click at [491, 285] on link "Edit" at bounding box center [494, 291] width 22 height 12
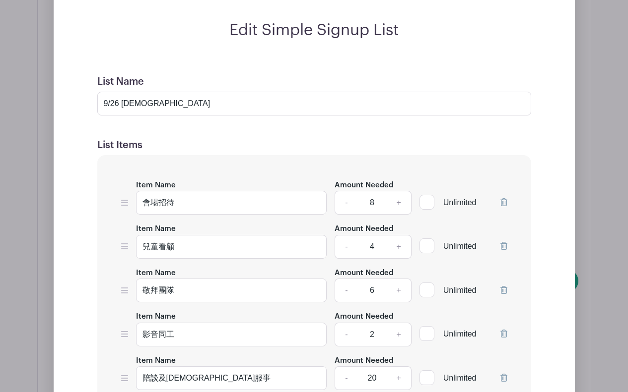
scroll to position [762, 0]
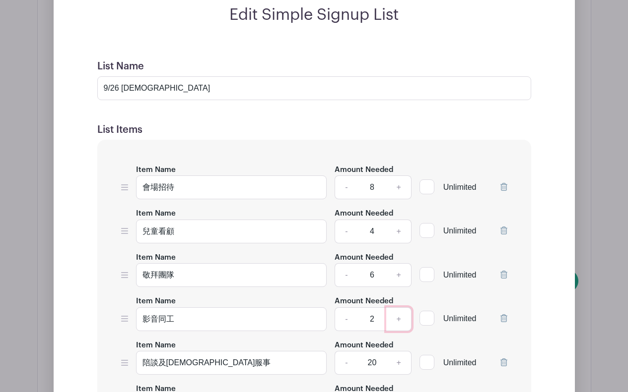
click at [401, 308] on link "+" at bounding box center [398, 320] width 25 height 24
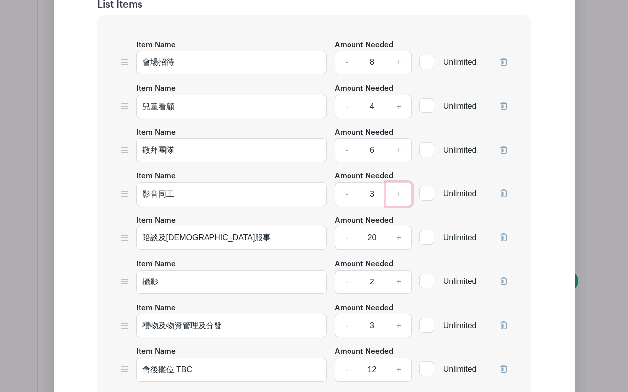
scroll to position [911, 0]
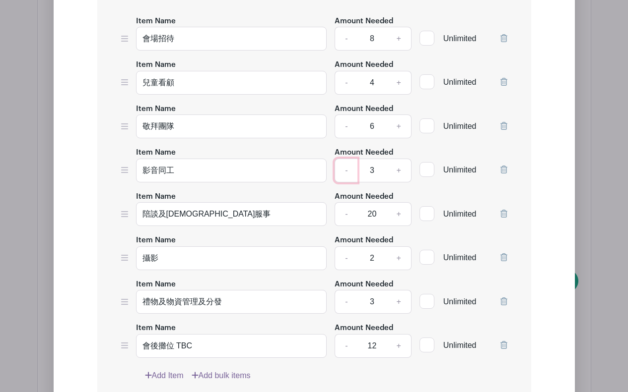
click at [350, 159] on link "-" at bounding box center [345, 171] width 23 height 24
type input "2"
click at [398, 115] on link "+" at bounding box center [398, 127] width 25 height 24
type input "7"
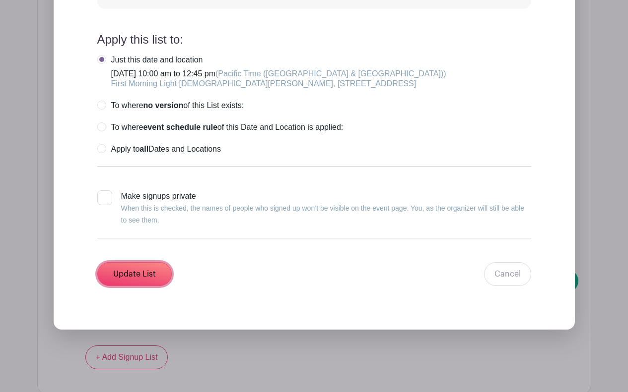
click at [122, 262] on input "Update List" at bounding box center [134, 274] width 74 height 24
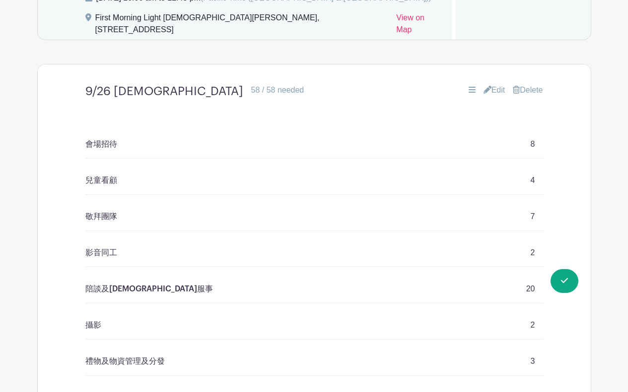
scroll to position [615, 0]
click at [491, 85] on link "Edit" at bounding box center [494, 91] width 22 height 12
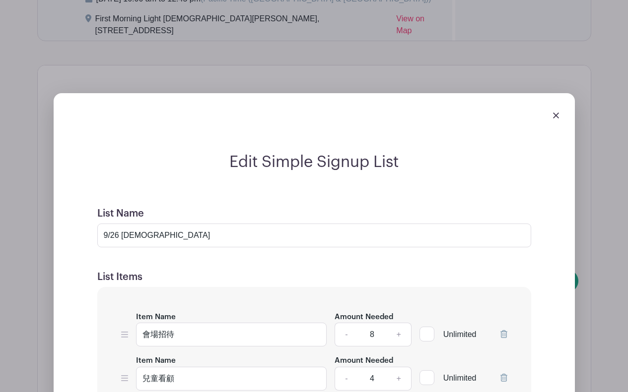
scroll to position [813, 0]
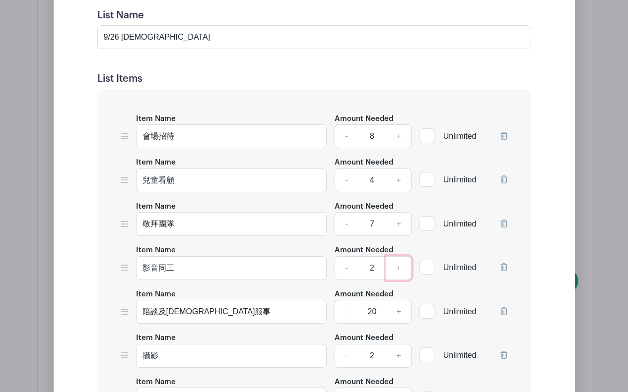
click at [401, 257] on link "+" at bounding box center [398, 269] width 25 height 24
type input "3"
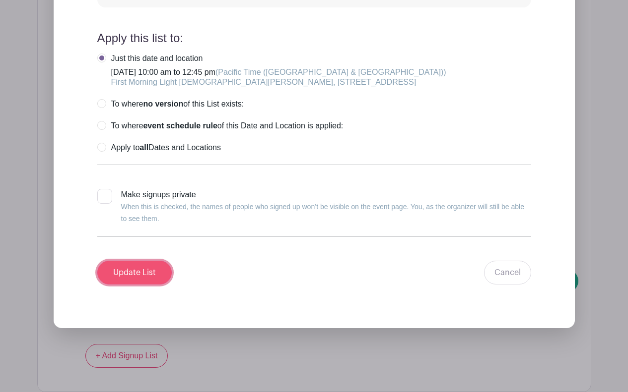
click at [132, 261] on input "Update List" at bounding box center [134, 273] width 74 height 24
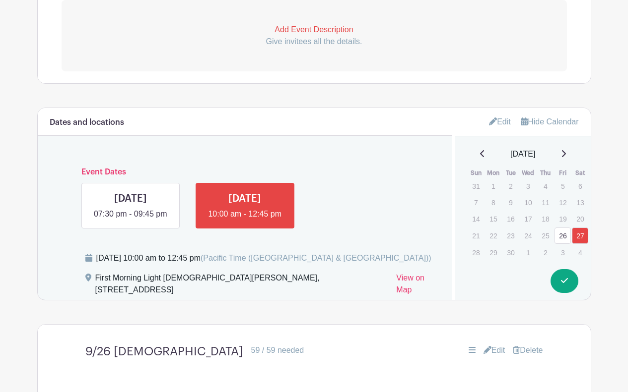
scroll to position [219, 0]
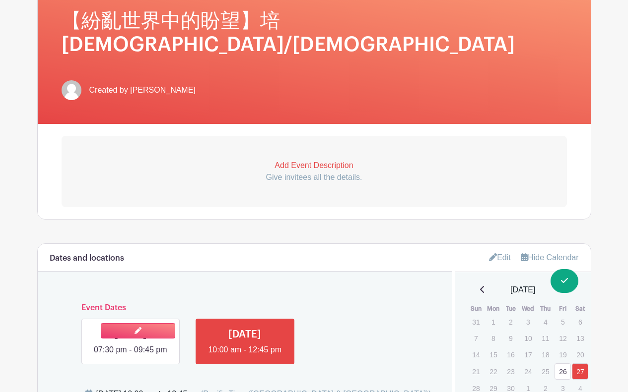
click at [130, 356] on link at bounding box center [130, 356] width 0 height 0
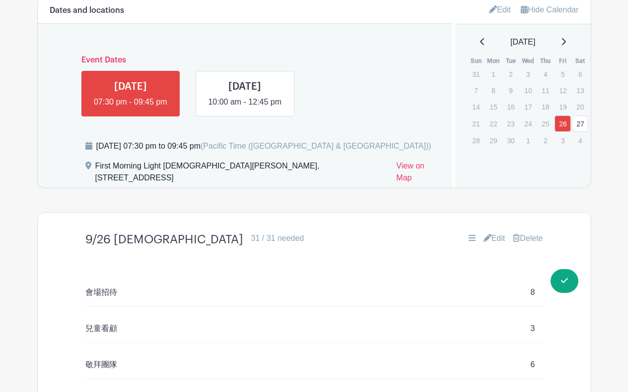
scroll to position [567, 0]
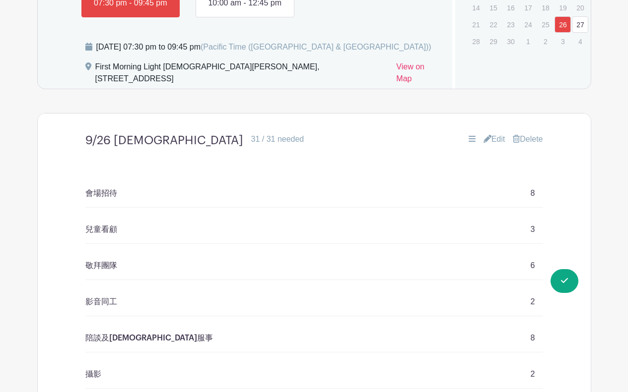
click at [498, 133] on link "Edit" at bounding box center [494, 139] width 22 height 12
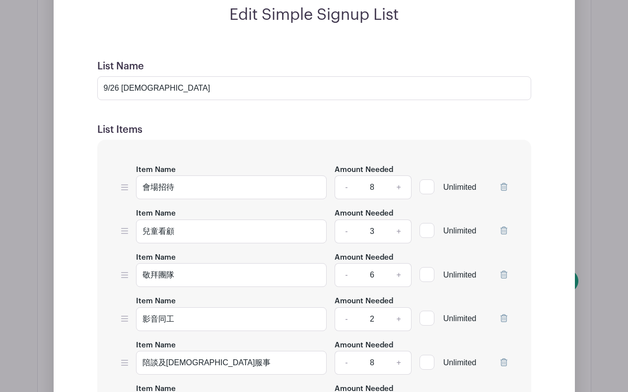
scroll to position [765, 0]
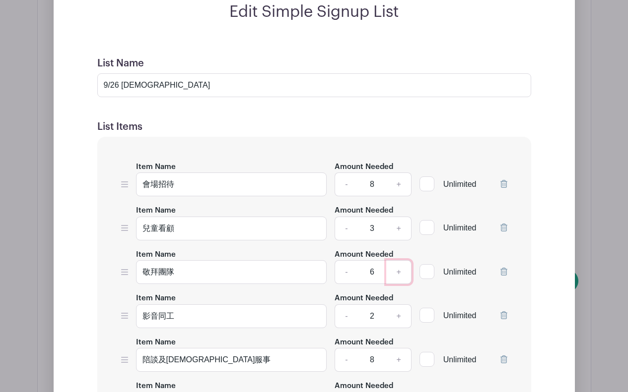
click at [400, 260] on link "+" at bounding box center [398, 272] width 25 height 24
type input "7"
click at [400, 305] on link "+" at bounding box center [398, 317] width 25 height 24
type input "3"
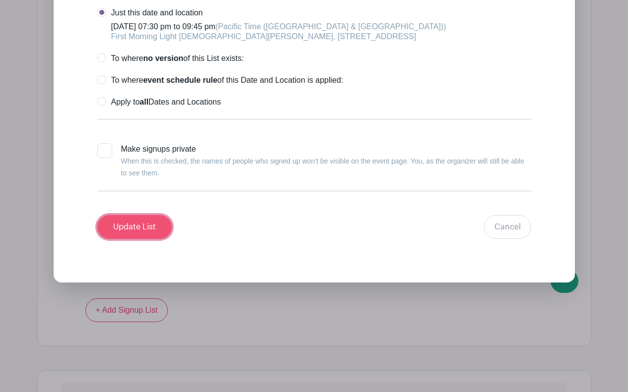
click at [138, 215] on input "Update List" at bounding box center [134, 227] width 74 height 24
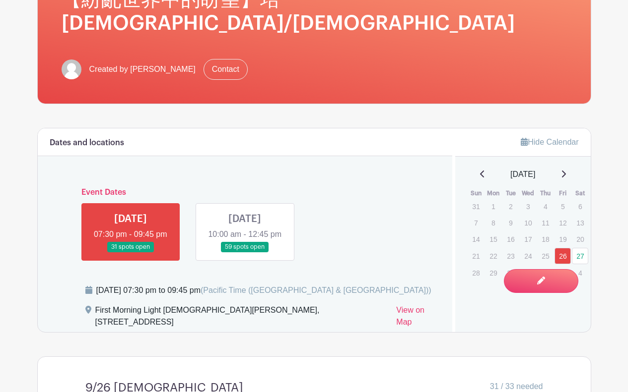
scroll to position [50, 0]
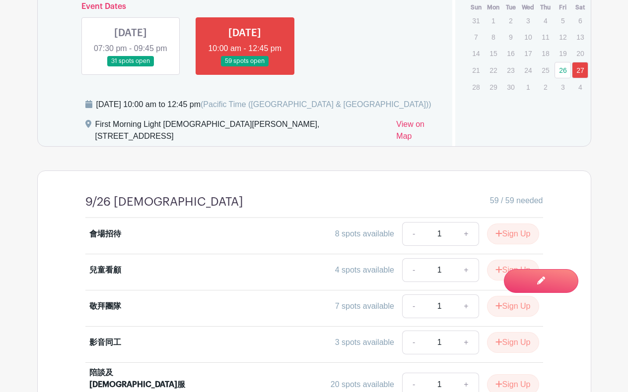
scroll to position [298, 0]
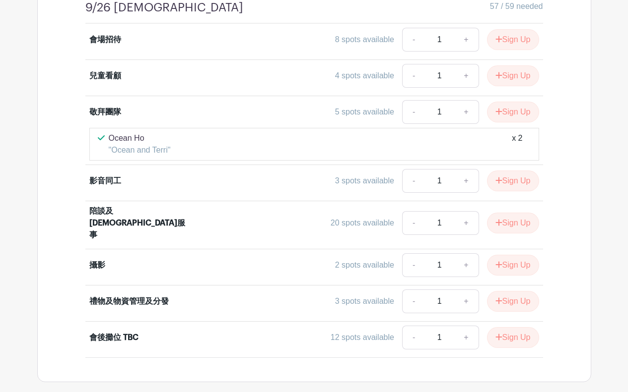
scroll to position [323, 0]
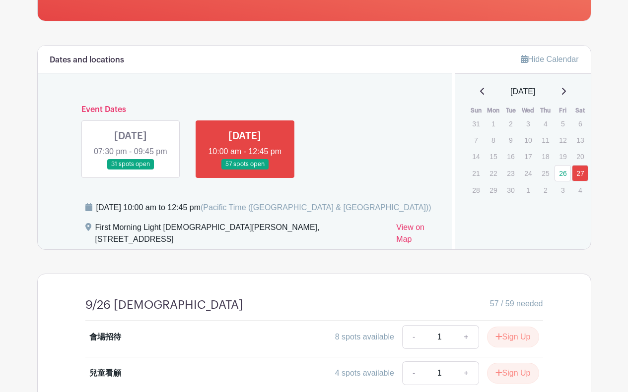
click at [130, 170] on link at bounding box center [130, 170] width 0 height 0
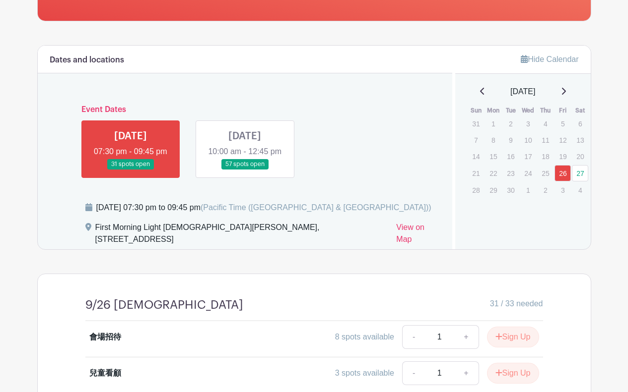
scroll to position [572, 0]
